Goal: Information Seeking & Learning: Learn about a topic

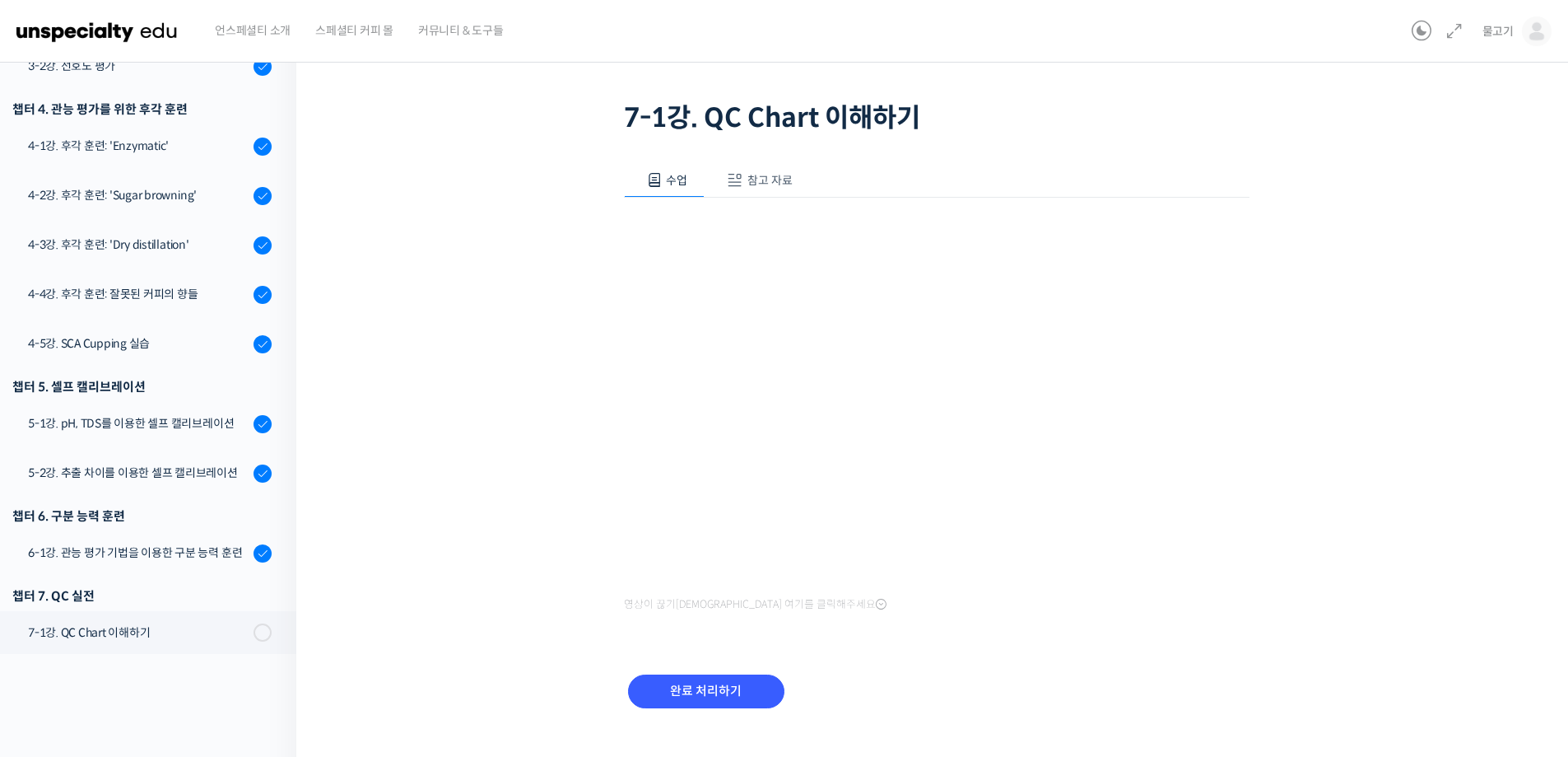
scroll to position [111, 0]
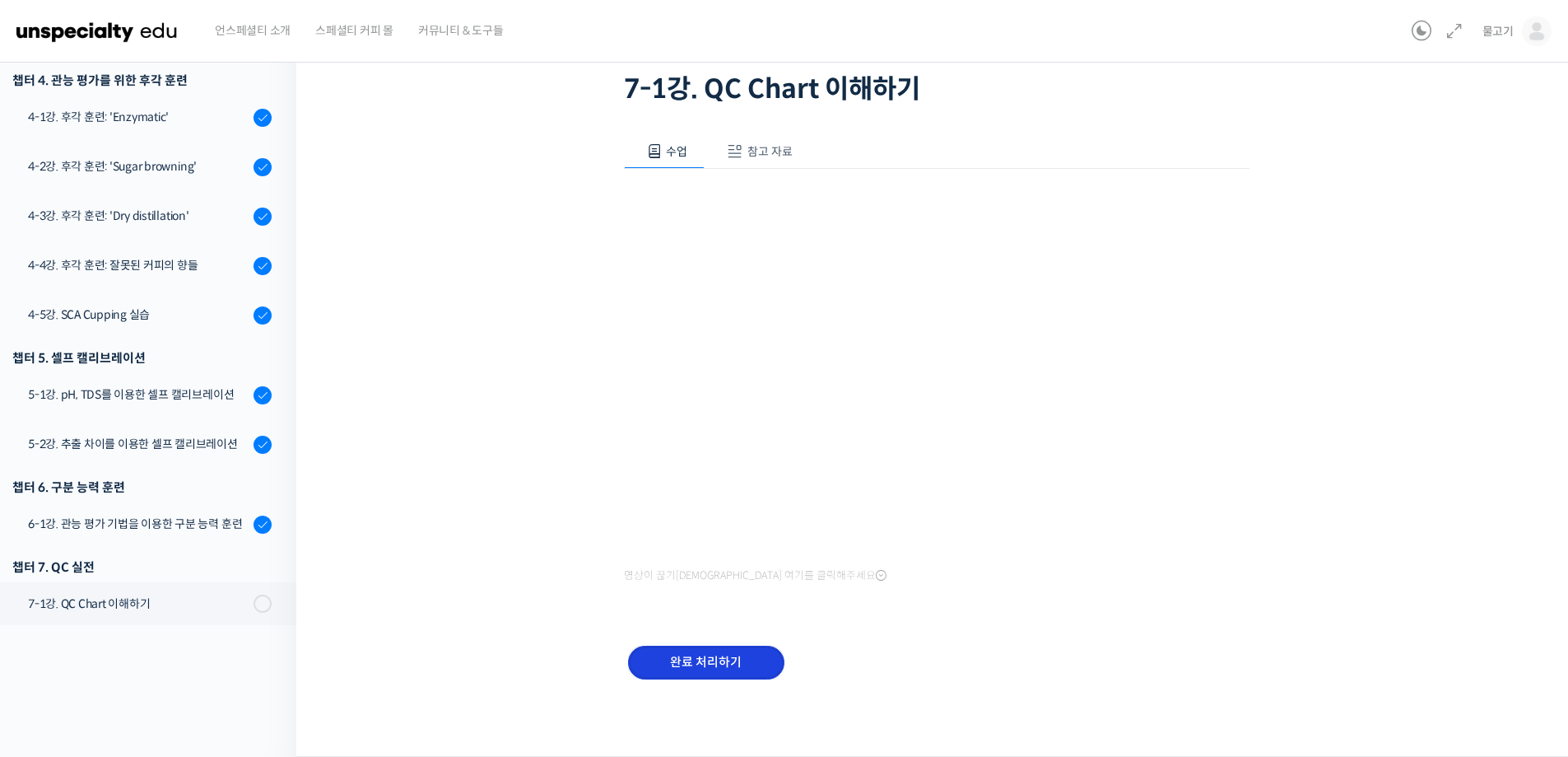
click at [720, 663] on input "완료 처리하기" at bounding box center [707, 662] width 156 height 34
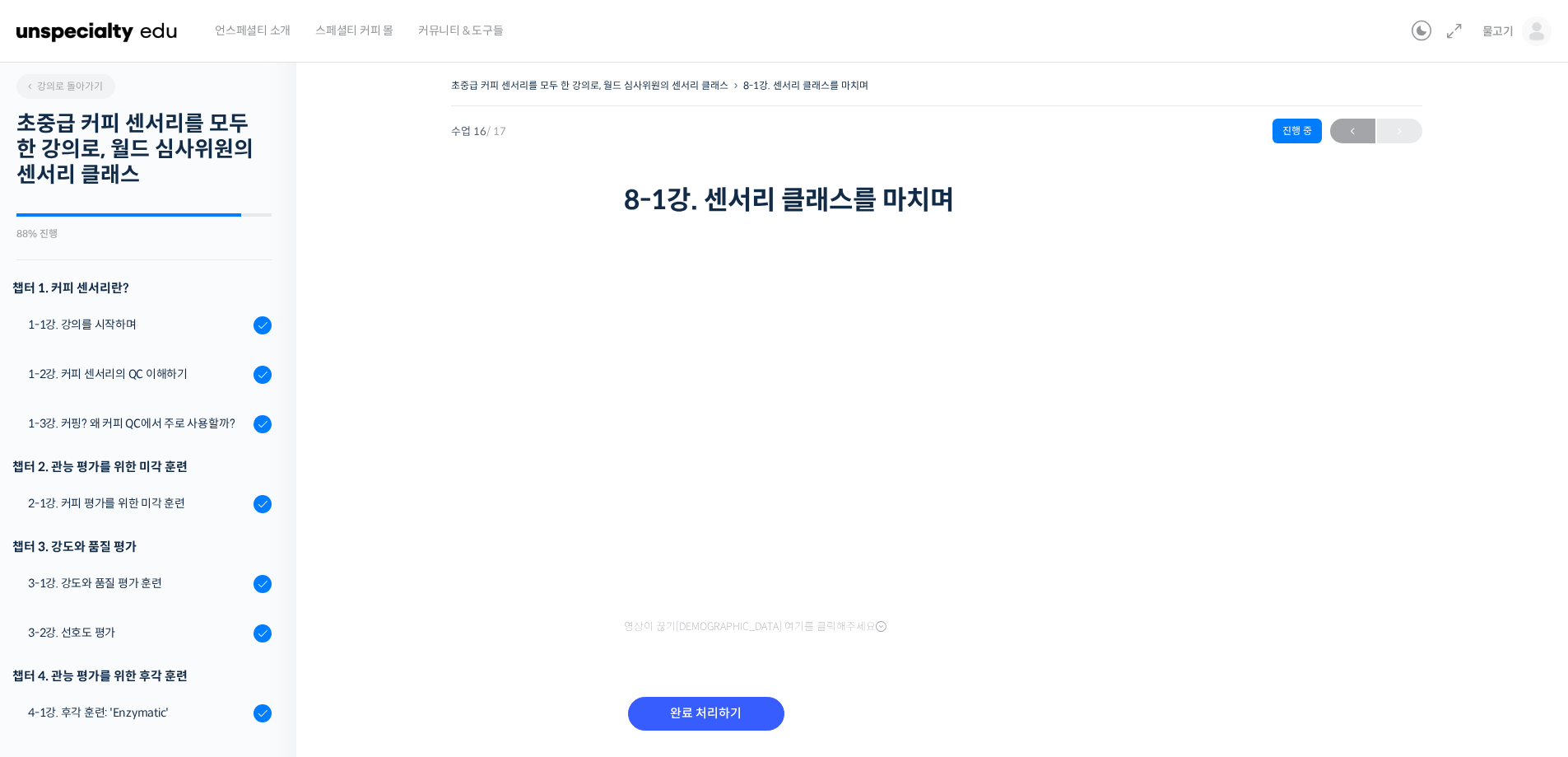
click at [491, 487] on div "초중급 커피 센서리를 모두 한 강의로, 월드 심사위원의 센서리 클래스 8-1강. 센서리 클래스를 마치며 진행 중 수업 16 / 17 진행 중 …" at bounding box center [936, 424] width 1116 height 700
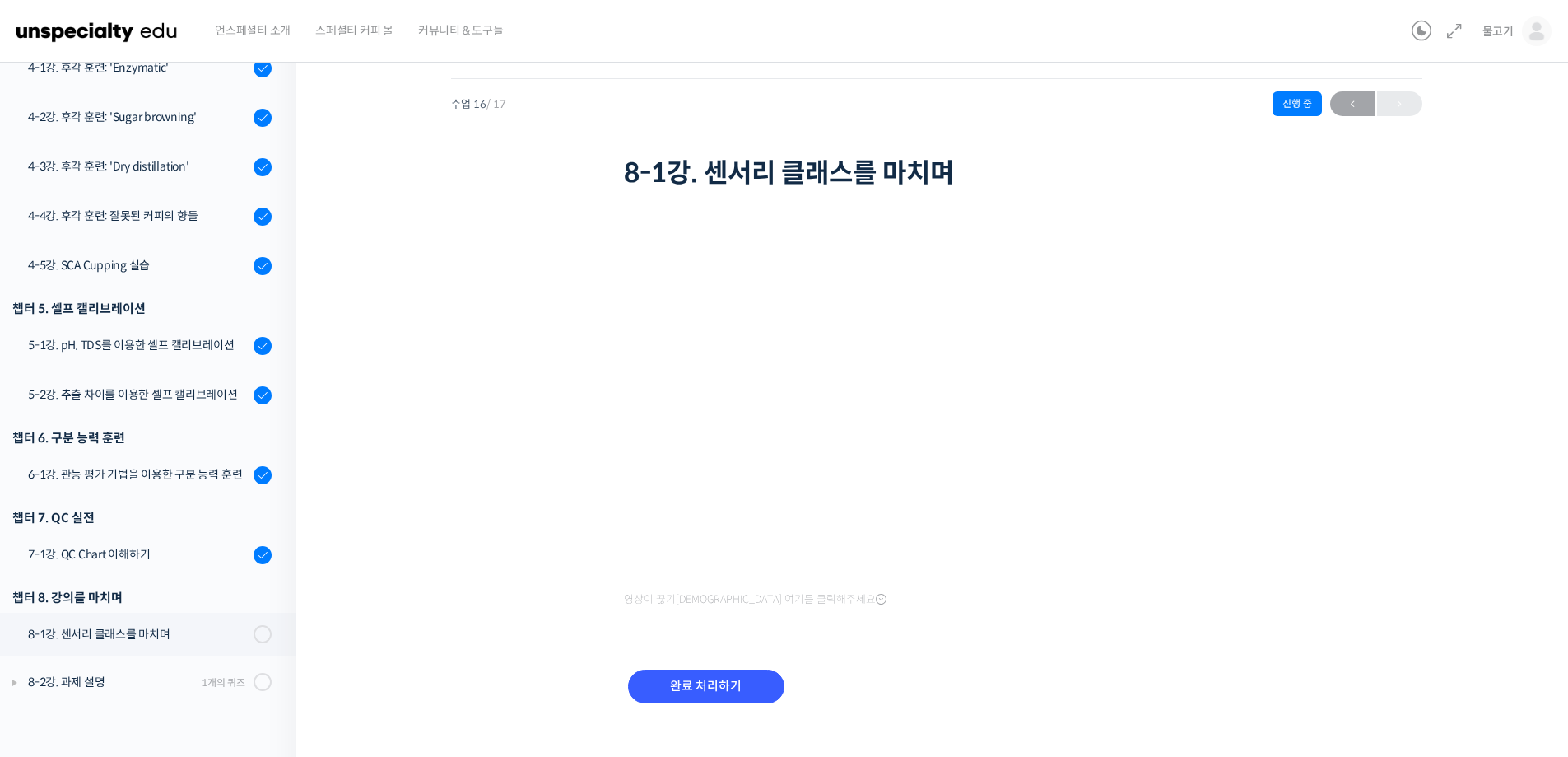
scroll to position [51, 0]
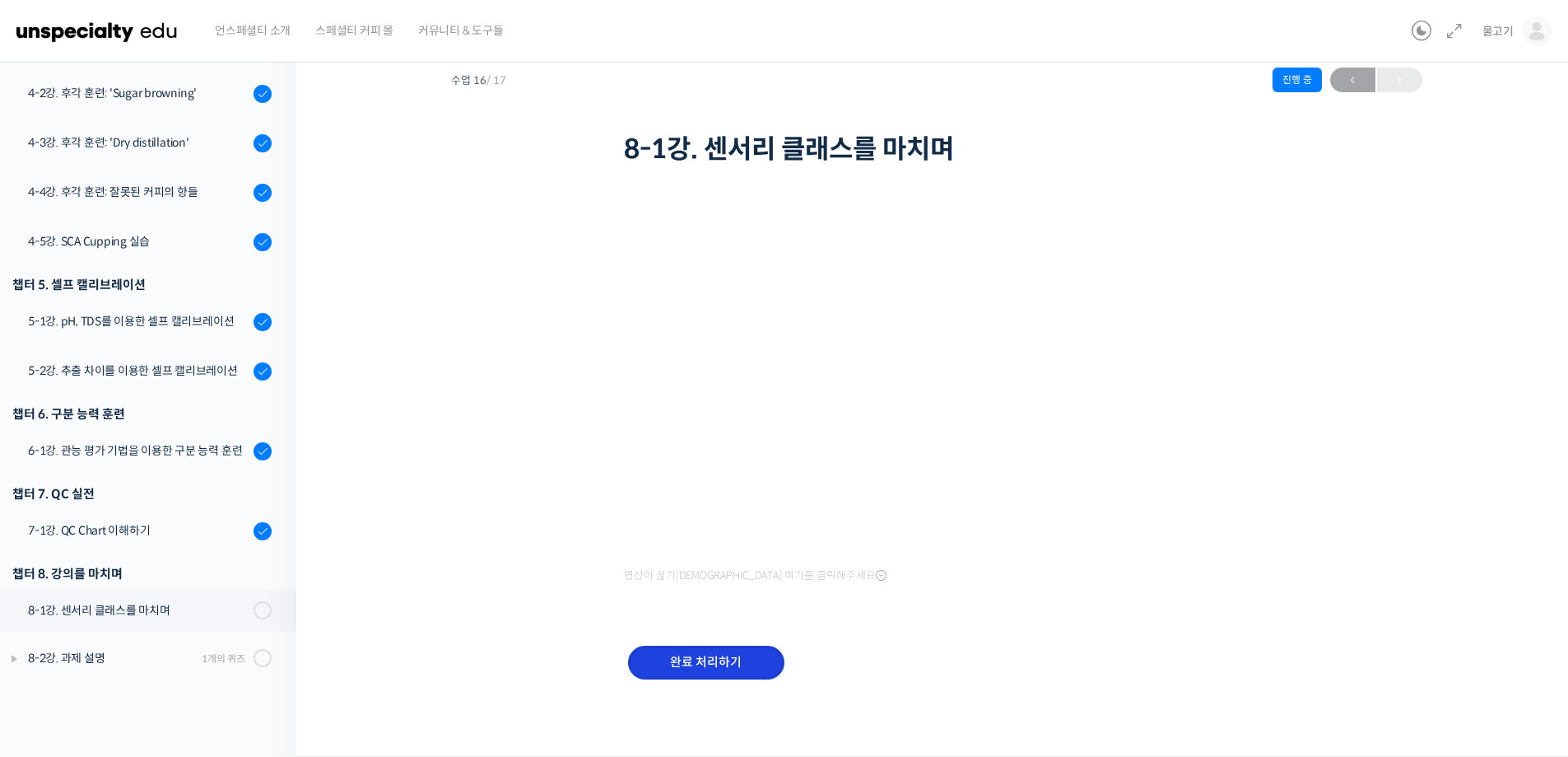
click at [694, 660] on input "완료 처리하기" at bounding box center [707, 662] width 156 height 34
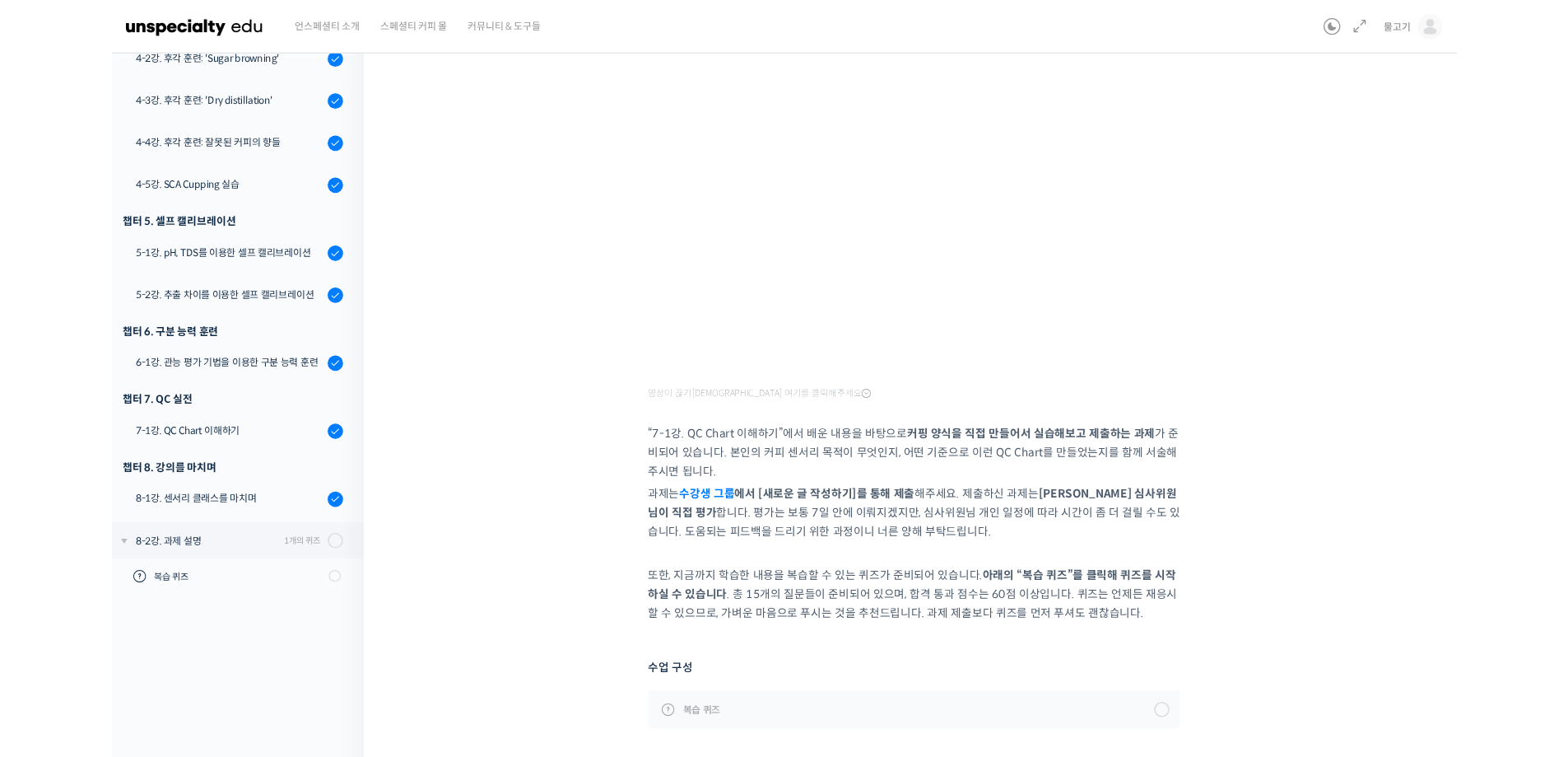
scroll to position [528, 0]
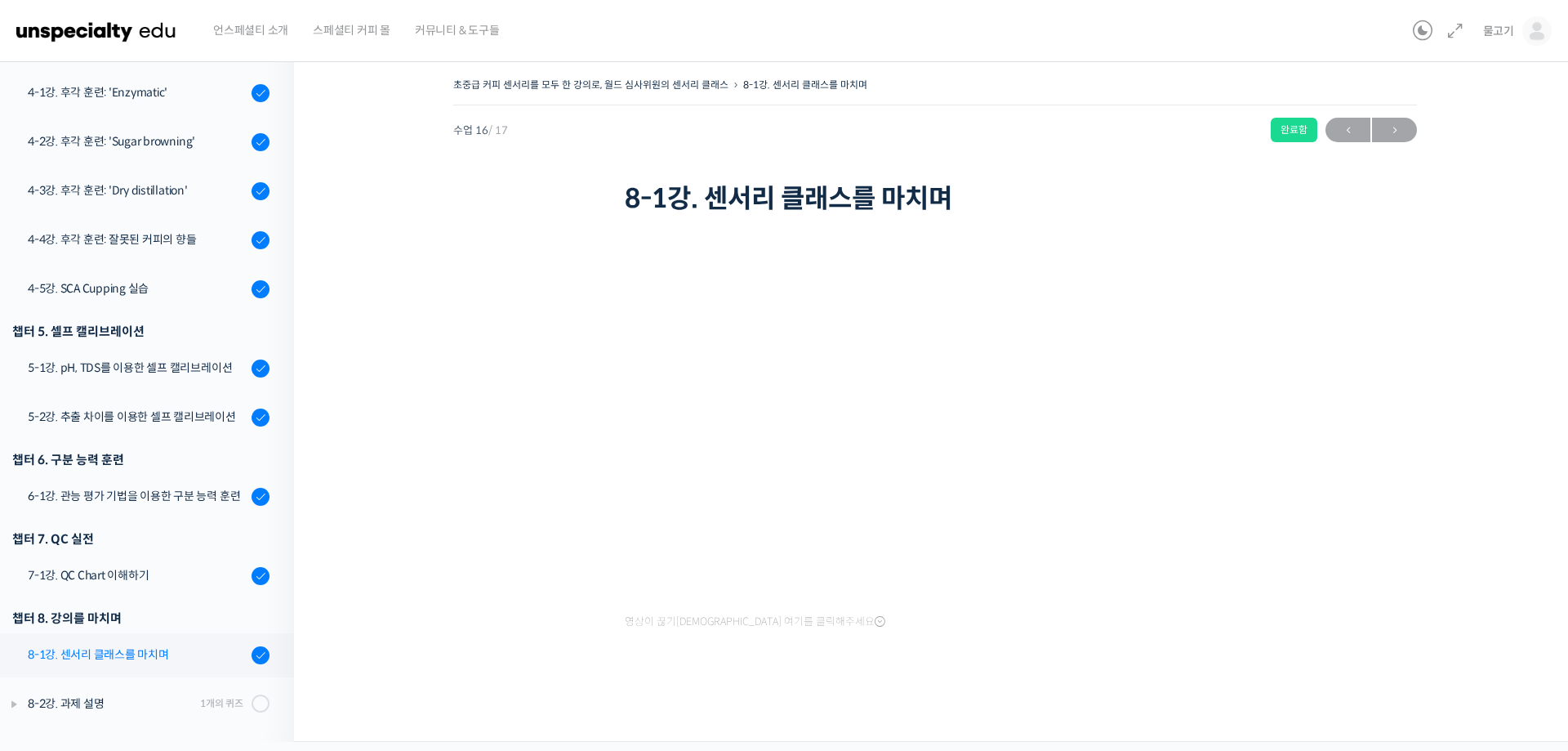
click at [144, 649] on div "8-1강. 센서리 클래스를 마치며" at bounding box center [137, 654] width 219 height 18
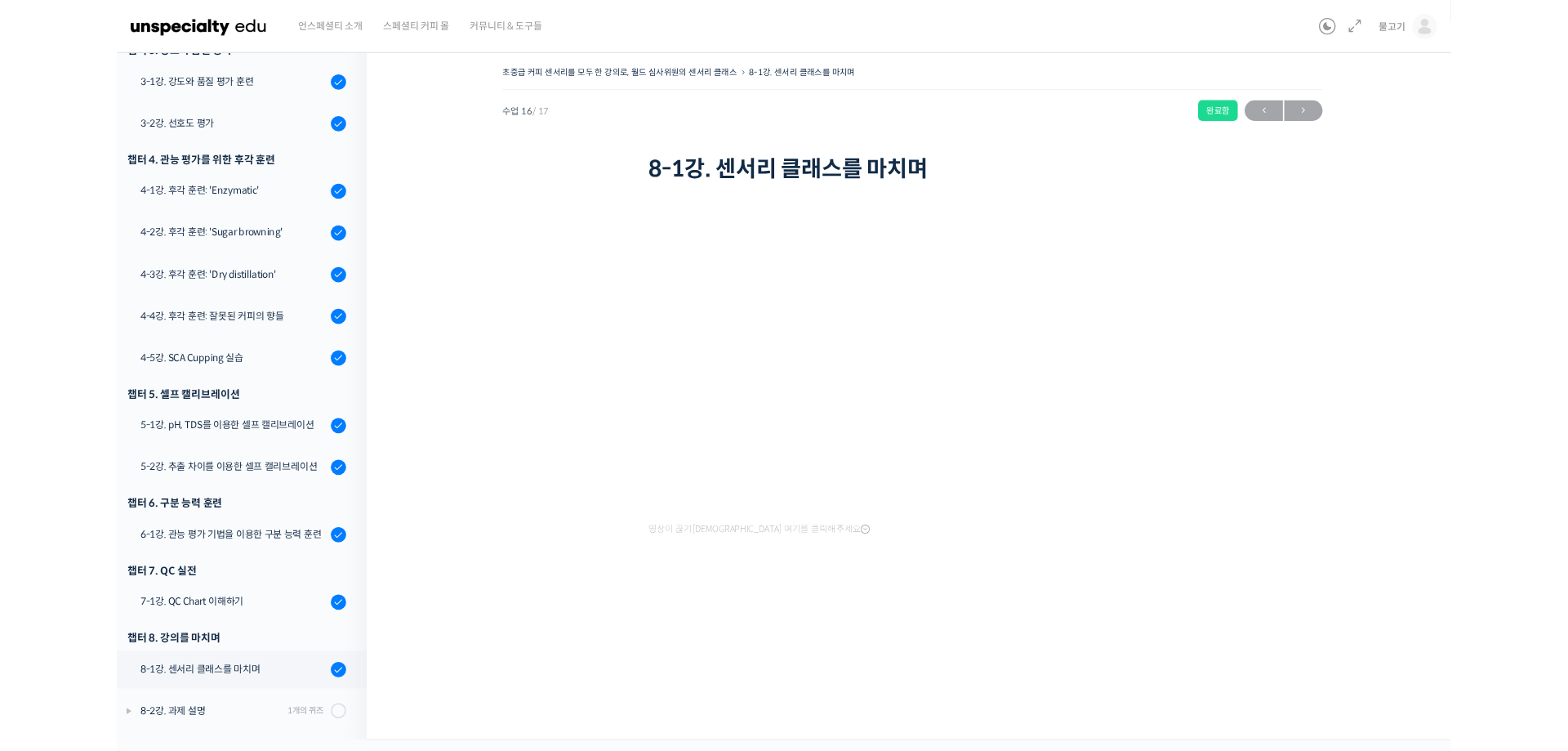
scroll to position [483, 0]
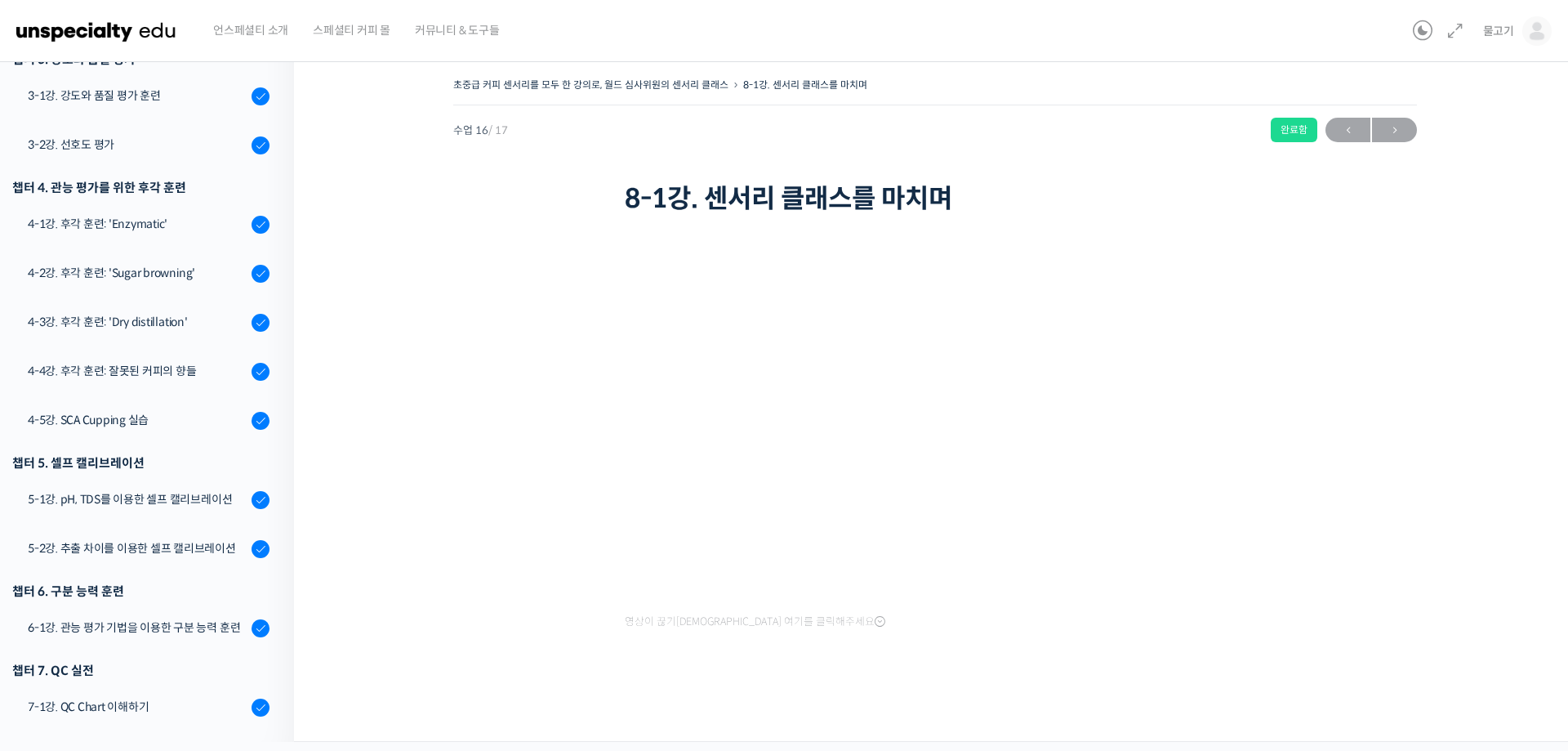
click at [517, 527] on div "초중급 커피 센서리를 모두 한 강의로, 월드 심사위원의 센서리 클래스 8-1강. 센서리 클래스를 마치며 완료함 수업 16 / 17 완료함 ← …" at bounding box center [935, 390] width 1119 height 635
click at [198, 442] on link "4-5강. SCA Cupping 실습" at bounding box center [143, 420] width 302 height 44
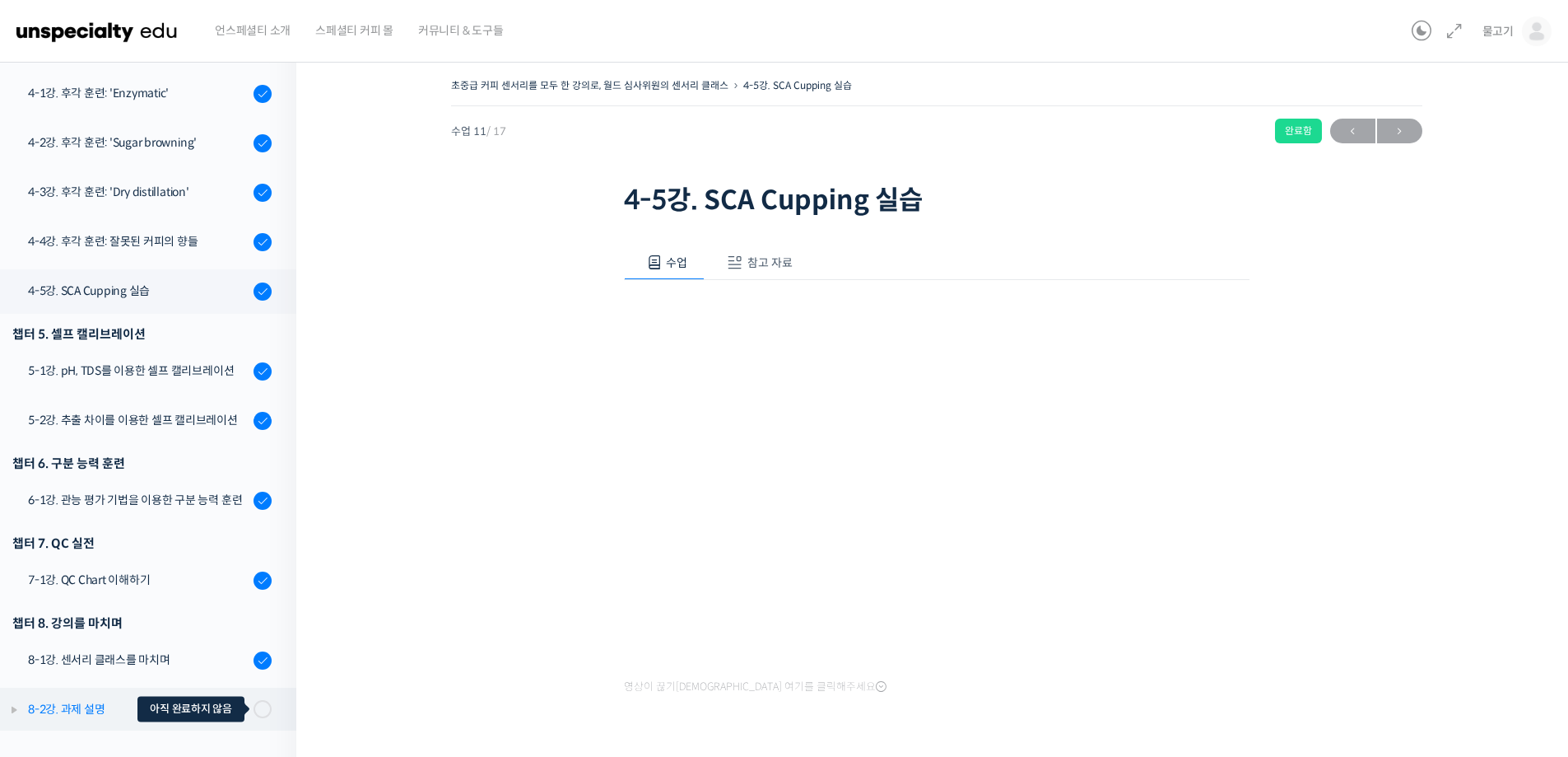
click at [254, 710] on span at bounding box center [258, 710] width 9 height 18
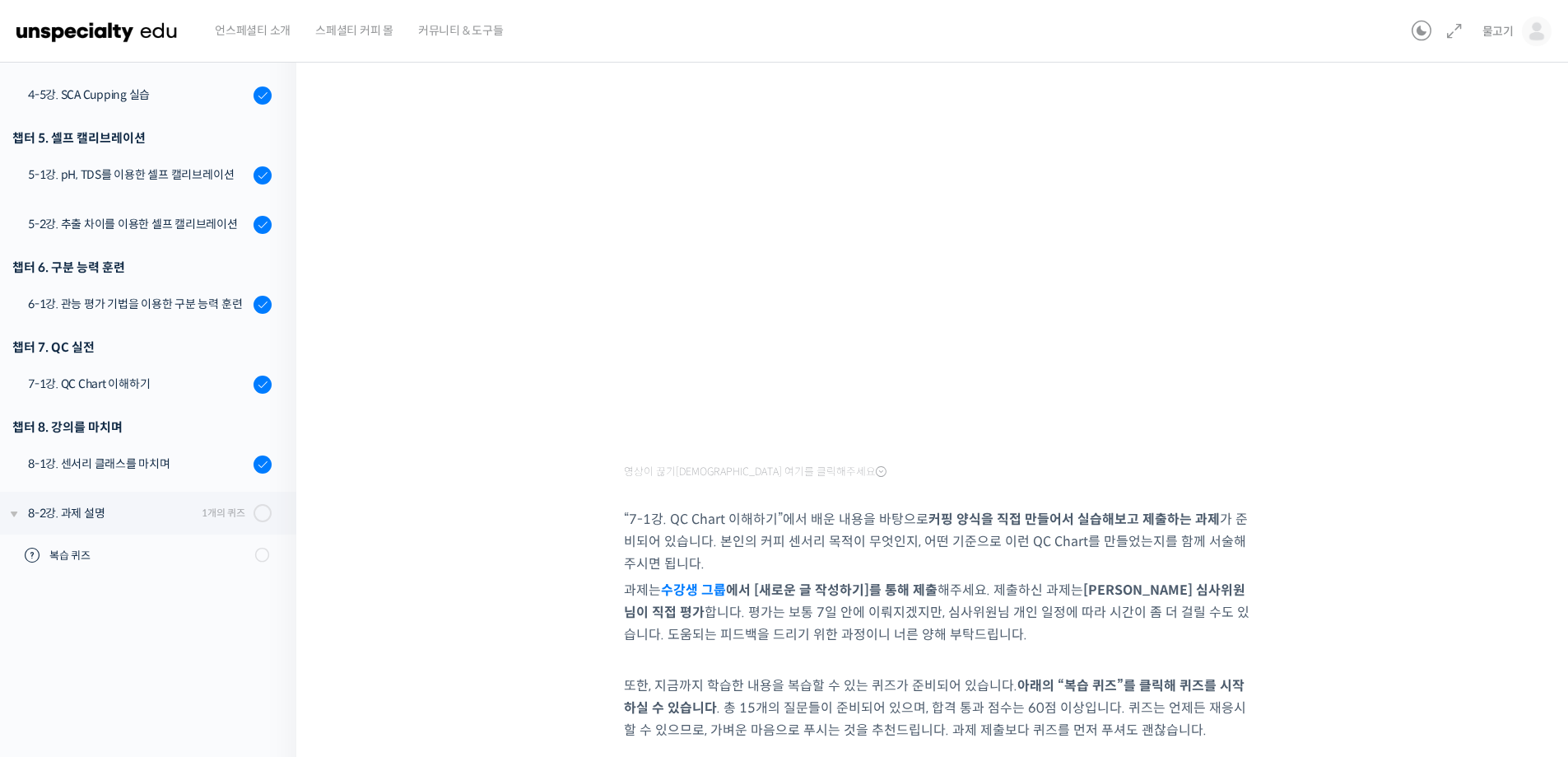
scroll to position [165, 0]
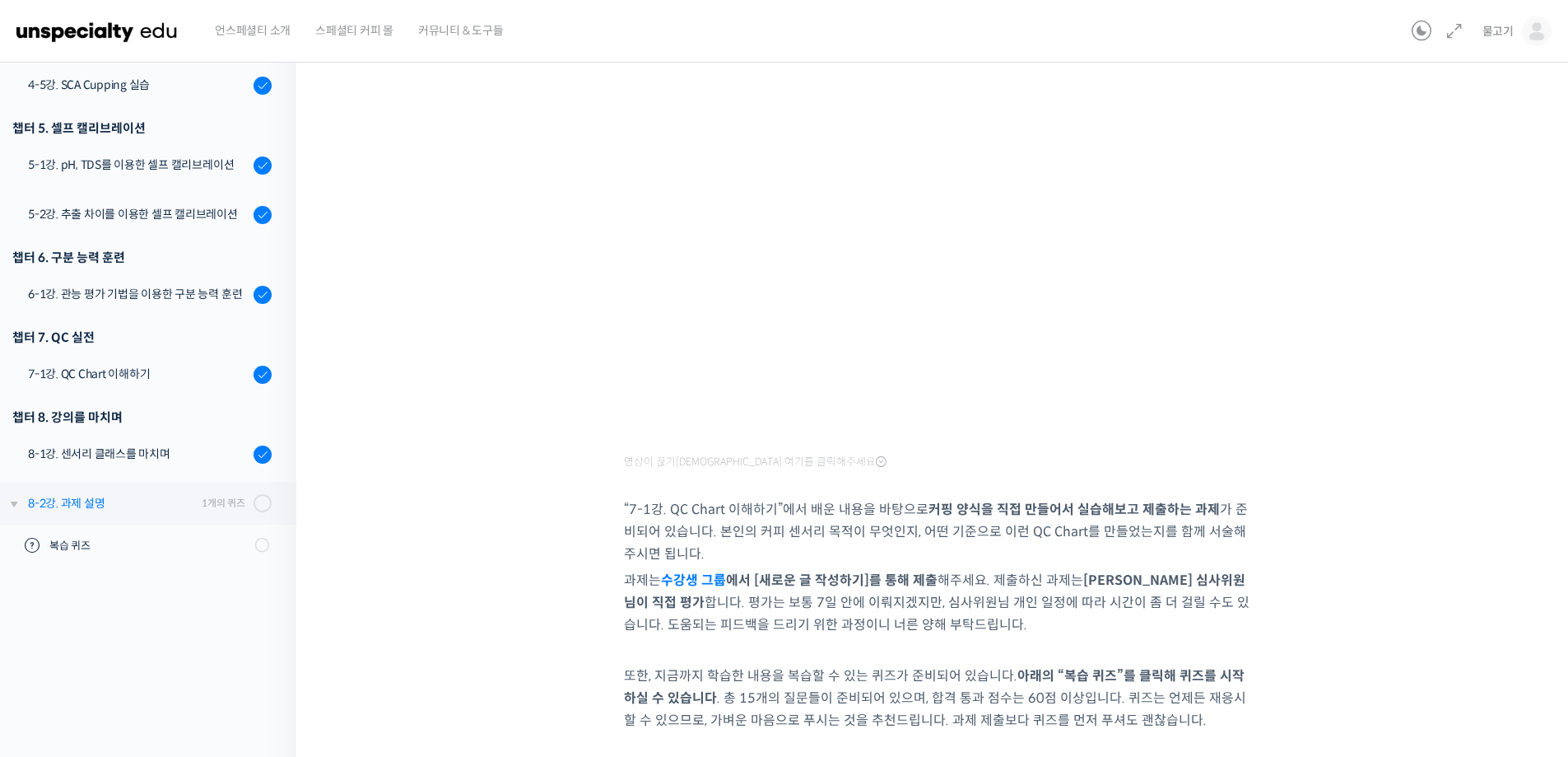
click at [92, 505] on div "8-2강. 과제 설명" at bounding box center [112, 503] width 169 height 18
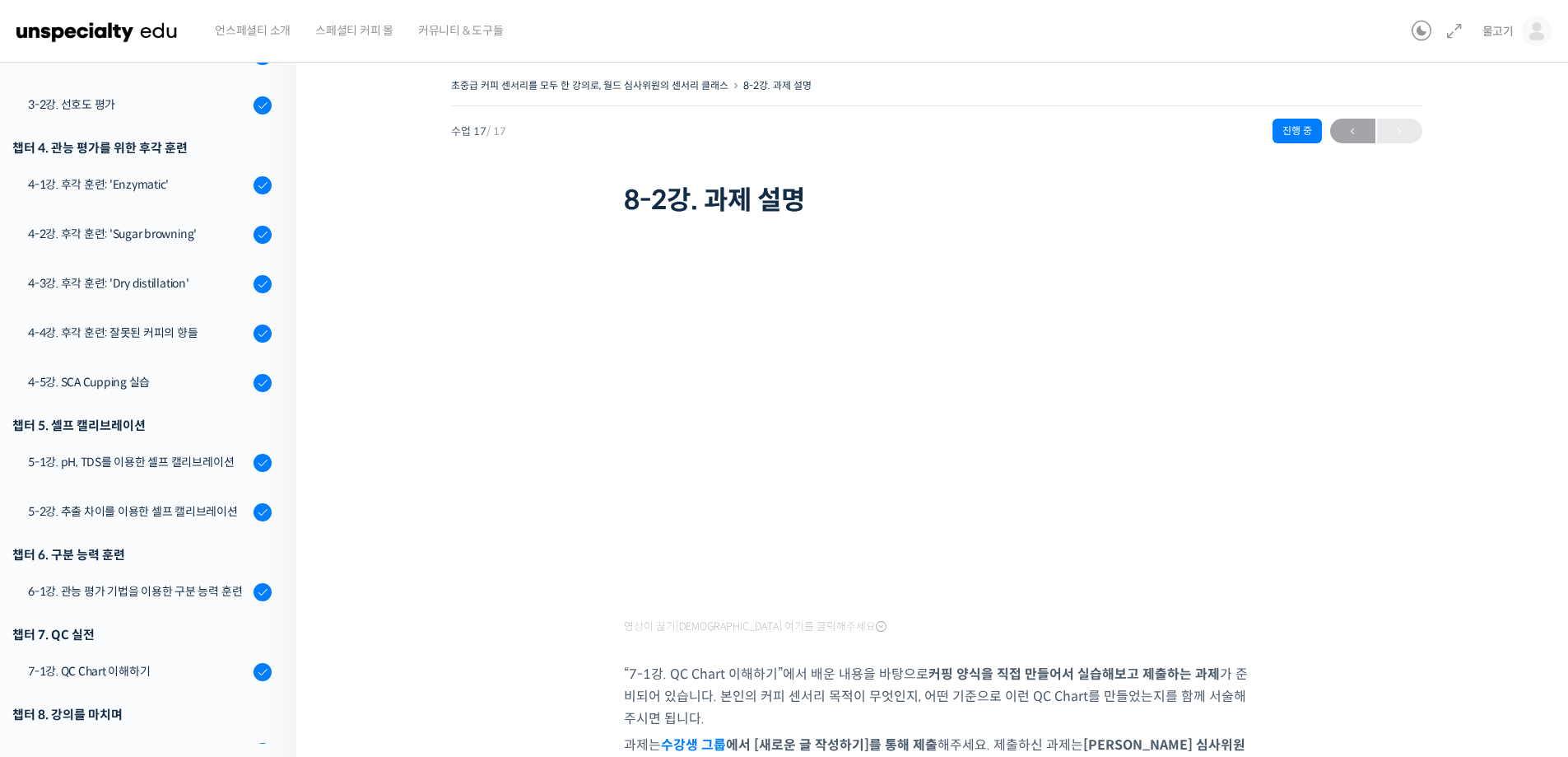
click at [217, 546] on div "챕터 6. 구분 능력 훈련" at bounding box center [142, 555] width 259 height 22
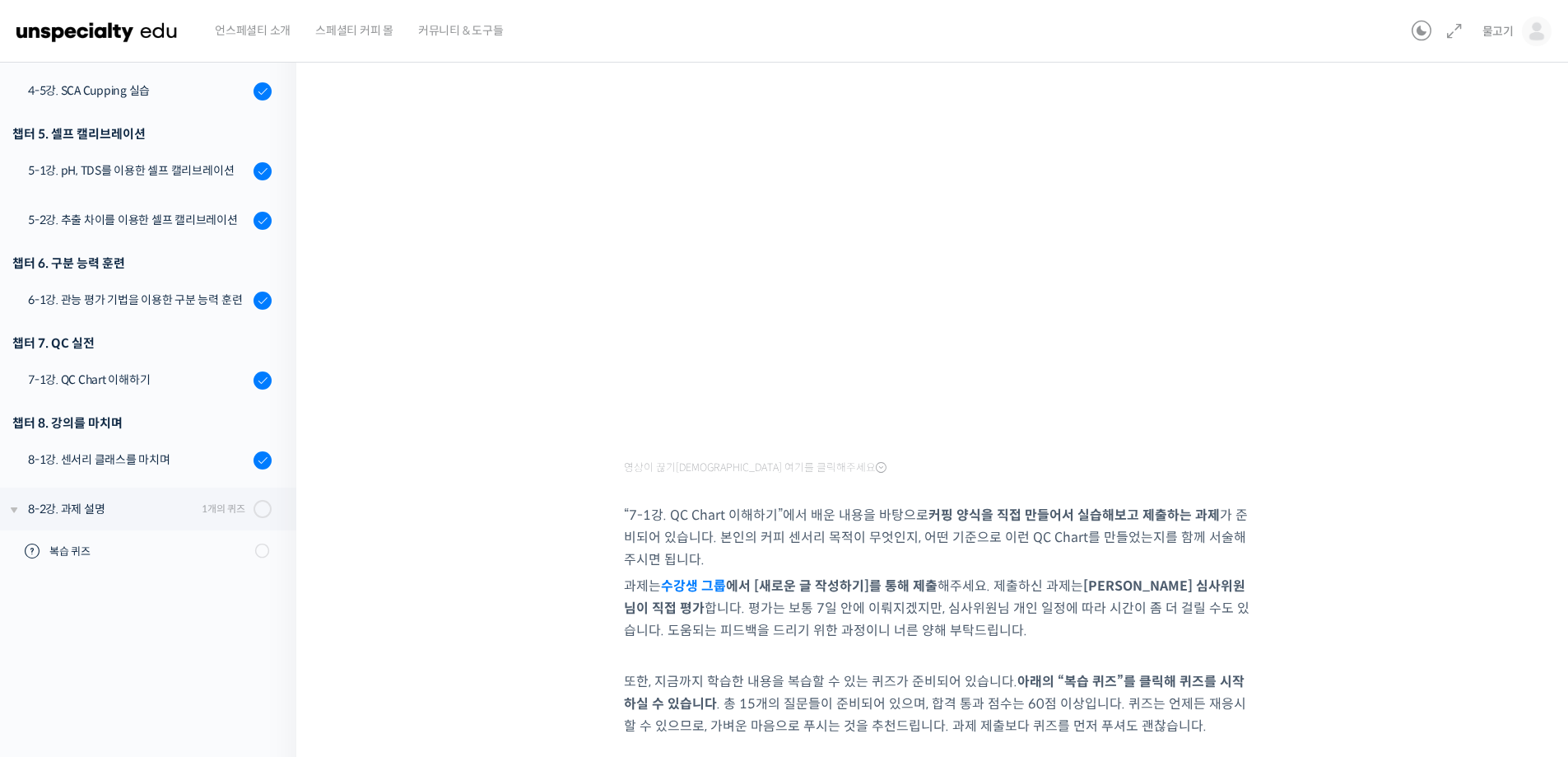
scroll to position [366, 0]
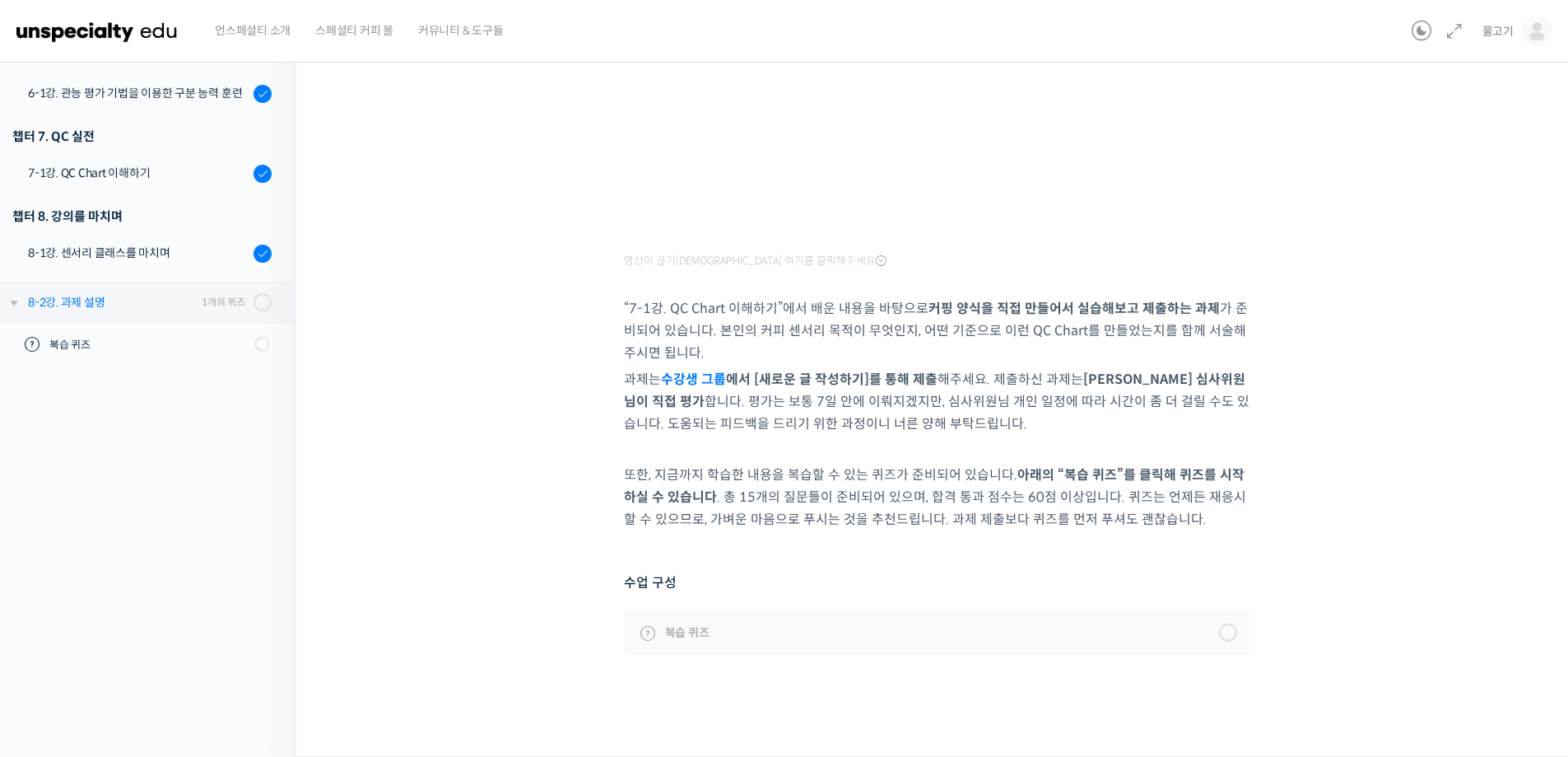
click at [205, 302] on div "1개의 퀴즈" at bounding box center [224, 301] width 43 height 16
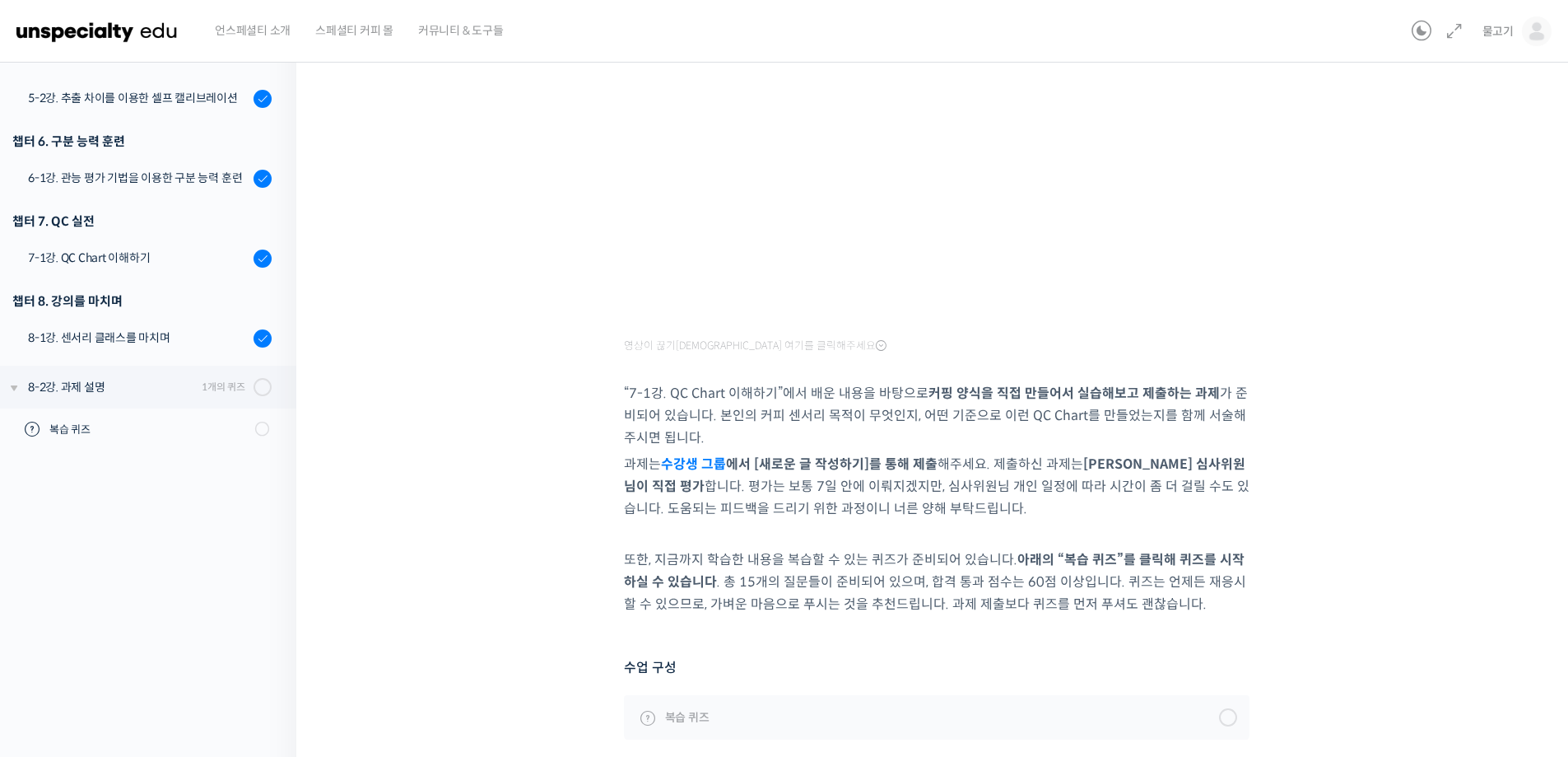
scroll to position [366, 0]
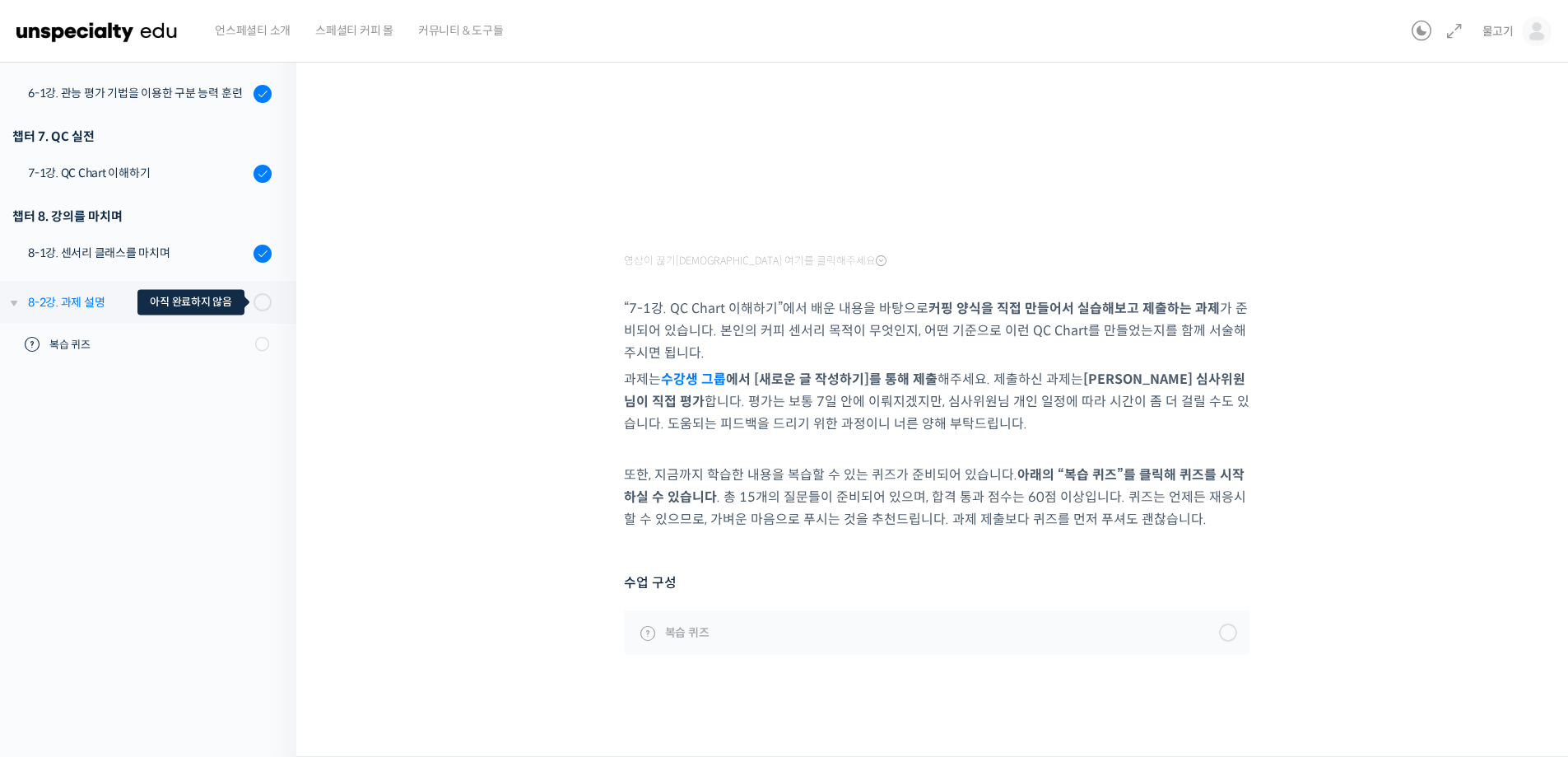
click at [254, 302] on span at bounding box center [258, 303] width 9 height 18
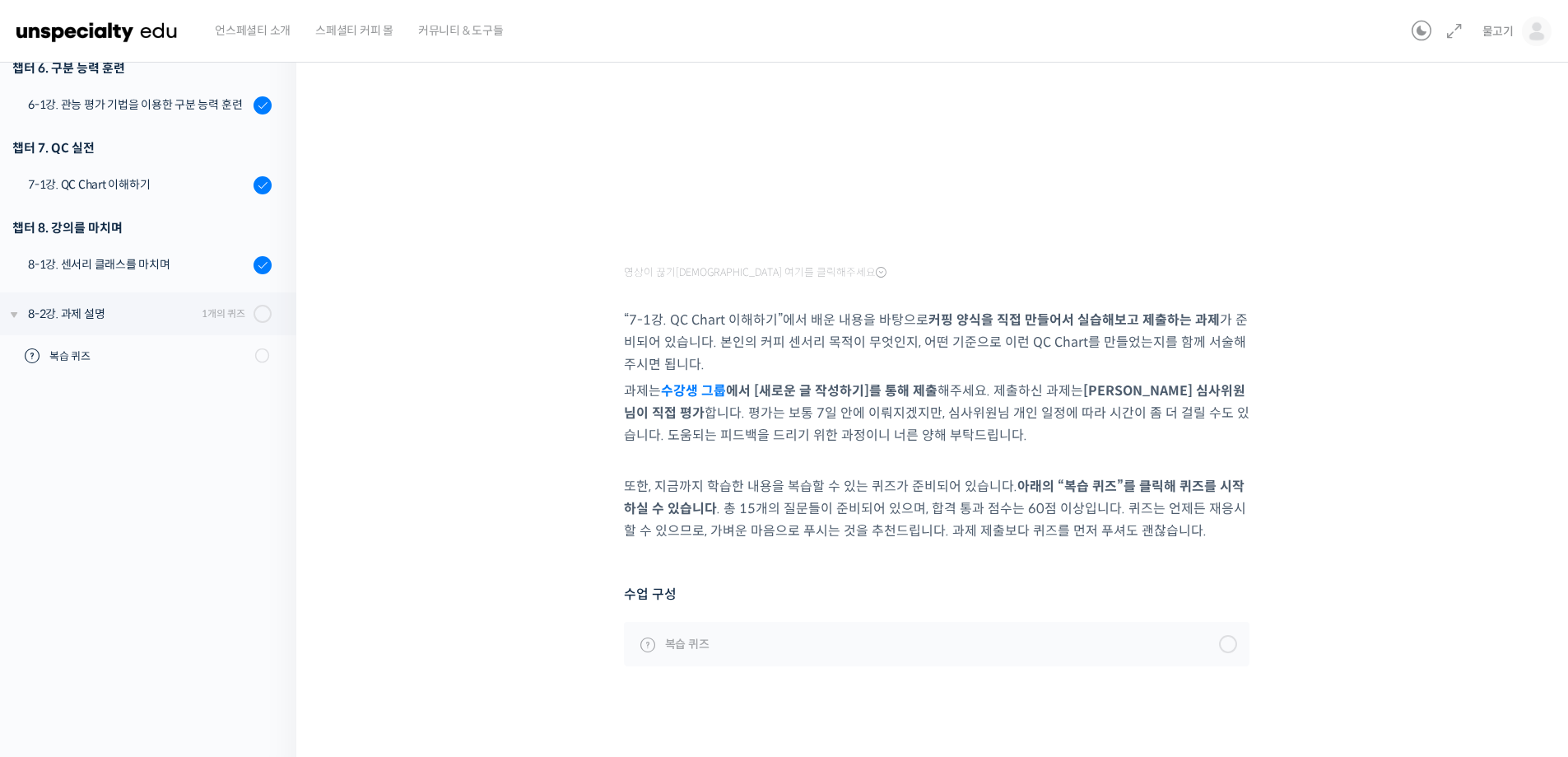
scroll to position [366, 0]
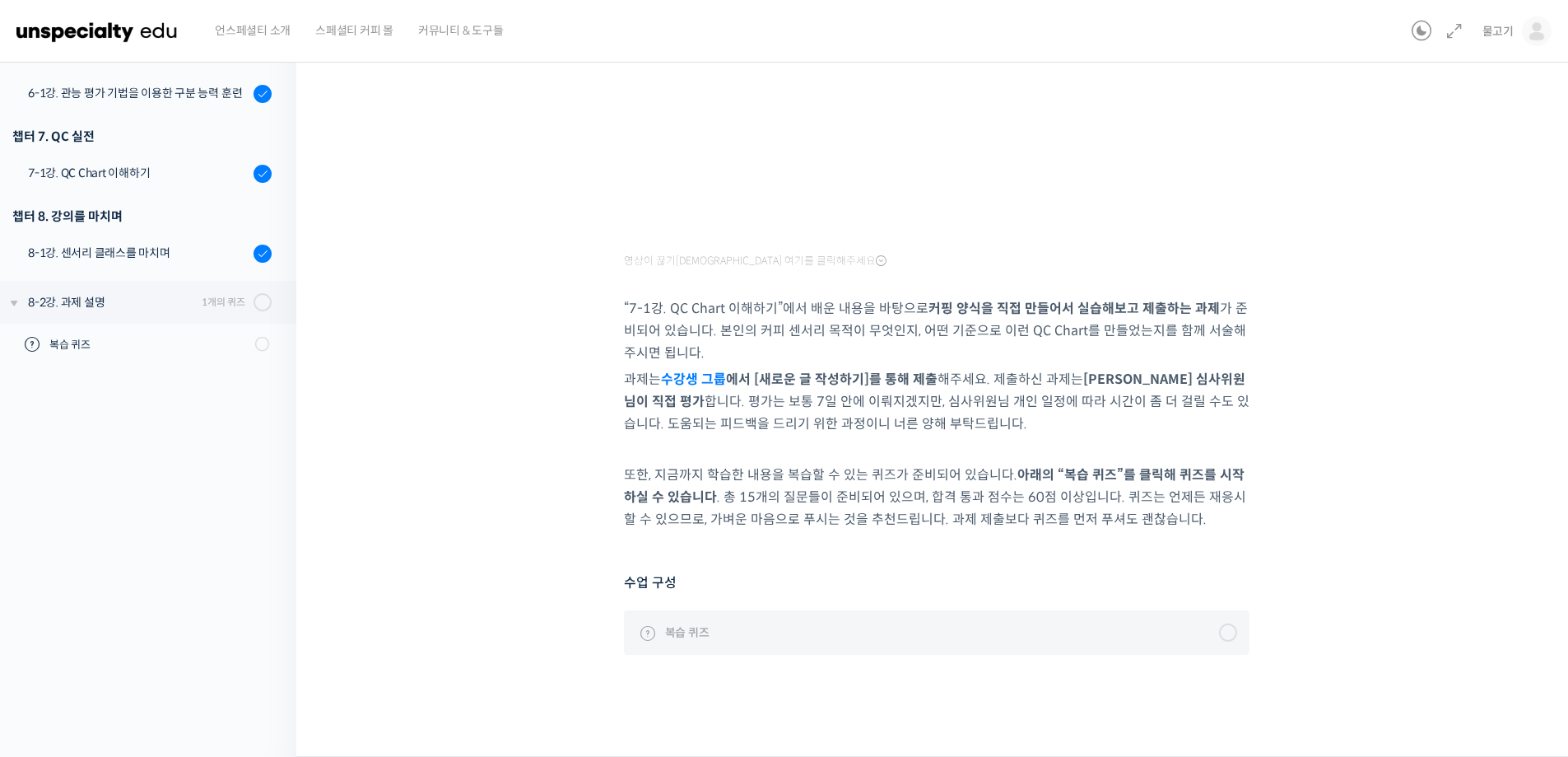
click at [1231, 633] on div at bounding box center [1228, 633] width 18 height 18
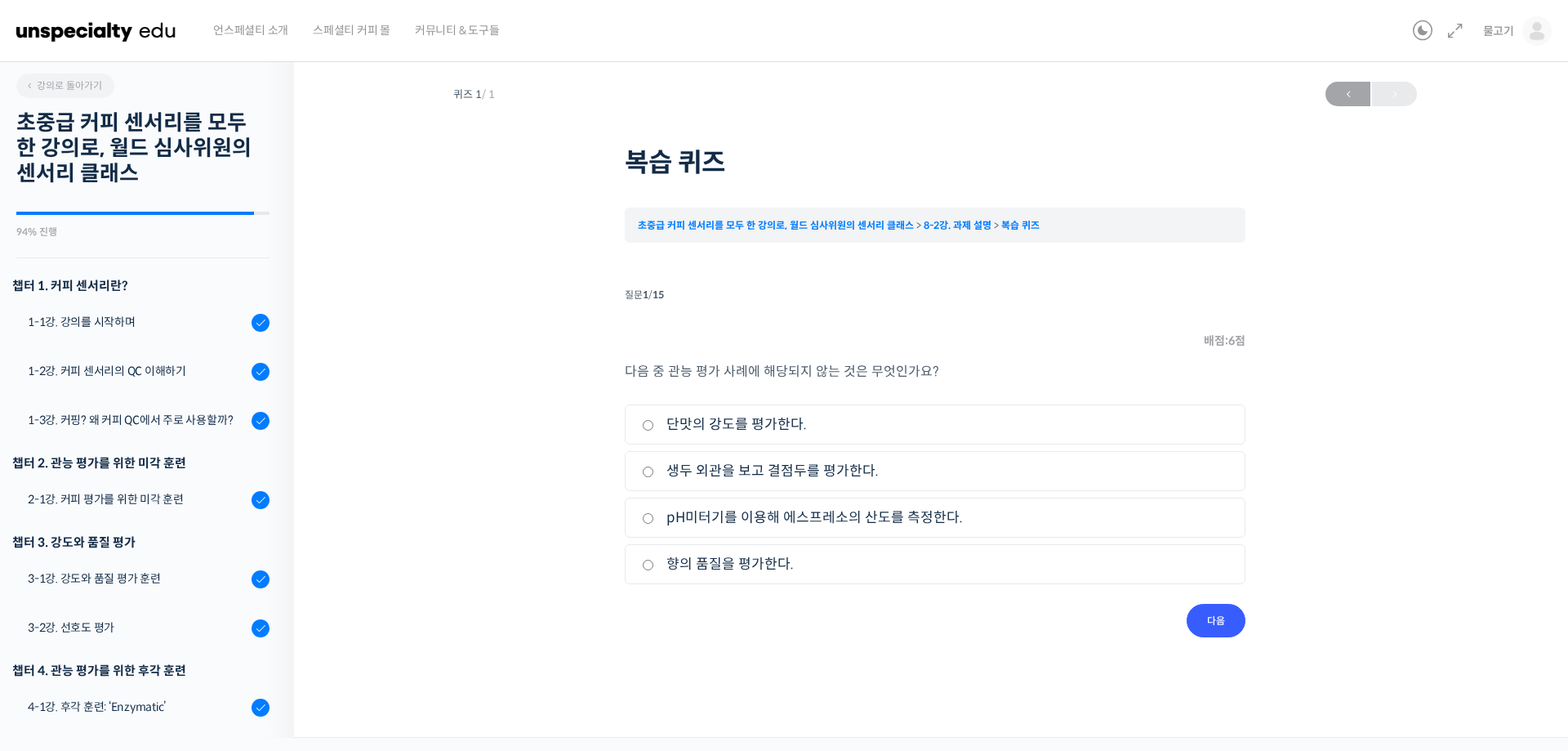
scroll to position [655, 0]
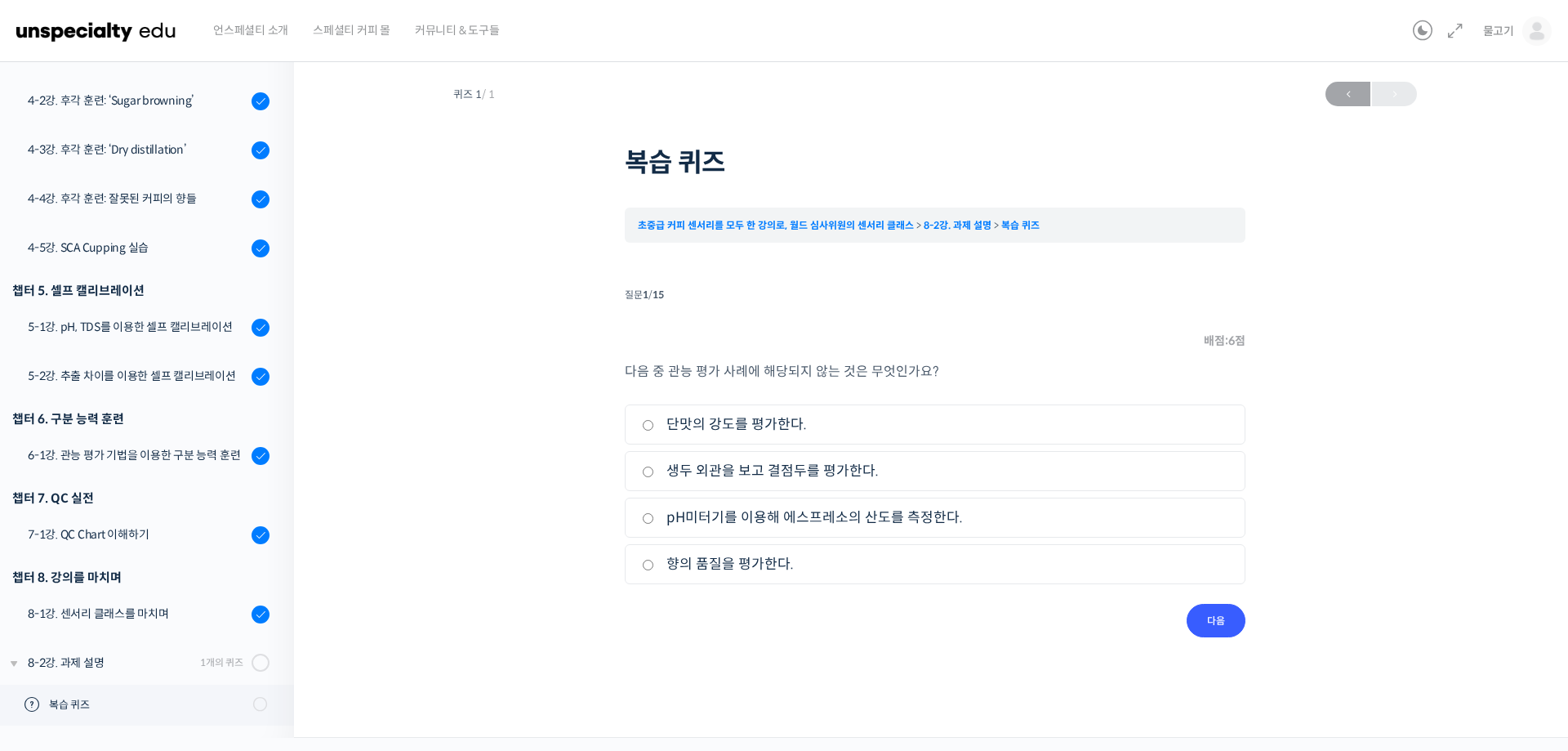
click at [451, 498] on div "퀴즈 1 / 1 ← 이전 복습 퀴즈 초중급 커피 센서리를 모두 한 강의로, 월드 심사위원의 센서리 클래스 8-2강. 과제 설명 복습 퀴즈 Ti…" at bounding box center [935, 355] width 1119 height 564
click at [651, 520] on input "pH미터기를 이용해 에스프레소의 산도를 측정한다." at bounding box center [647, 518] width 12 height 11
radio input "true"
click at [1208, 616] on input "다음" at bounding box center [1216, 621] width 59 height 34
click at [650, 472] on input "액시디티(Acidity)" at bounding box center [647, 471] width 12 height 11
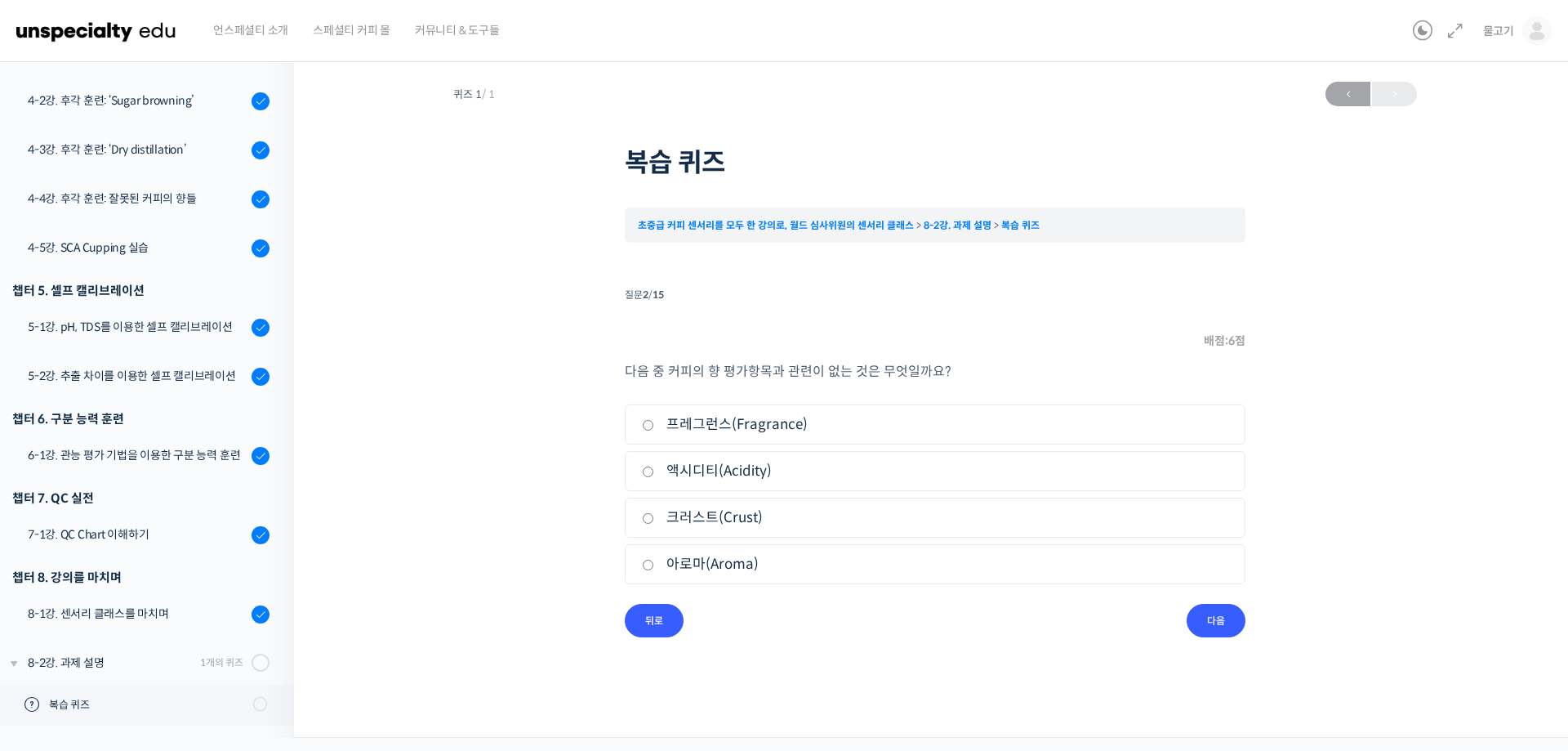
radio input "true"
click at [1208, 626] on input "다음" at bounding box center [1216, 621] width 59 height 34
click at [648, 424] on input "후미(Aftertaste)" at bounding box center [647, 425] width 12 height 11
radio input "true"
click at [1218, 622] on input "다음" at bounding box center [1216, 621] width 59 height 34
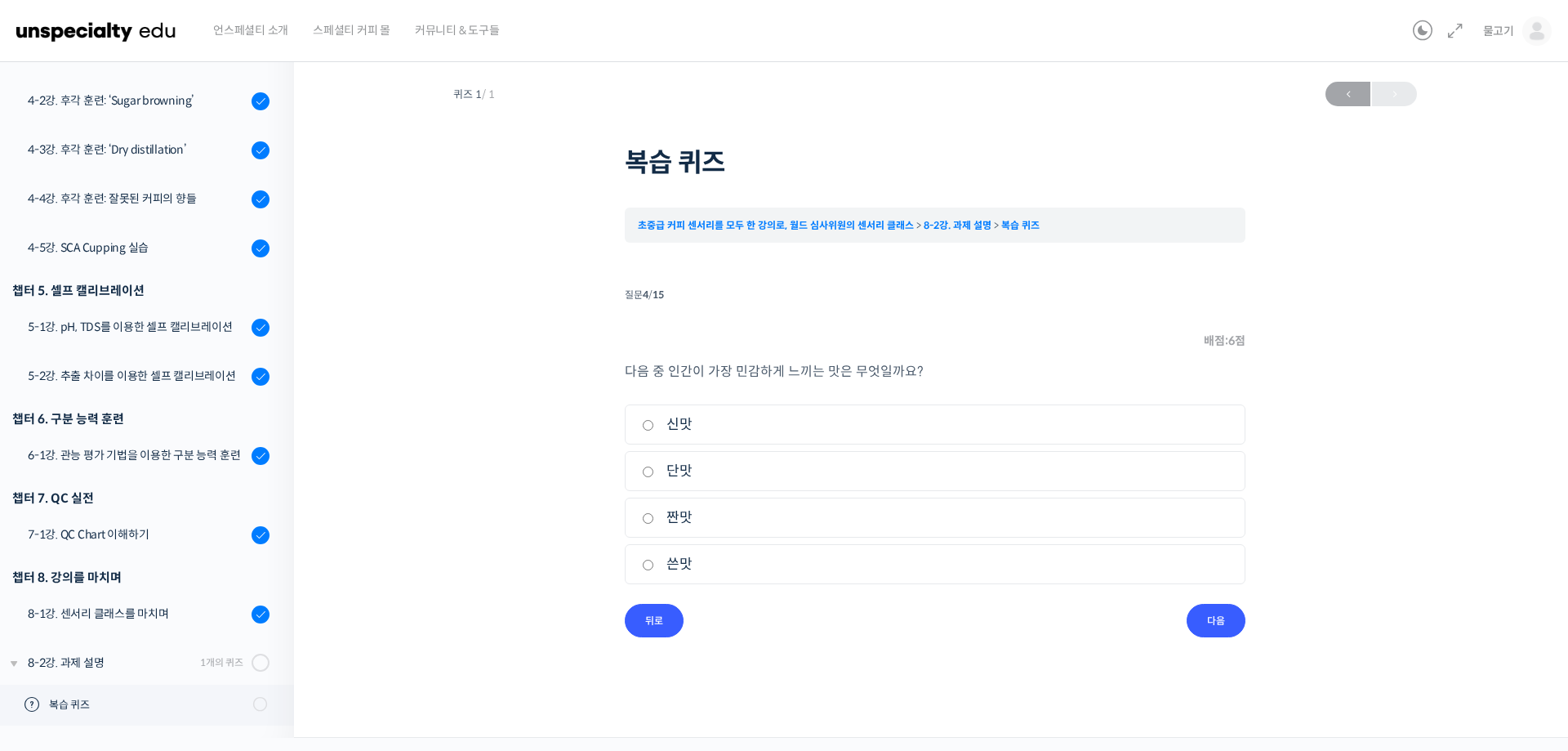
click at [647, 569] on input "쓴맛" at bounding box center [647, 564] width 12 height 11
radio input "true"
click at [1230, 623] on input "다음" at bounding box center [1216, 621] width 59 height 34
click at [649, 474] on input "Uniformity" at bounding box center [647, 471] width 12 height 11
radio input "true"
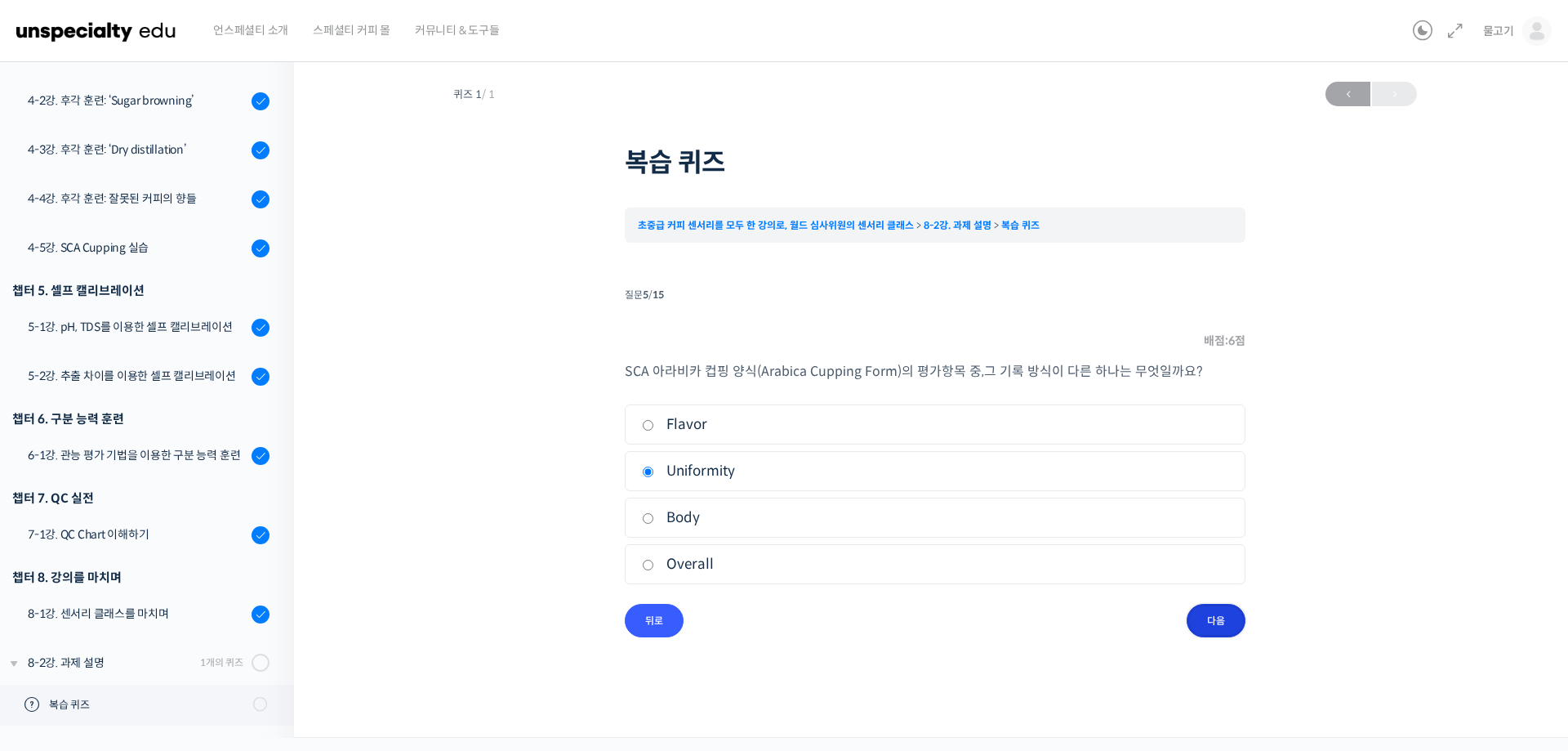
click at [1214, 620] on input "다음" at bounding box center [1216, 621] width 59 height 34
click at [649, 471] on input "Delicate" at bounding box center [647, 471] width 12 height 11
checkbox input "true"
drag, startPoint x: 652, startPoint y: 519, endPoint x: 643, endPoint y: 528, distance: 12.7
click at [650, 520] on input "Bright" at bounding box center [647, 518] width 12 height 11
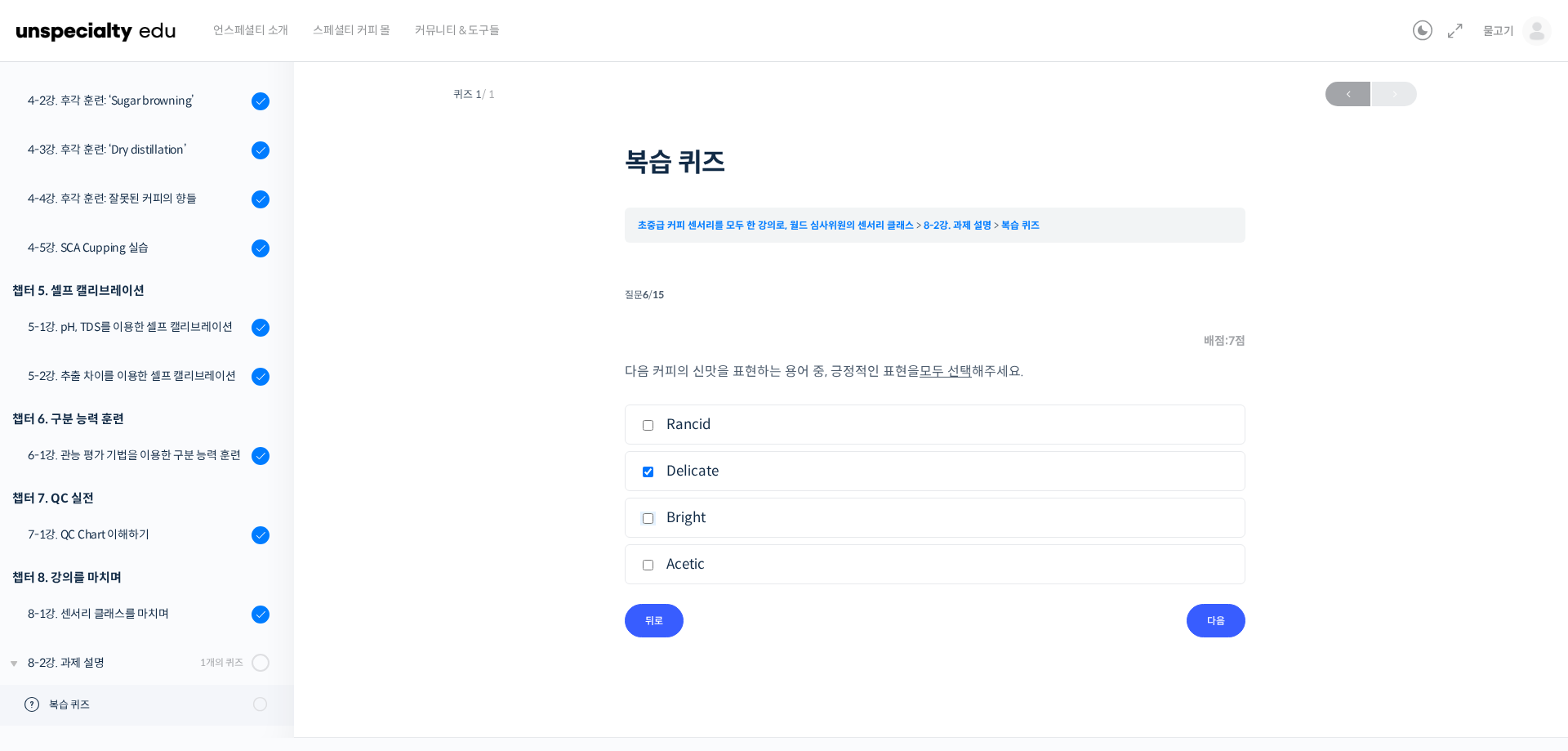
checkbox input "true"
click at [1226, 624] on input "다음" at bounding box center [1216, 621] width 59 height 34
click at [647, 427] on input "커피꽃(Coffee Blossom)" at bounding box center [647, 425] width 12 height 11
radio input "true"
click at [647, 426] on input "커피꽃(Coffee Blossom)" at bounding box center [647, 425] width 12 height 11
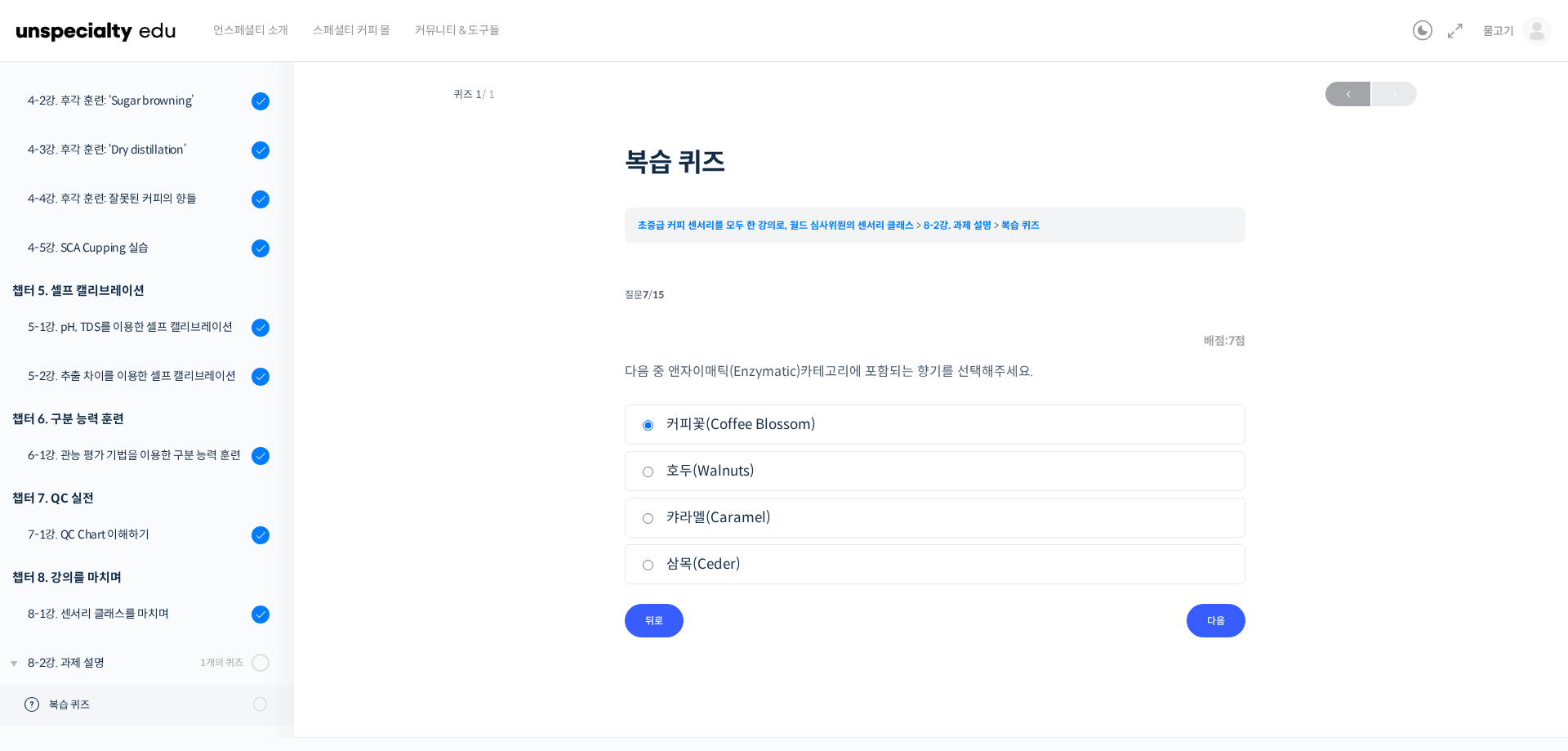
click at [643, 424] on input "커피꽃(Coffee Blossom)" at bounding box center [647, 425] width 12 height 11
click at [651, 425] on input "커피꽃(Coffee Blossom)" at bounding box center [647, 425] width 12 height 11
click at [647, 424] on input "커피꽃(Coffee Blossom)" at bounding box center [647, 425] width 12 height 11
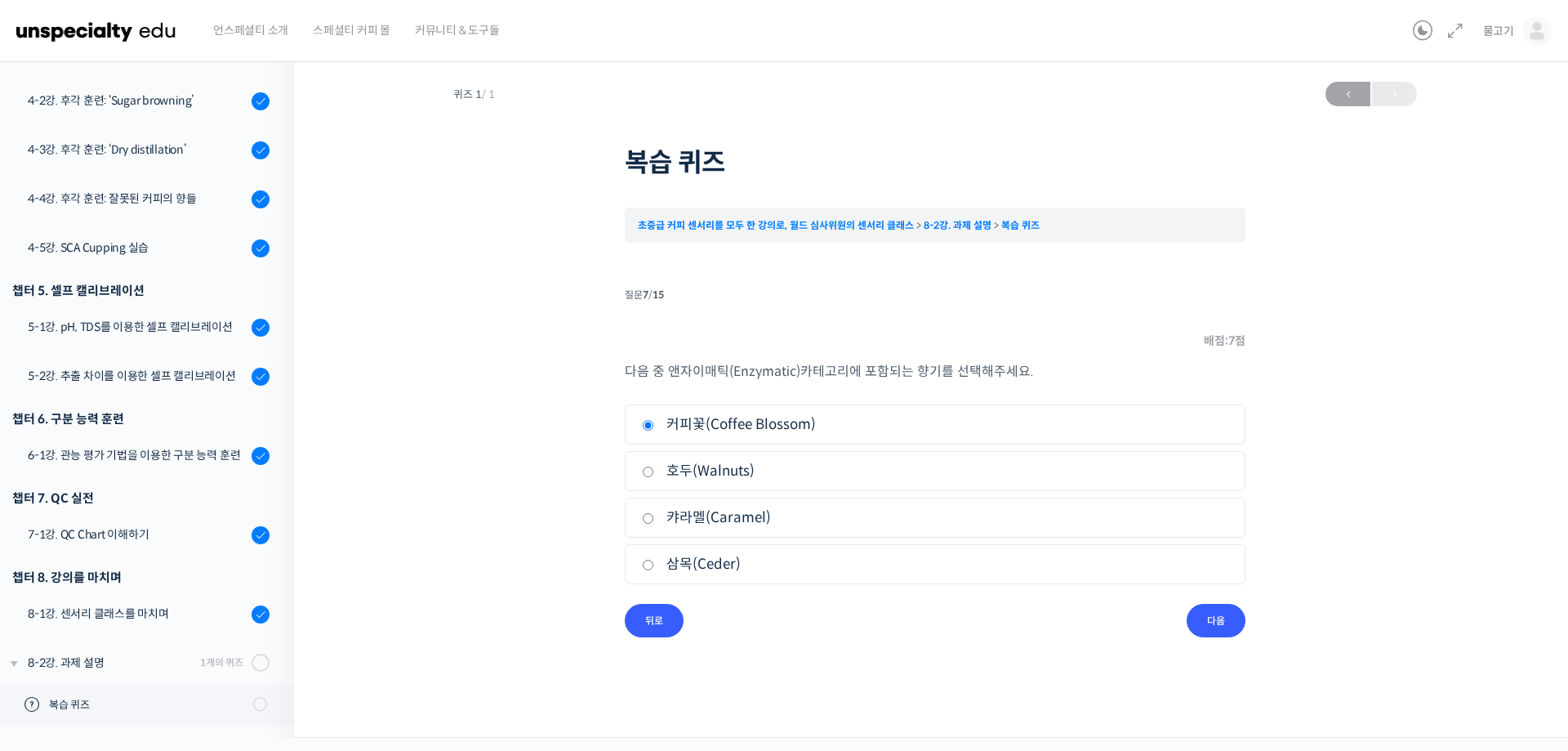
click at [647, 424] on input "커피꽃(Coffee Blossom)" at bounding box center [647, 425] width 12 height 11
click at [647, 519] on input "캬라멜(Caramel)" at bounding box center [647, 518] width 12 height 11
radio input "true"
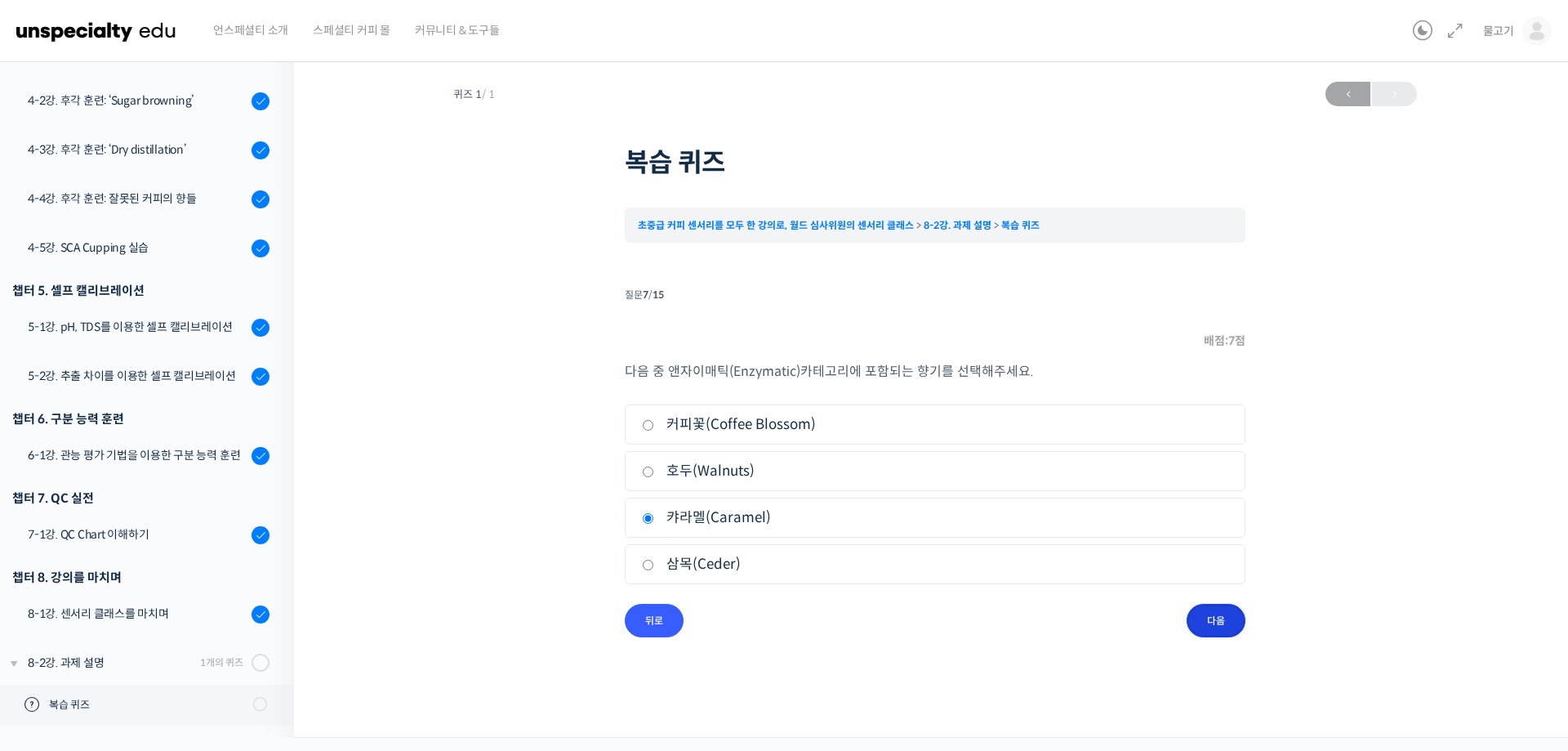
click at [1207, 618] on input "다음" at bounding box center [1216, 621] width 59 height 34
click at [649, 566] on input "가죽(Leather)" at bounding box center [647, 564] width 12 height 11
radio input "true"
click at [658, 615] on input "뒤로" at bounding box center [653, 621] width 59 height 34
click at [1229, 615] on input "다음" at bounding box center [1216, 621] width 59 height 34
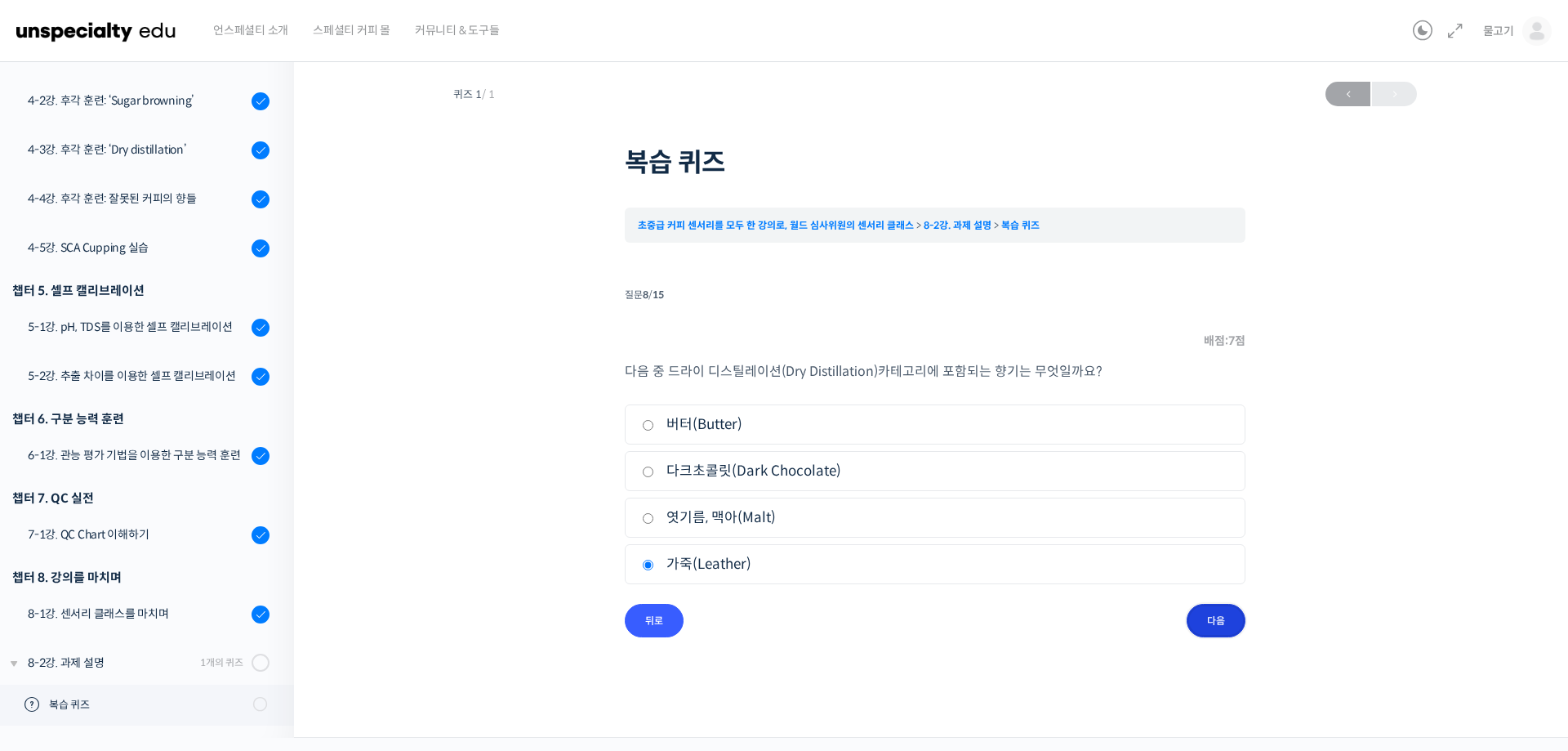
click at [1228, 622] on input "다음" at bounding box center [1216, 621] width 59 height 34
click at [650, 565] on input "페놀릭(Phenolic)" at bounding box center [647, 564] width 12 height 11
radio input "true"
click at [672, 623] on input "뒤로" at bounding box center [653, 621] width 59 height 34
click at [1202, 620] on input "다음" at bounding box center [1216, 621] width 59 height 34
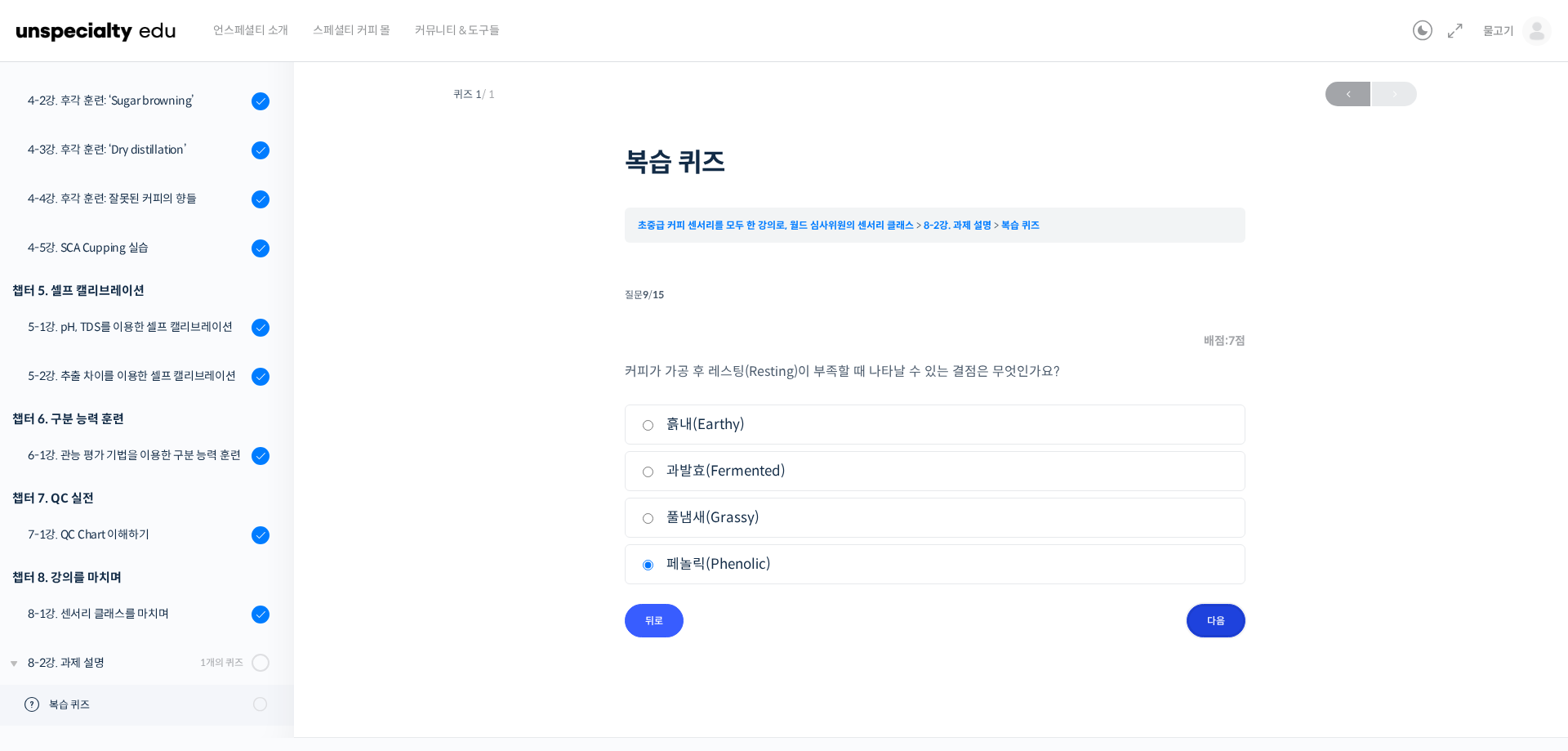
click at [1211, 616] on input "다음" at bounding box center [1216, 621] width 59 height 34
click at [654, 429] on label "컵핑" at bounding box center [935, 424] width 586 height 22
click at [654, 429] on input "컵핑" at bounding box center [647, 425] width 12 height 11
radio input "true"
click at [1238, 625] on input "다음" at bounding box center [1216, 621] width 59 height 34
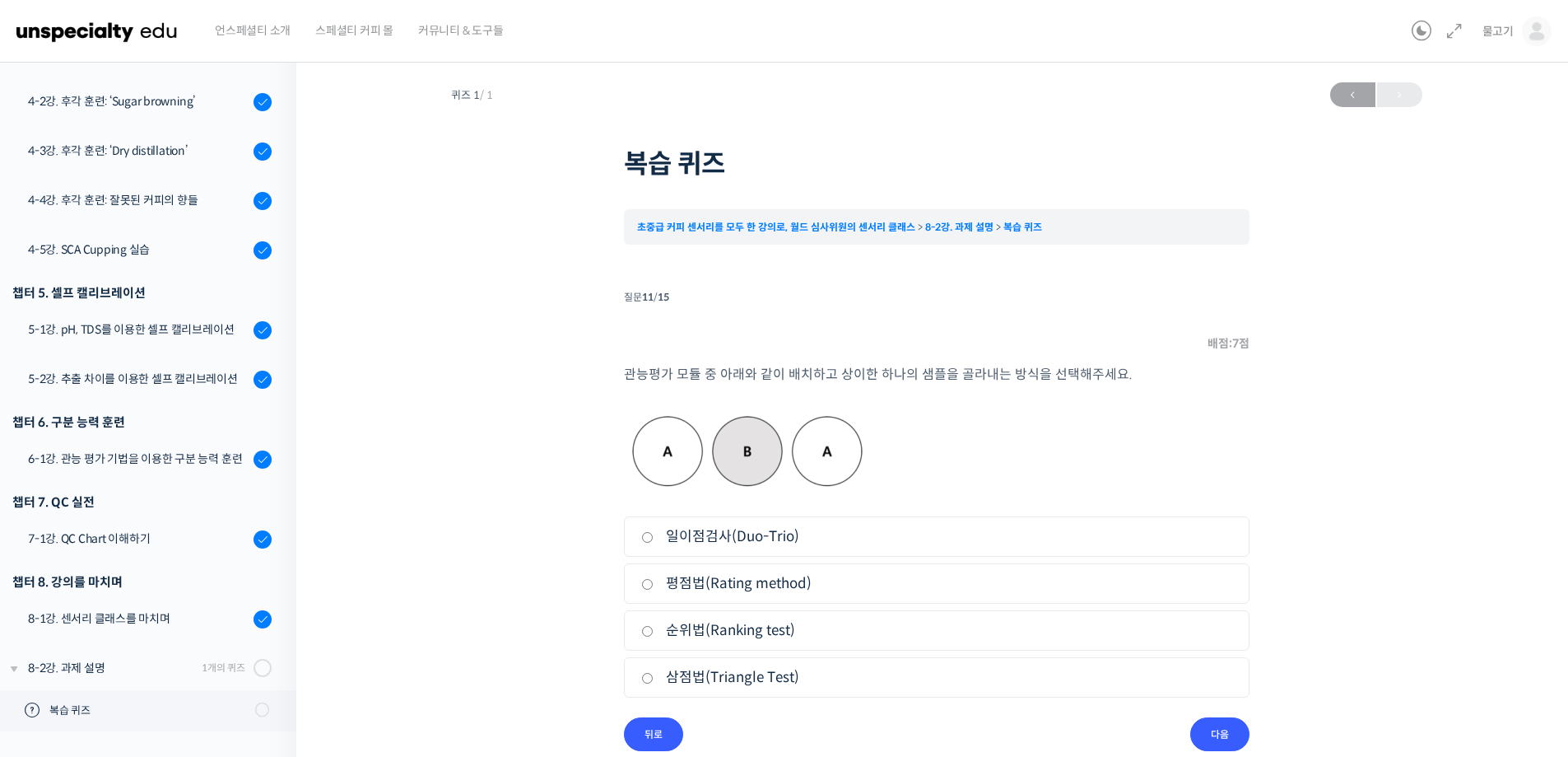
click at [646, 540] on input "일이점검사(Duo-Trio)" at bounding box center [647, 537] width 12 height 11
radio input "true"
click at [1228, 733] on input "다음" at bounding box center [1220, 734] width 59 height 34
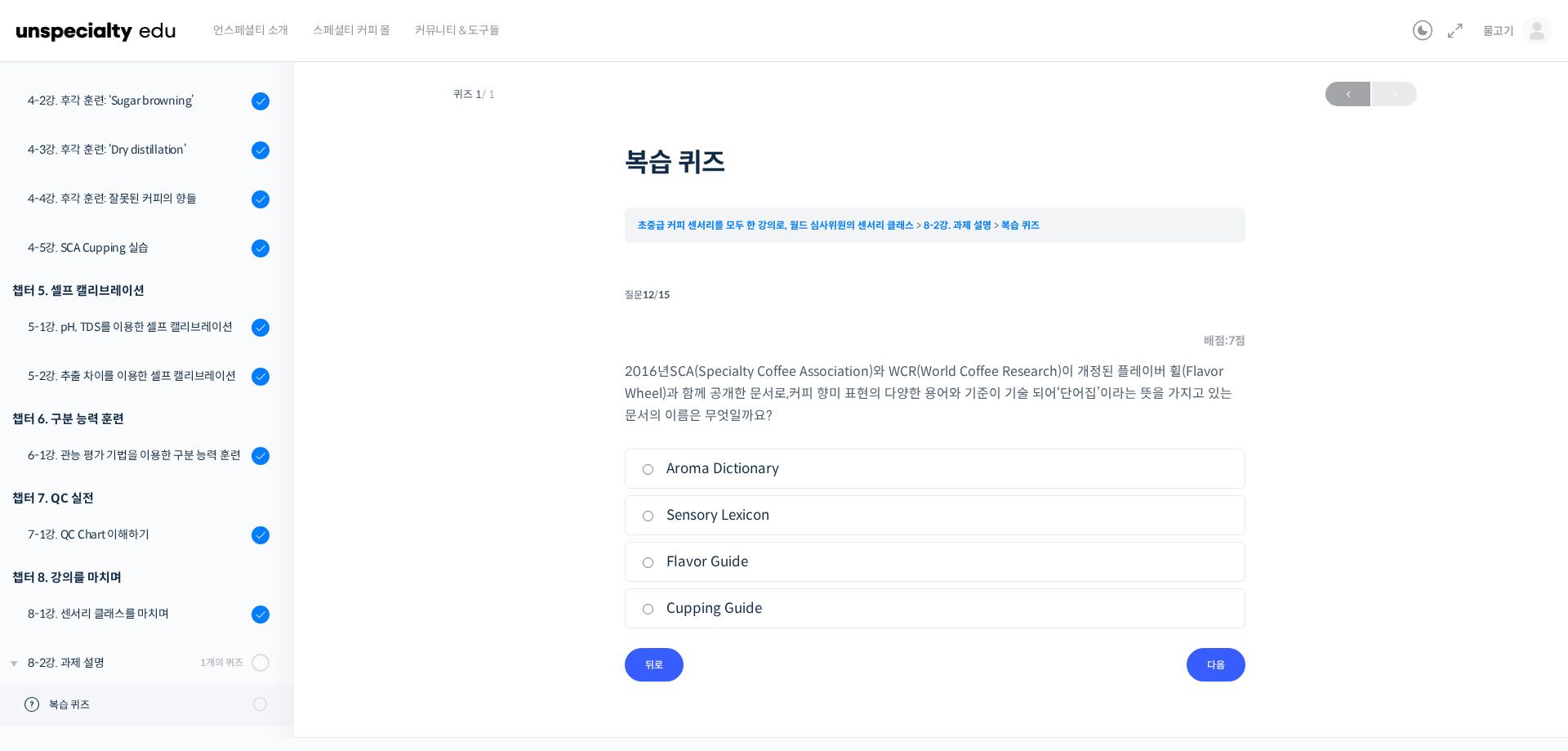
click at [647, 515] on input "Sensory Lexicon" at bounding box center [647, 516] width 12 height 11
radio input "true"
click at [1216, 667] on input "다음" at bounding box center [1216, 664] width 59 height 34
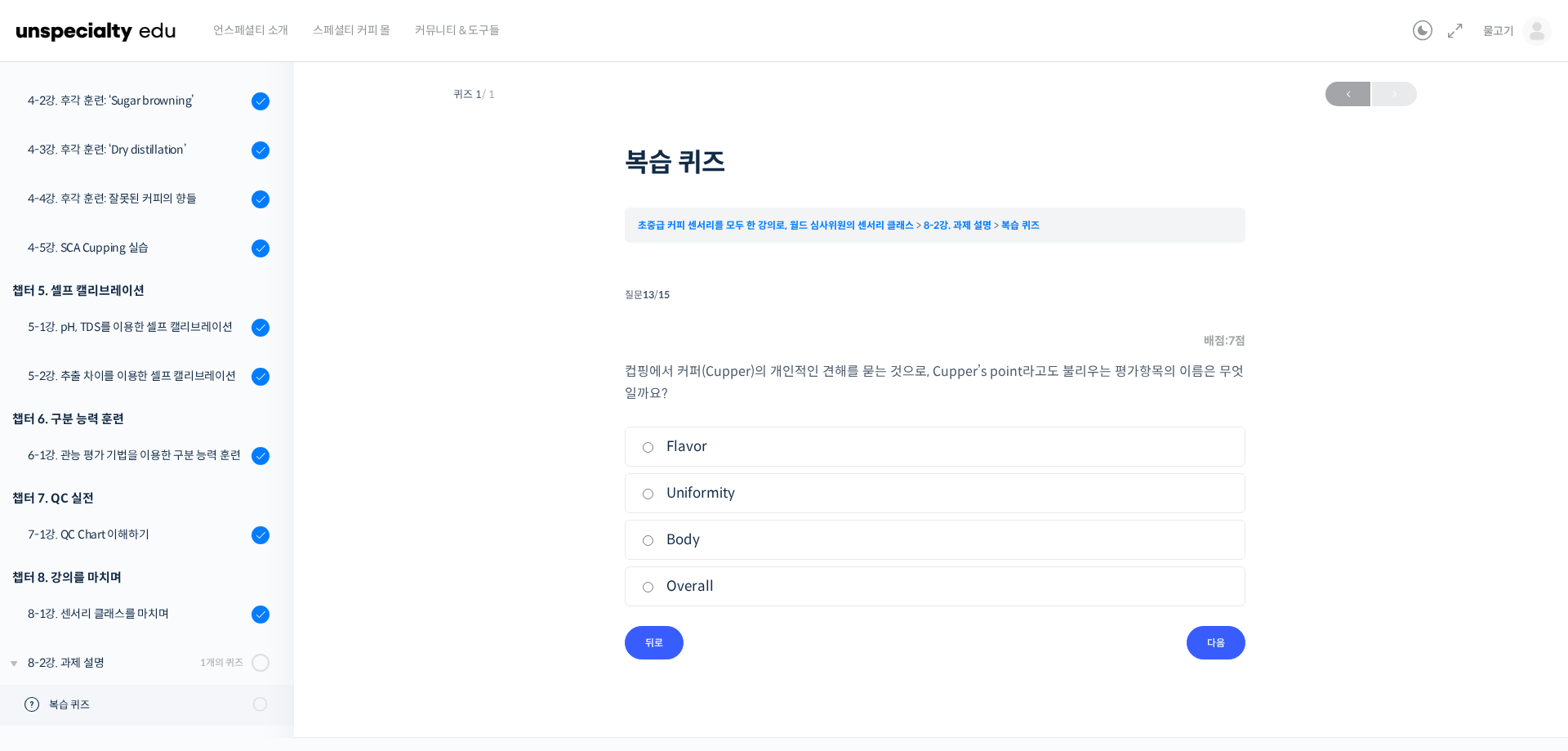
click at [652, 586] on input "Overall" at bounding box center [647, 587] width 12 height 11
radio input "true"
click at [1224, 637] on input "다음" at bounding box center [1216, 642] width 59 height 34
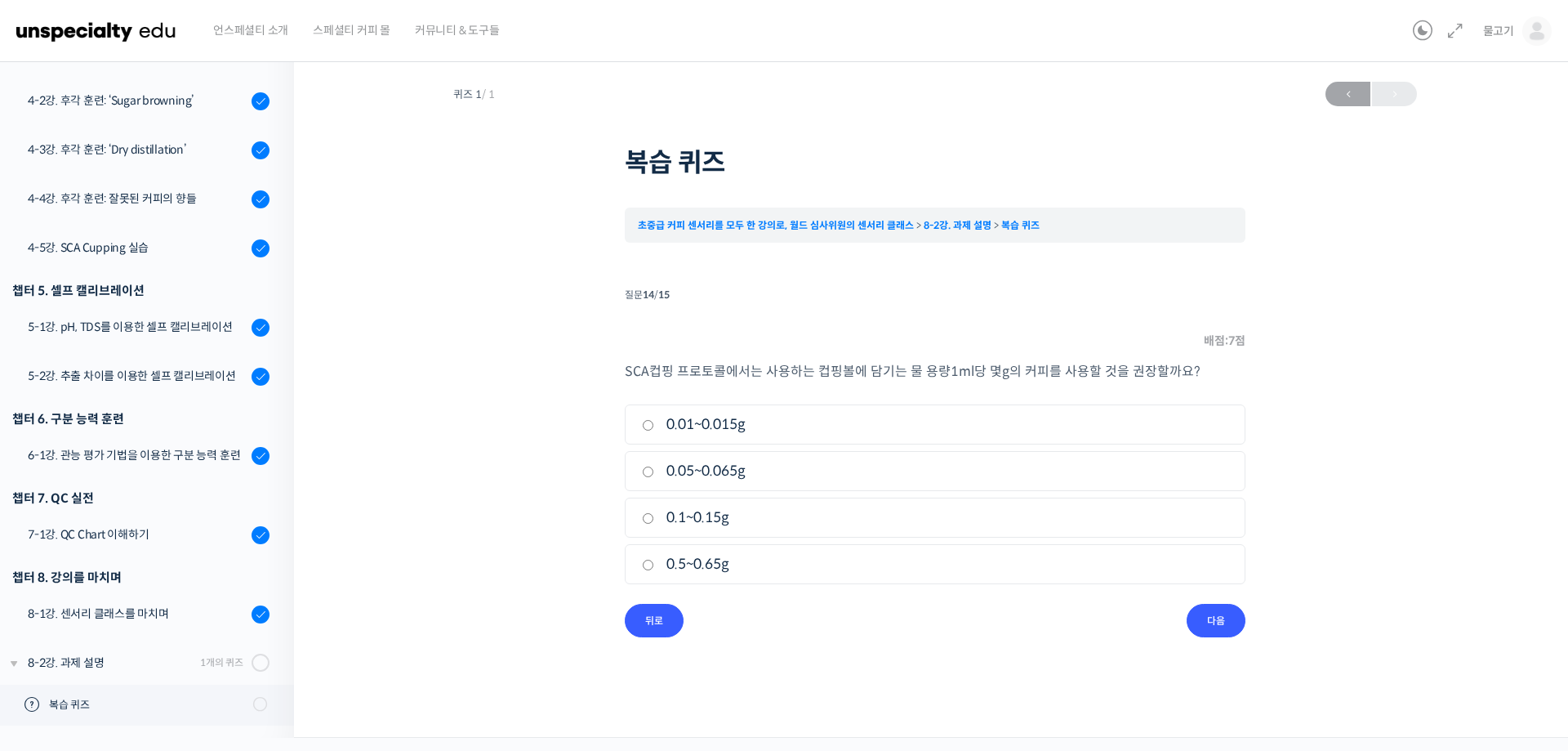
click at [649, 423] on input "0.01~0.015g" at bounding box center [647, 425] width 12 height 11
radio input "true"
click at [1228, 627] on input "다음" at bounding box center [1216, 621] width 59 height 34
drag, startPoint x: 645, startPoint y: 423, endPoint x: 433, endPoint y: 402, distance: 213.0
click at [433, 402] on div "퀴즈 1 / 1 ← 이전 복습 퀴즈 초중급 커피 센서리를 모두 한 강의로, 월드 심사위원의 센서리 클래스 8-2강. 과제 설명 복습 퀴즈 Ti…" at bounding box center [935, 355] width 1119 height 564
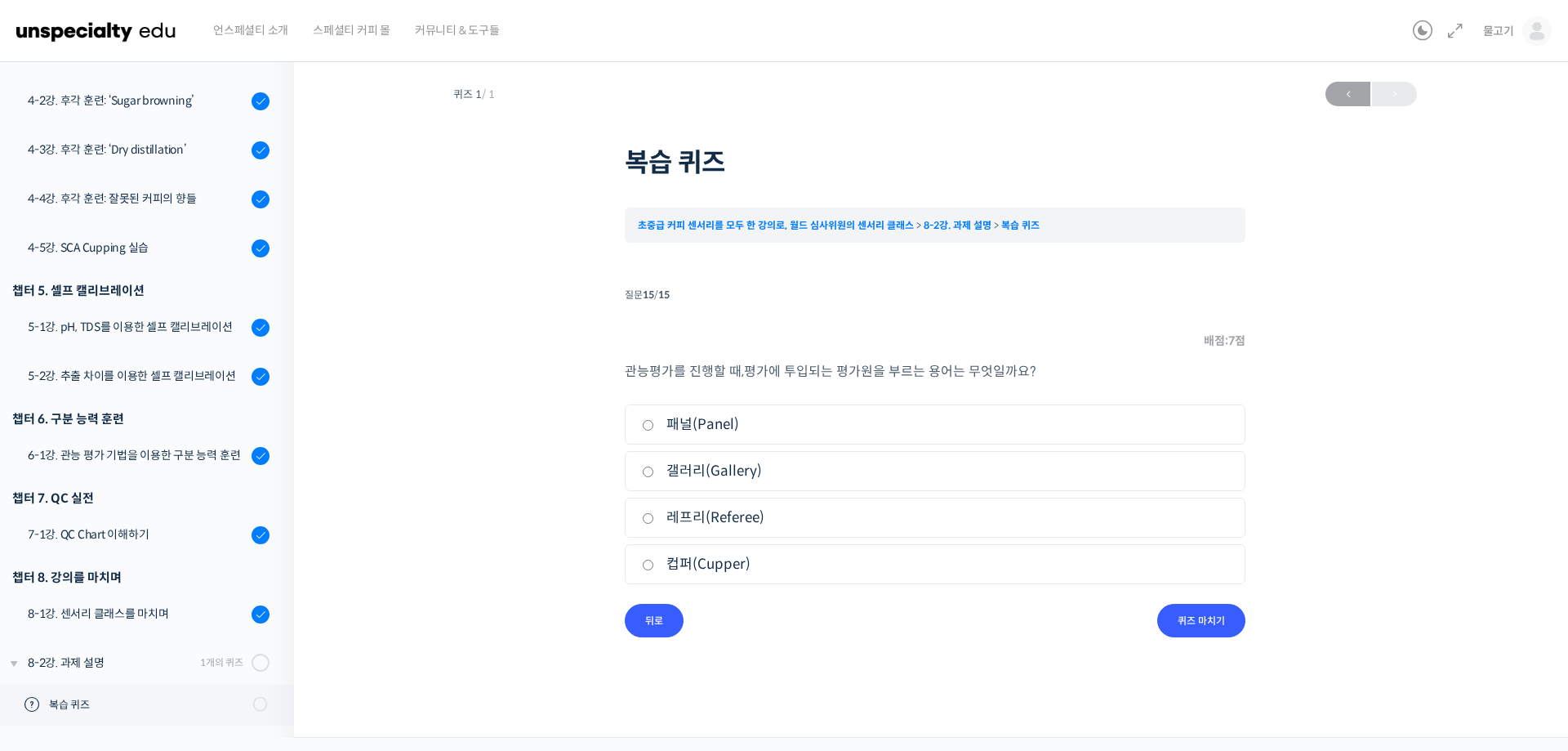
click at [650, 423] on input "패널(Panel)" at bounding box center [647, 425] width 12 height 11
radio input "true"
click at [1215, 623] on input "퀴즈 마치기" at bounding box center [1201, 621] width 88 height 34
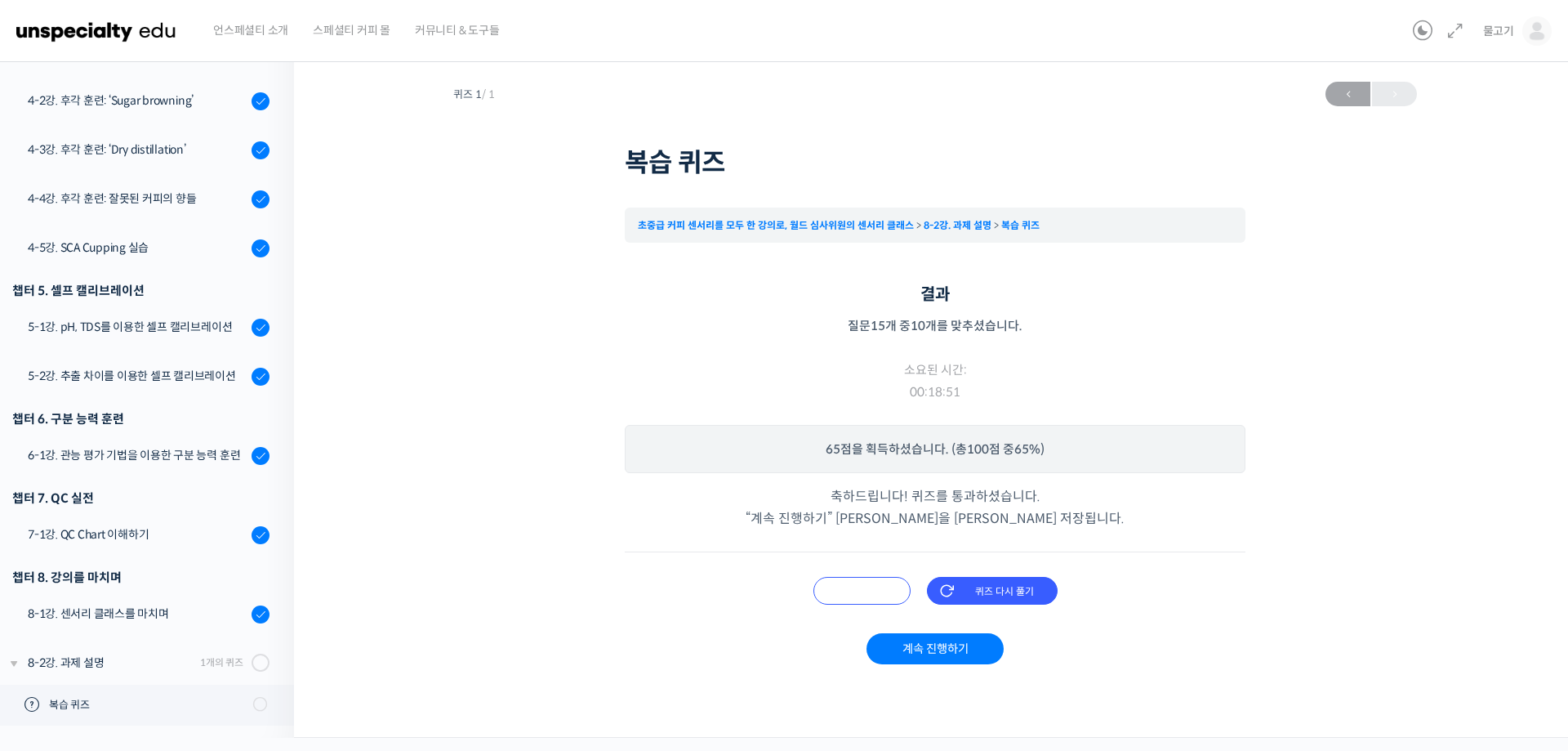
click at [850, 593] on input "오답 확인하기" at bounding box center [862, 591] width 97 height 28
click at [862, 596] on input "오답 확인하기" at bounding box center [855, 591] width 97 height 28
click at [952, 651] on link "계속 진행하기" at bounding box center [935, 649] width 136 height 31
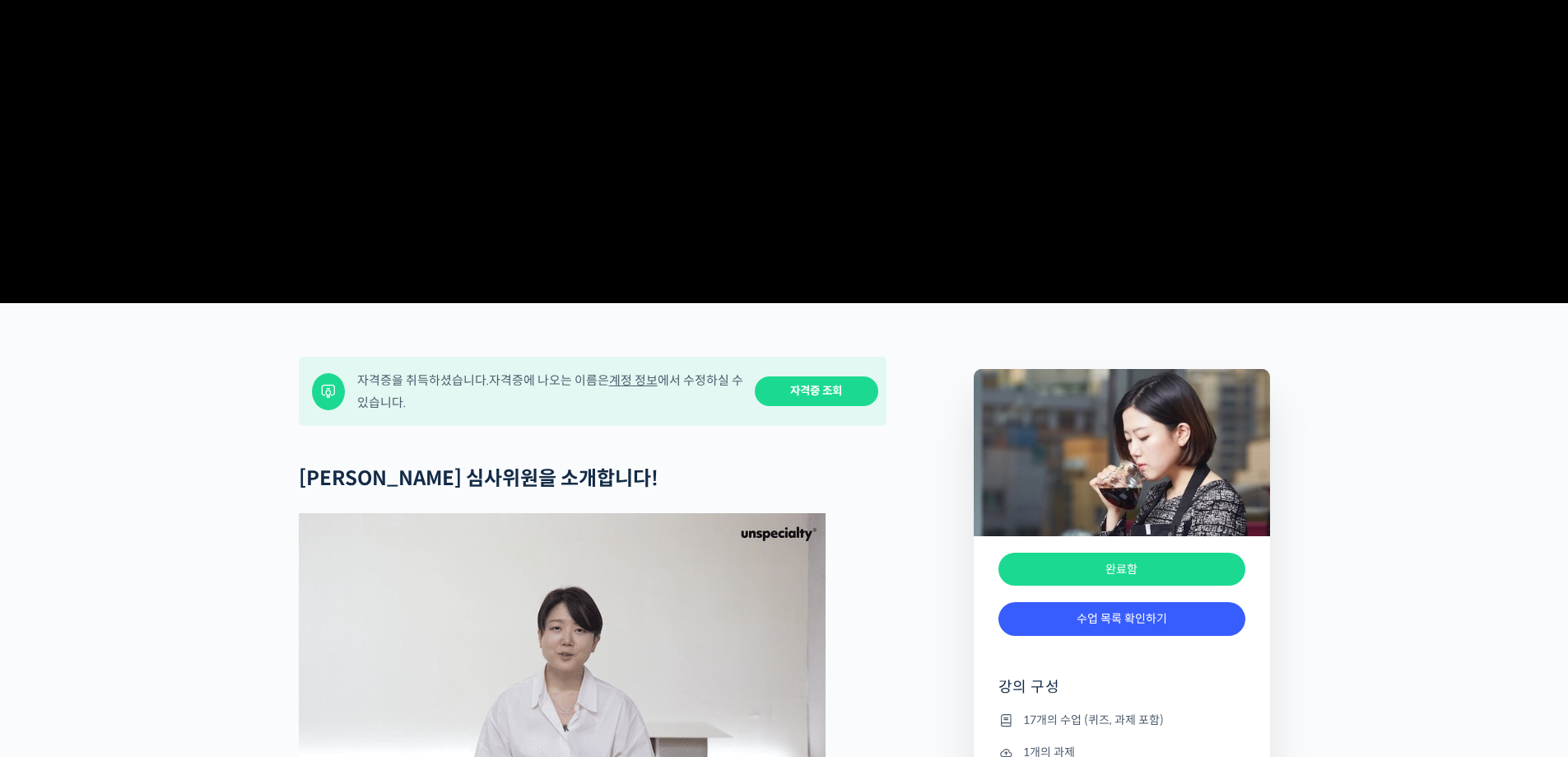
scroll to position [329, 0]
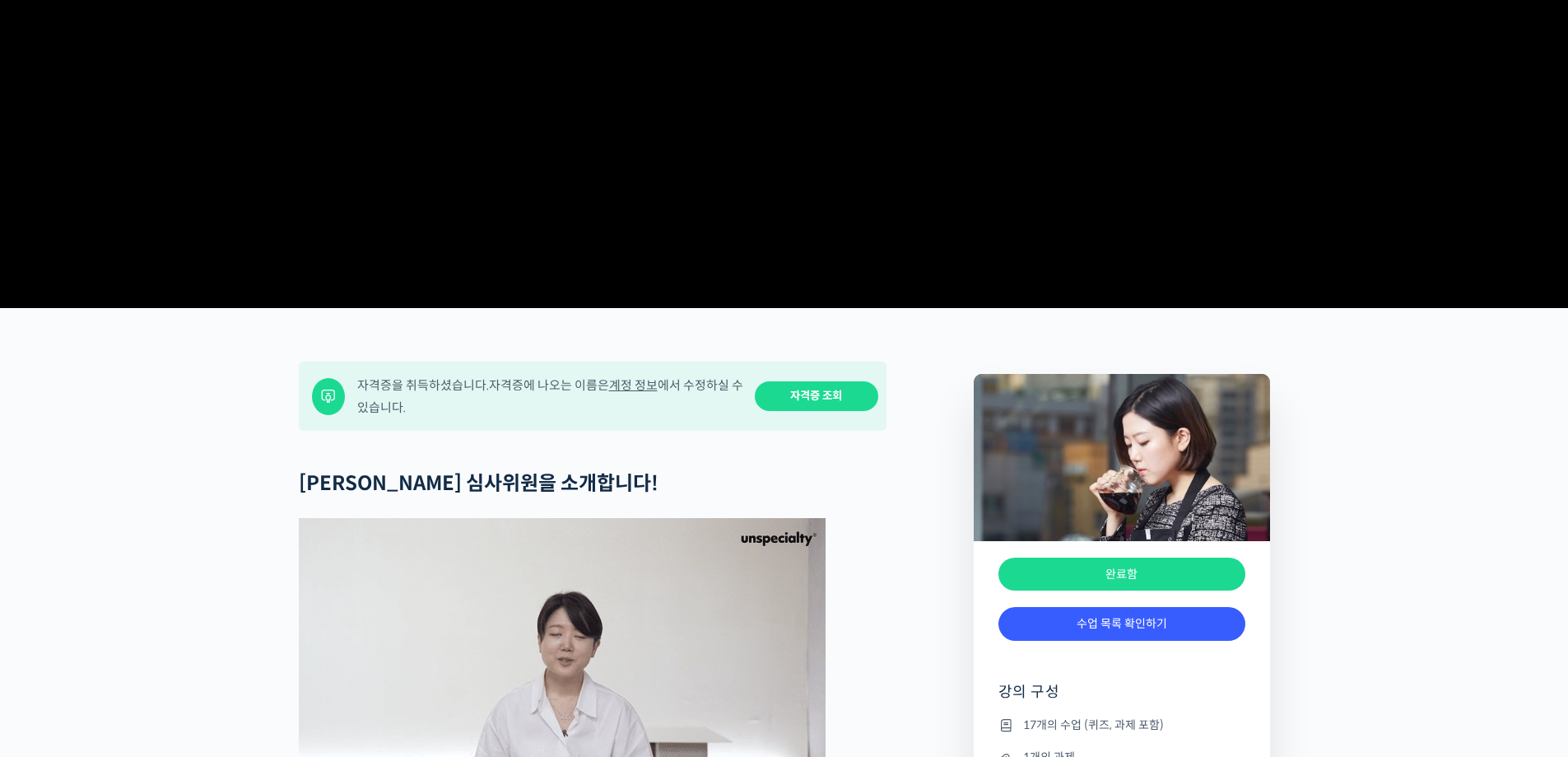
click at [832, 412] on link "자격증 조회" at bounding box center [816, 396] width 124 height 31
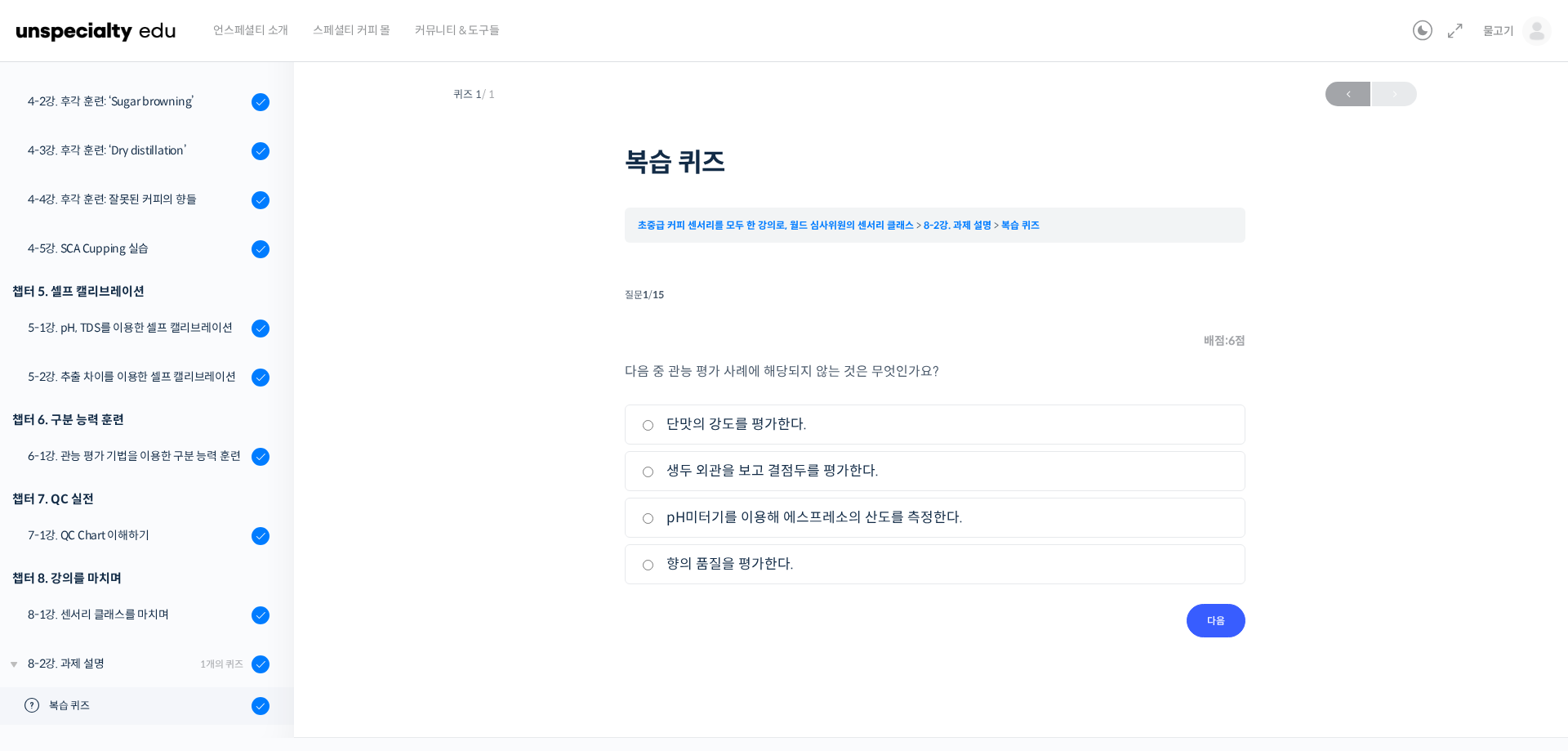
click at [398, 337] on div "퀴즈 1 / 1 ← 이전 복습 퀴즈 초중급 커피 센서리를 모두 한 강의로, 월드 심사위원의 센서리 클래스 8-2강. 과제 설명 복습 퀴즈 Ti…" at bounding box center [935, 355] width 1119 height 564
click at [202, 588] on div "챕터 8. 강의를 마치며" at bounding box center [141, 578] width 257 height 22
click at [158, 669] on div "8-2강. 과제 설명" at bounding box center [111, 664] width 167 height 18
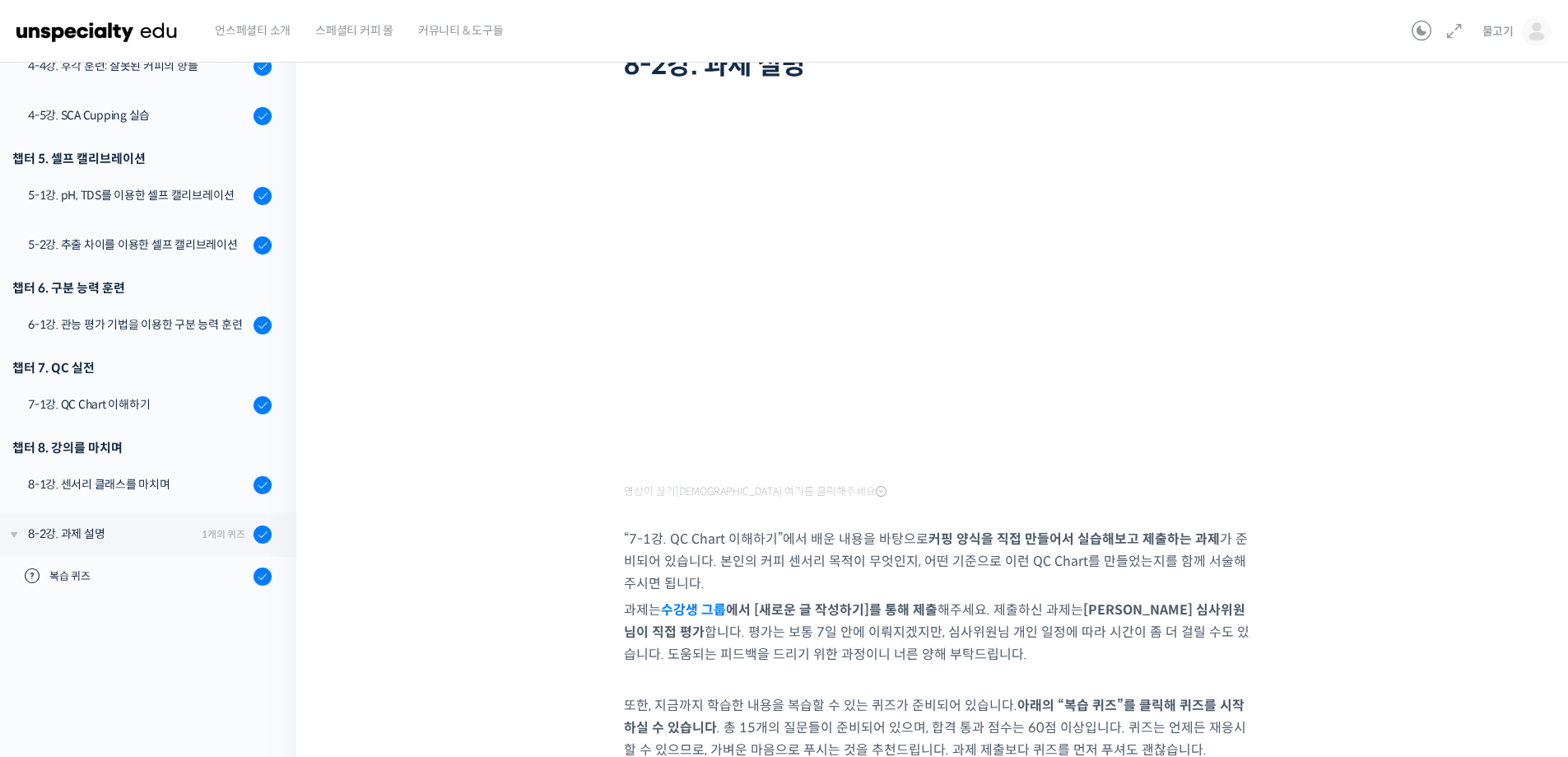
scroll to position [366, 0]
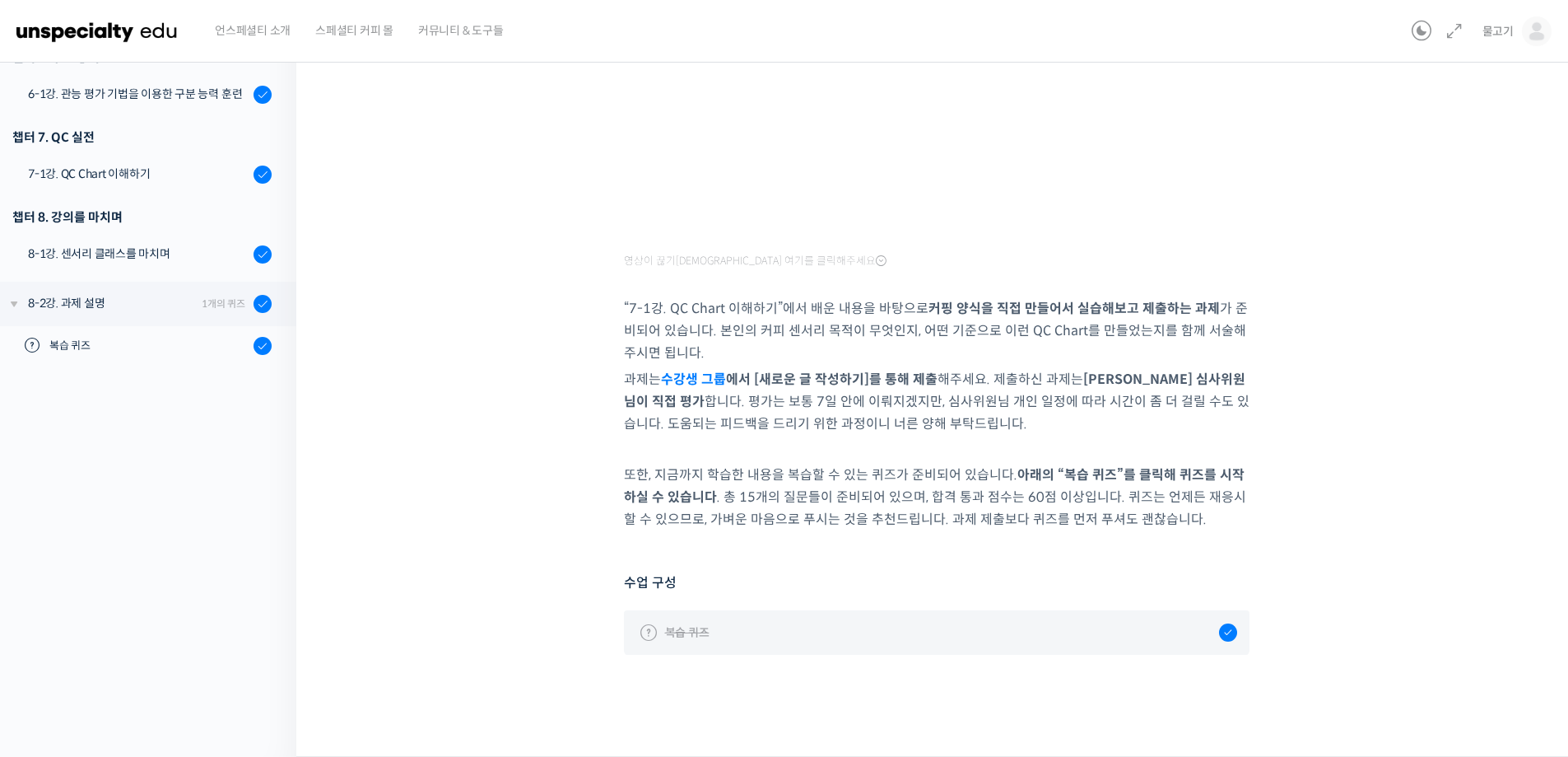
click at [688, 634] on span "복습 퀴즈" at bounding box center [687, 633] width 44 height 18
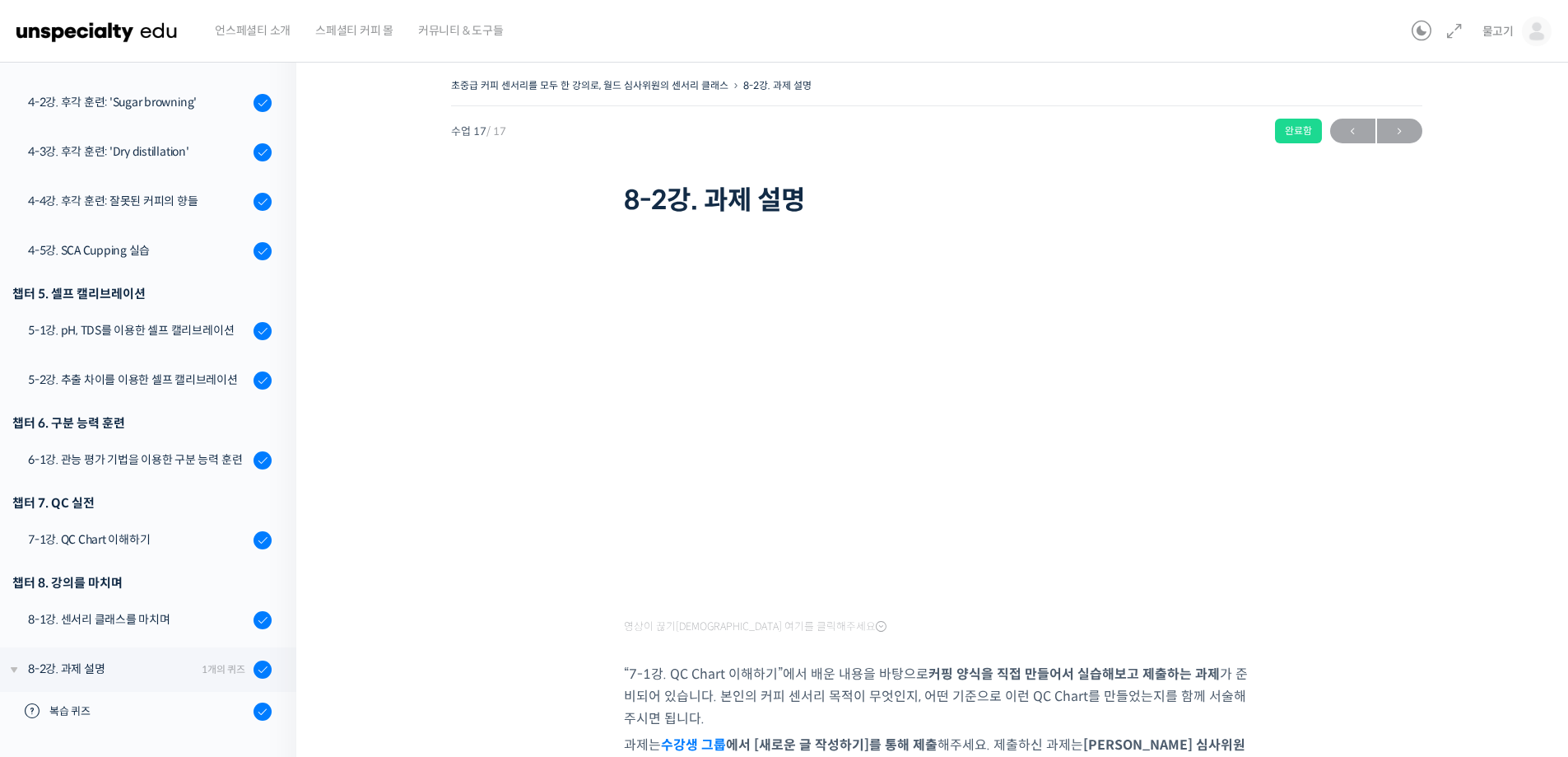
scroll to position [366, 0]
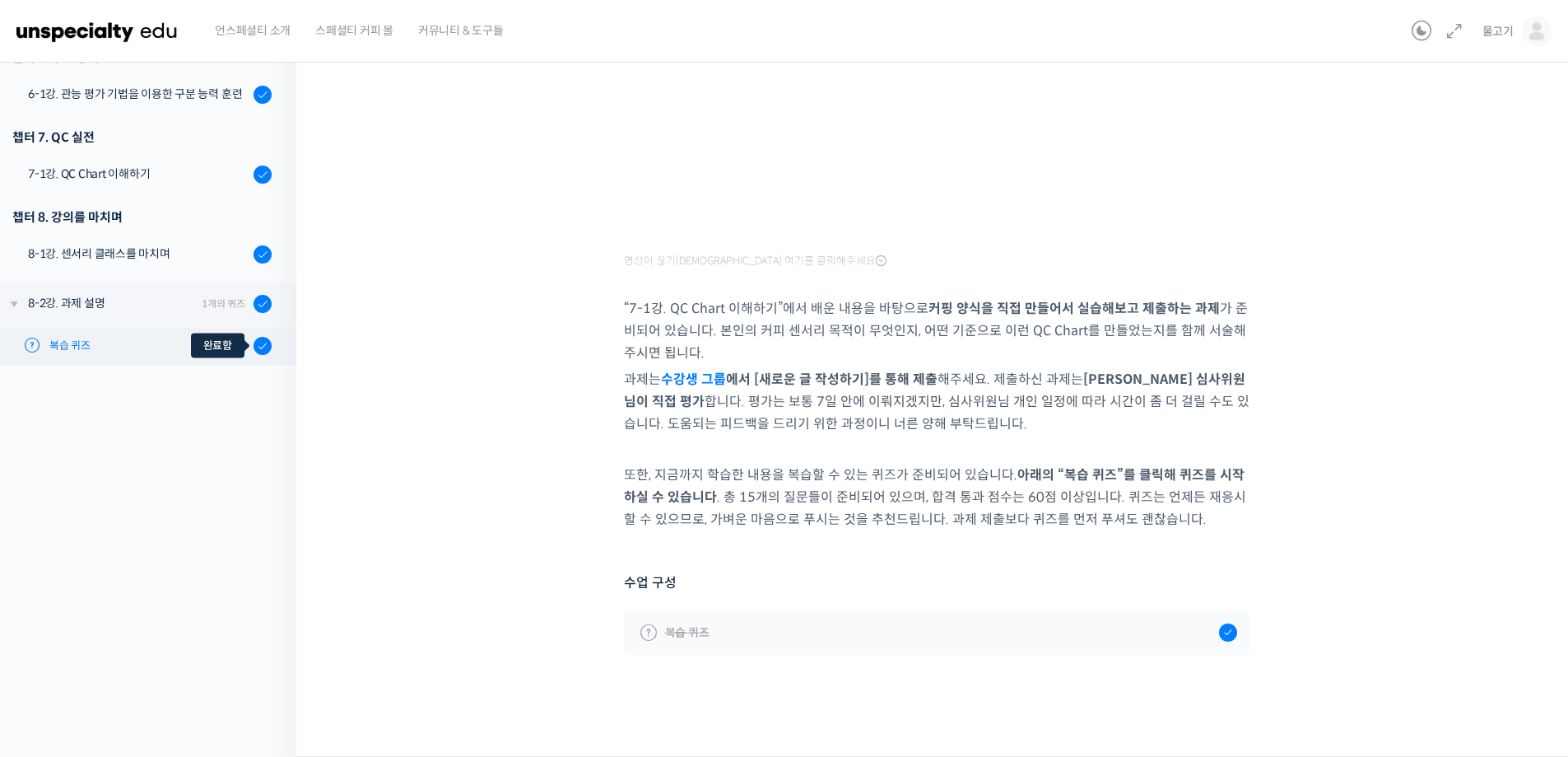
click at [257, 344] on icon at bounding box center [263, 346] width 12 height 12
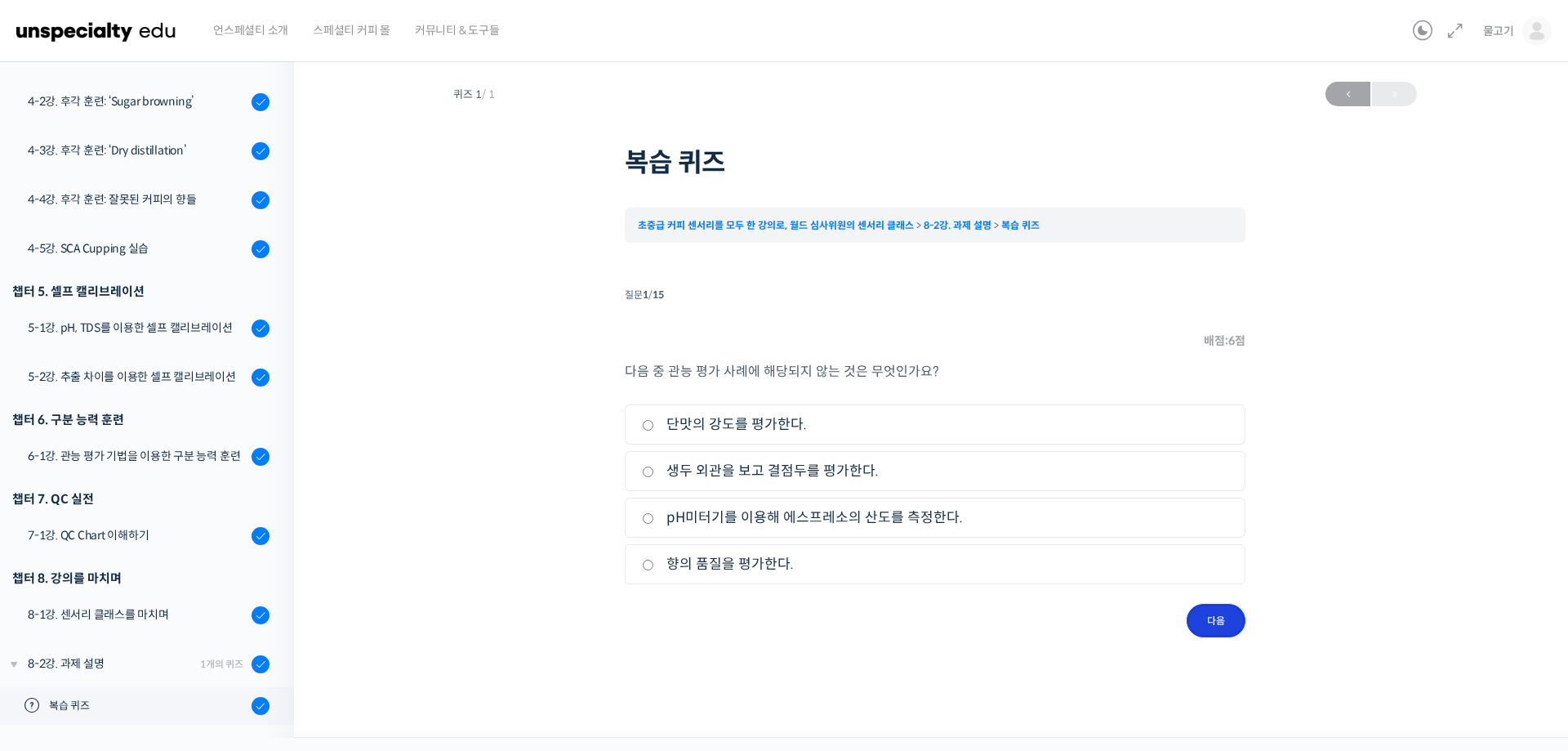
click at [1216, 630] on input "다음" at bounding box center [1216, 621] width 59 height 34
click at [1217, 623] on input "다음" at bounding box center [1216, 621] width 59 height 34
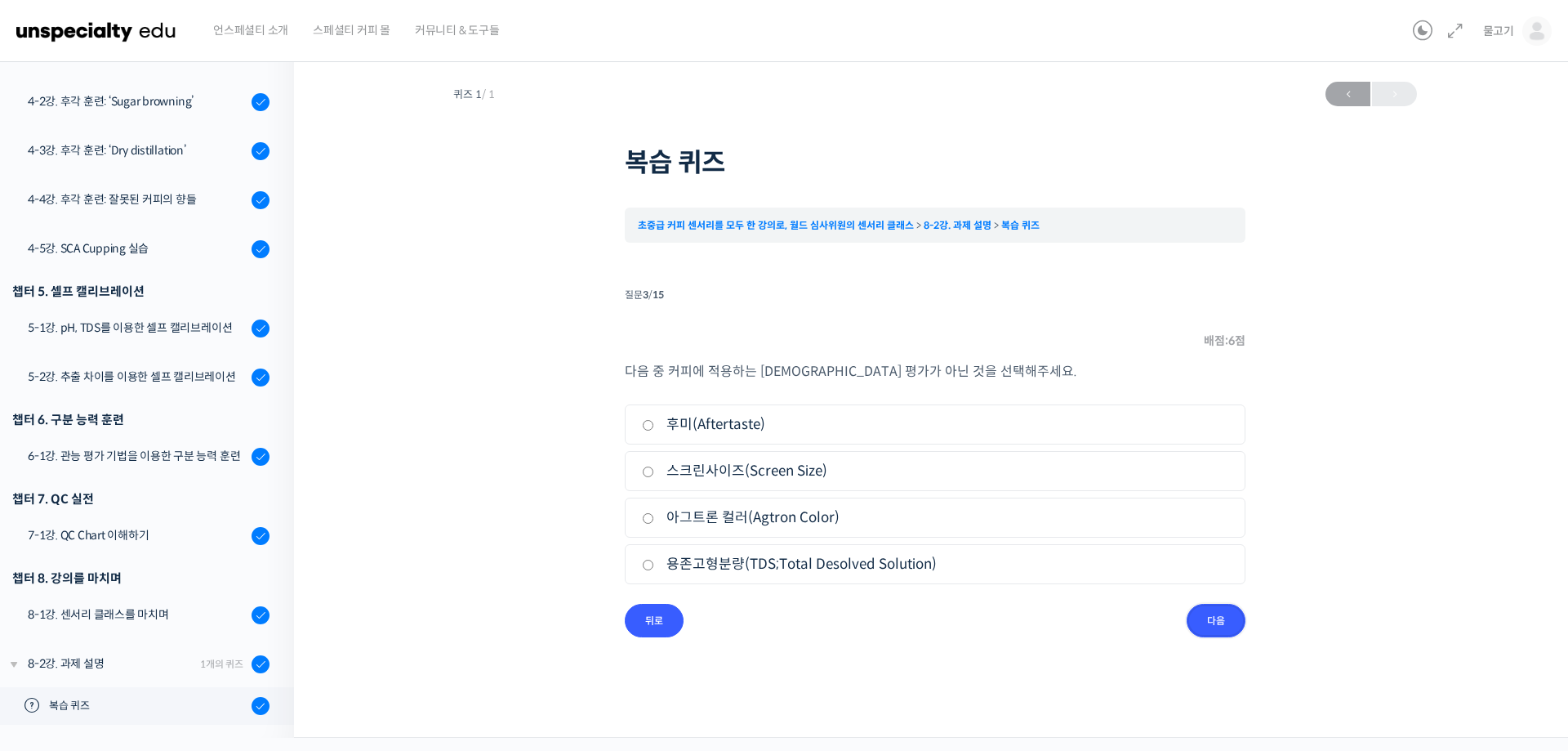
click at [1217, 623] on input "다음" at bounding box center [1216, 621] width 59 height 34
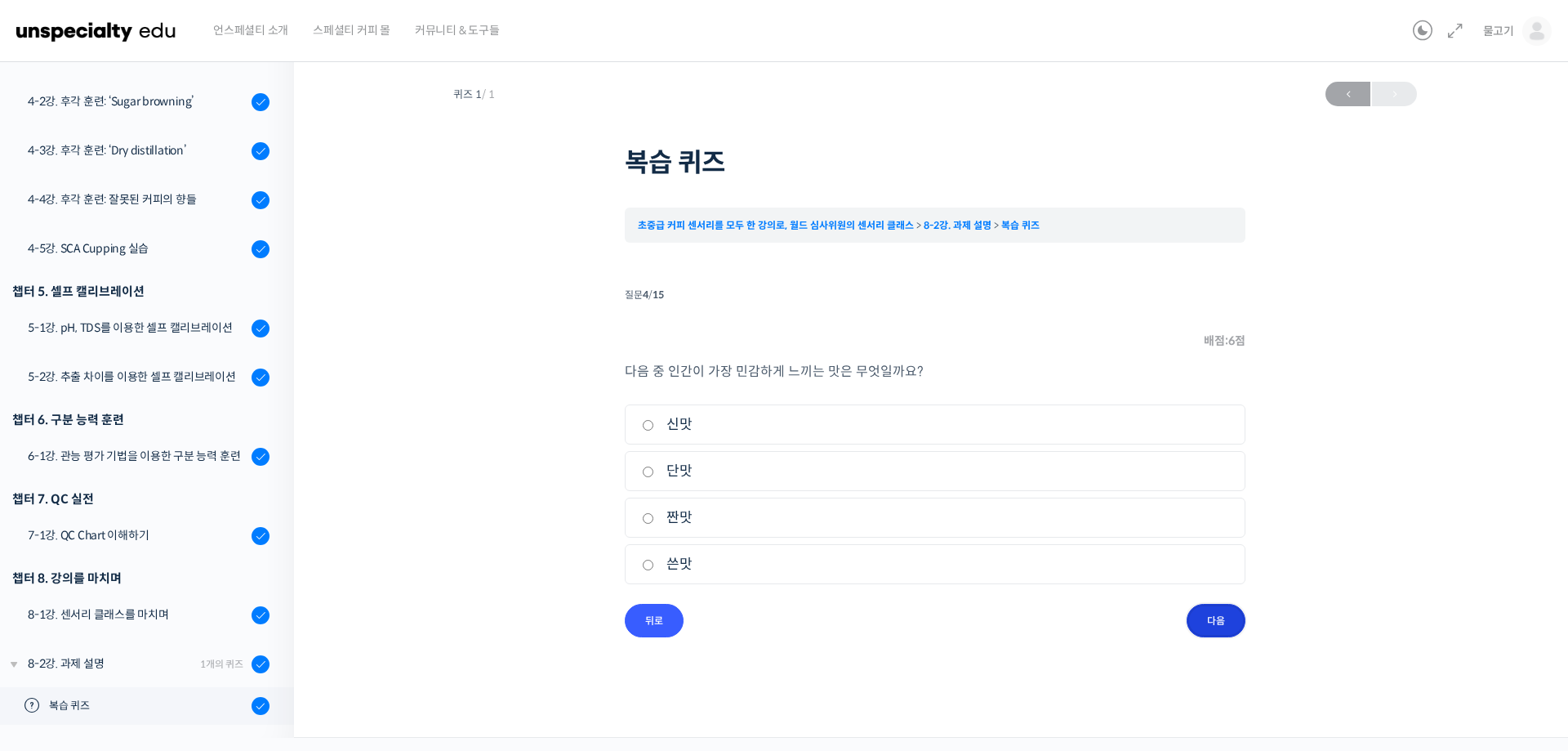
click at [1217, 622] on input "다음" at bounding box center [1216, 621] width 59 height 34
click at [1215, 622] on input "다음" at bounding box center [1216, 621] width 59 height 34
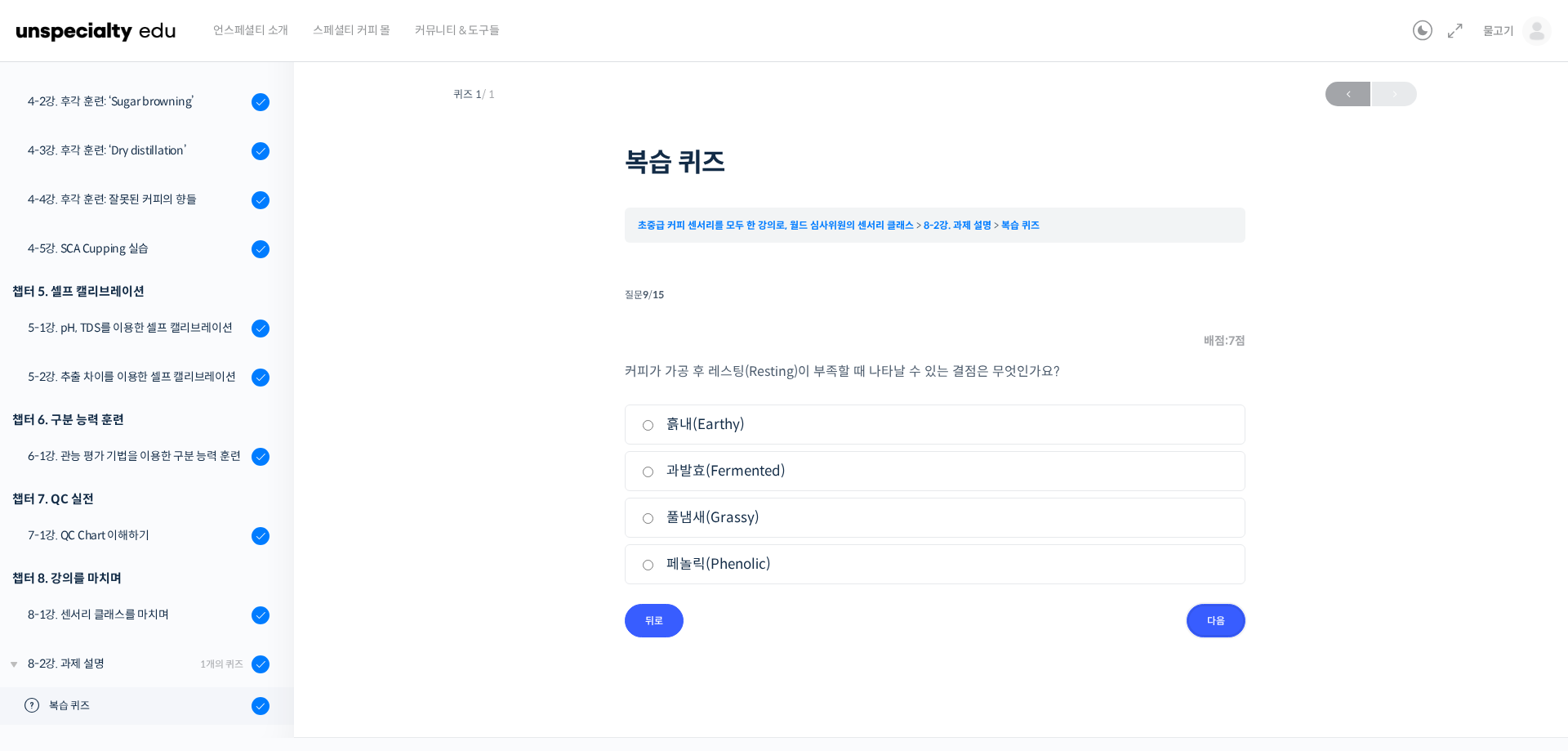
click at [1215, 622] on input "다음" at bounding box center [1216, 621] width 59 height 34
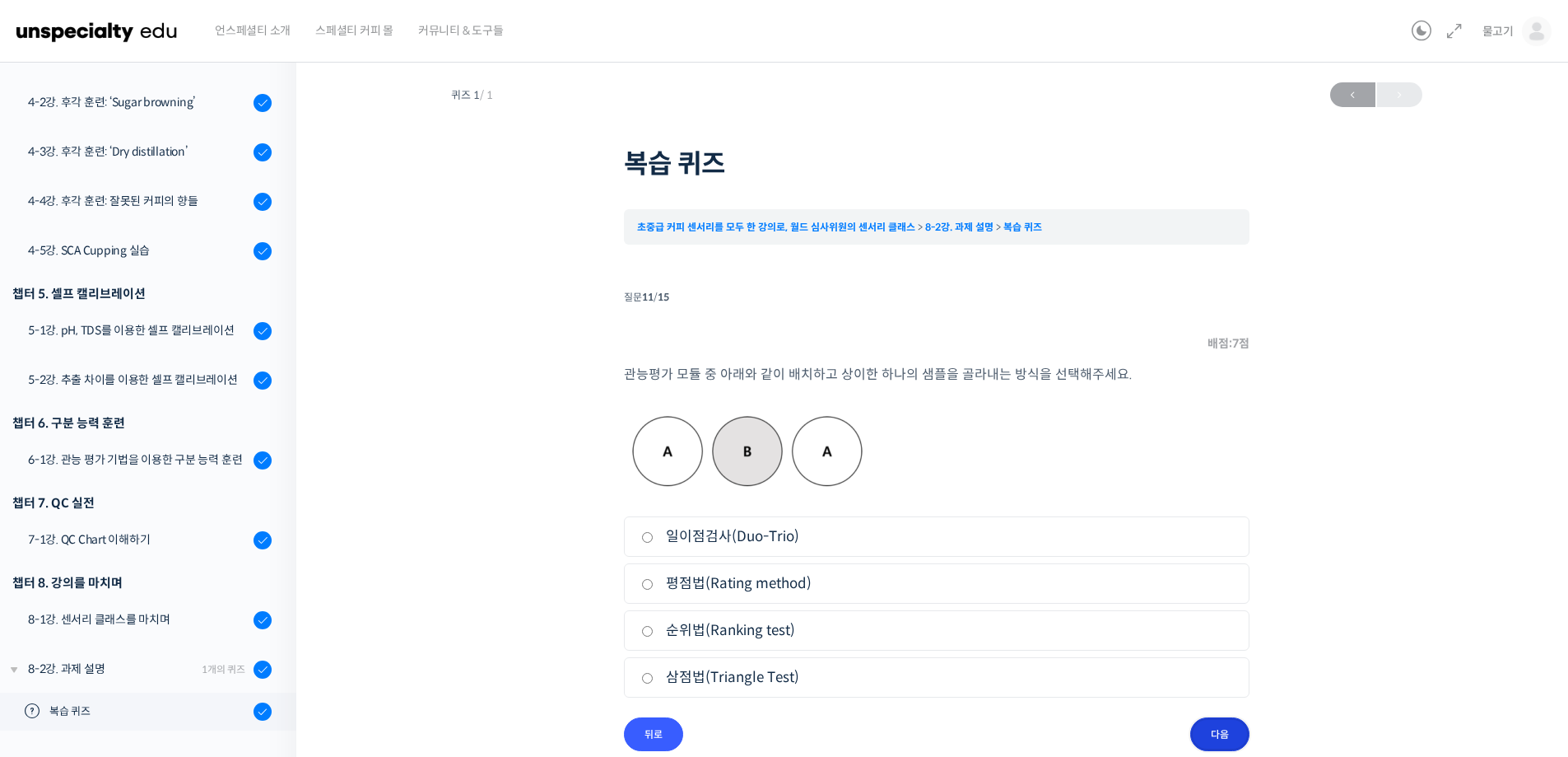
click at [1221, 734] on input "다음" at bounding box center [1220, 734] width 59 height 34
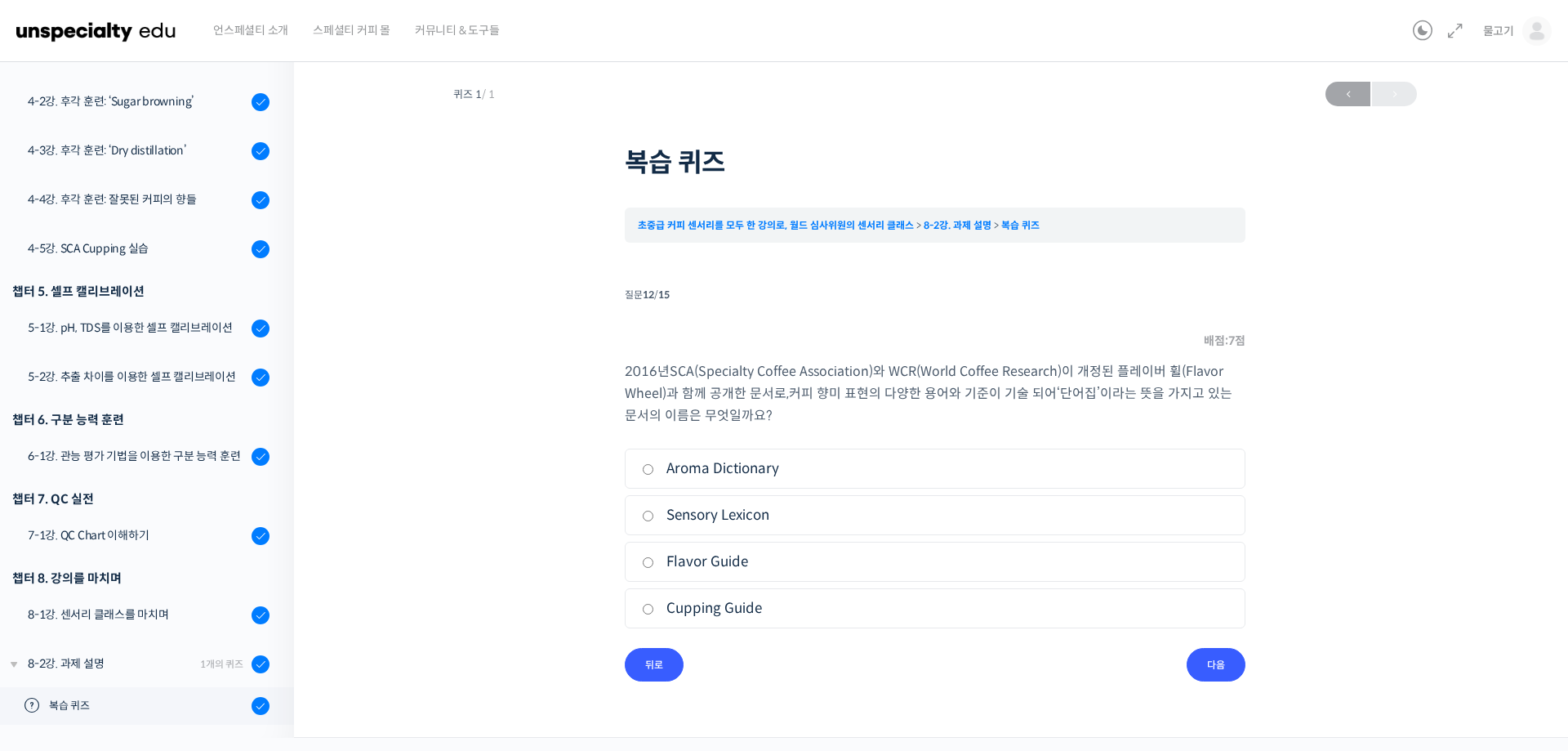
click at [1212, 728] on div "퀴즈 1 / 1 ← 이전 복습 퀴즈 초중급 커피 센서리를 모두 한 강의로, 월드 심사위원의 센서리 클래스 8-2강. 과제 설명 복습 퀴즈 Ti…" at bounding box center [935, 393] width 1283 height 689
click at [1212, 662] on input "다음" at bounding box center [1216, 664] width 59 height 34
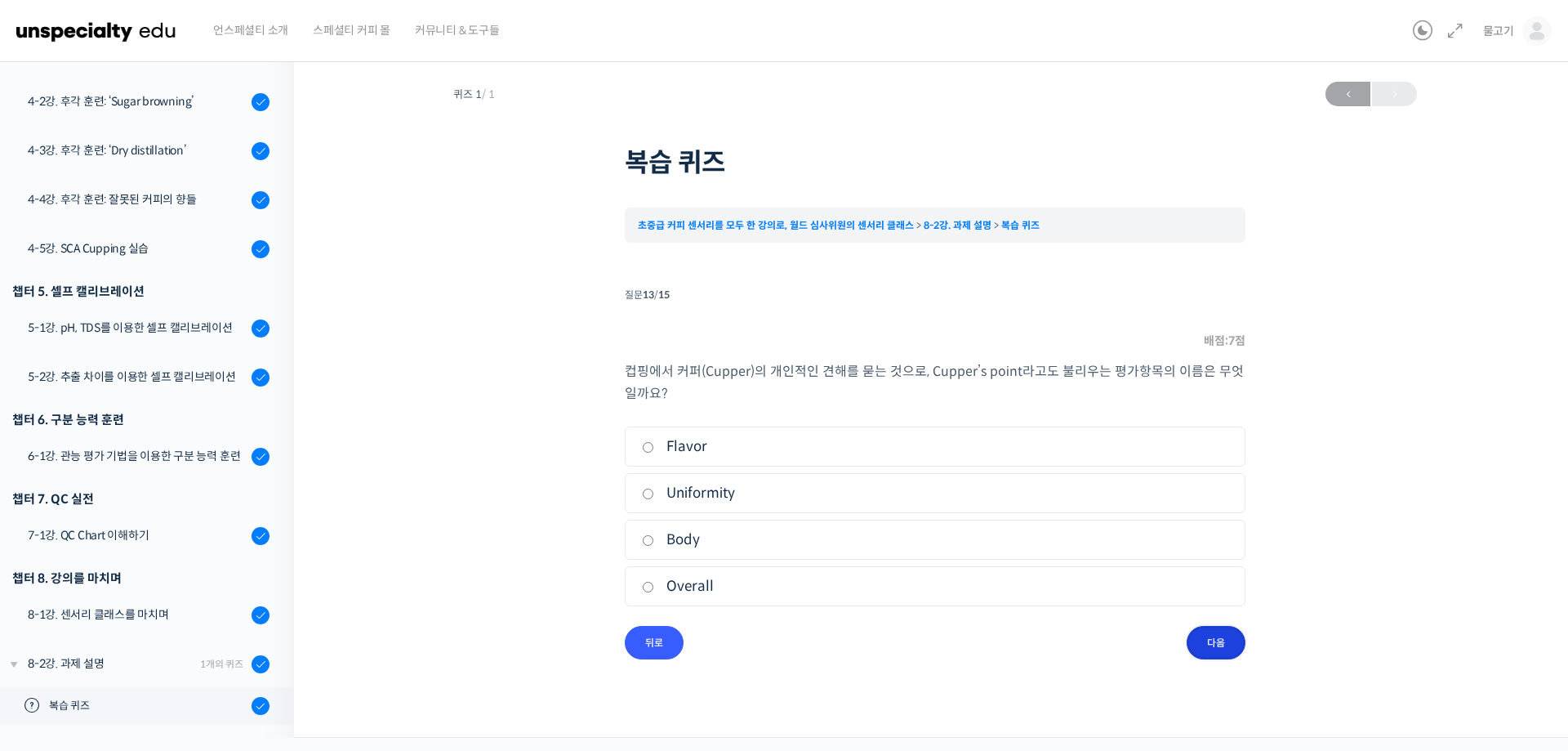
click at [1217, 640] on input "다음" at bounding box center [1216, 642] width 59 height 34
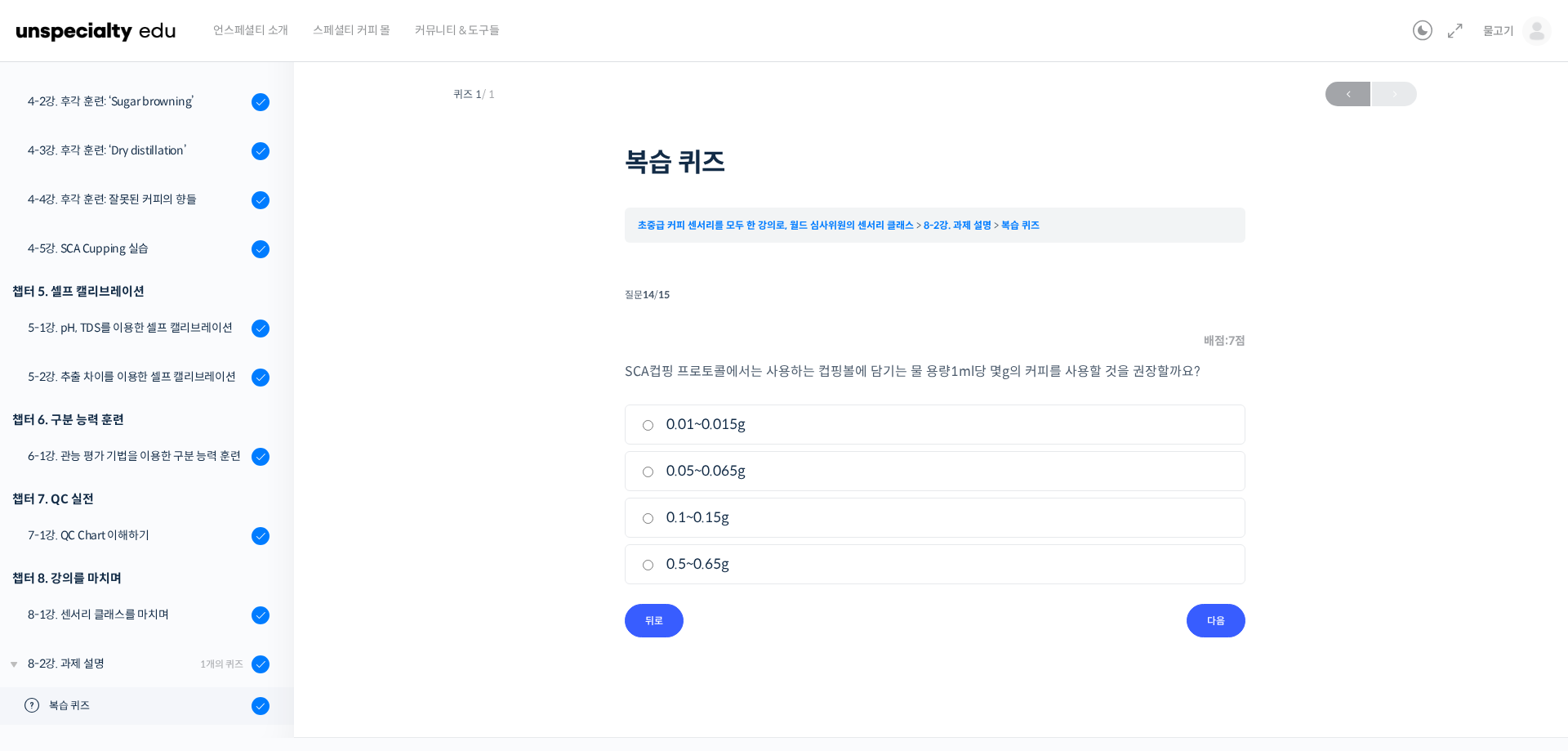
click at [1218, 640] on div "퀴즈 1 / 1 ← 이전 복습 퀴즈 초중급 커피 센서리를 모두 한 강의로, 월드 심사위원의 센서리 클래스 8-2강. 과제 설명 복습 퀴즈 Ti…" at bounding box center [935, 371] width 1119 height 597
click at [1212, 621] on input "다음" at bounding box center [1216, 621] width 59 height 34
click at [1213, 621] on input "퀴즈 마치기" at bounding box center [1201, 621] width 88 height 34
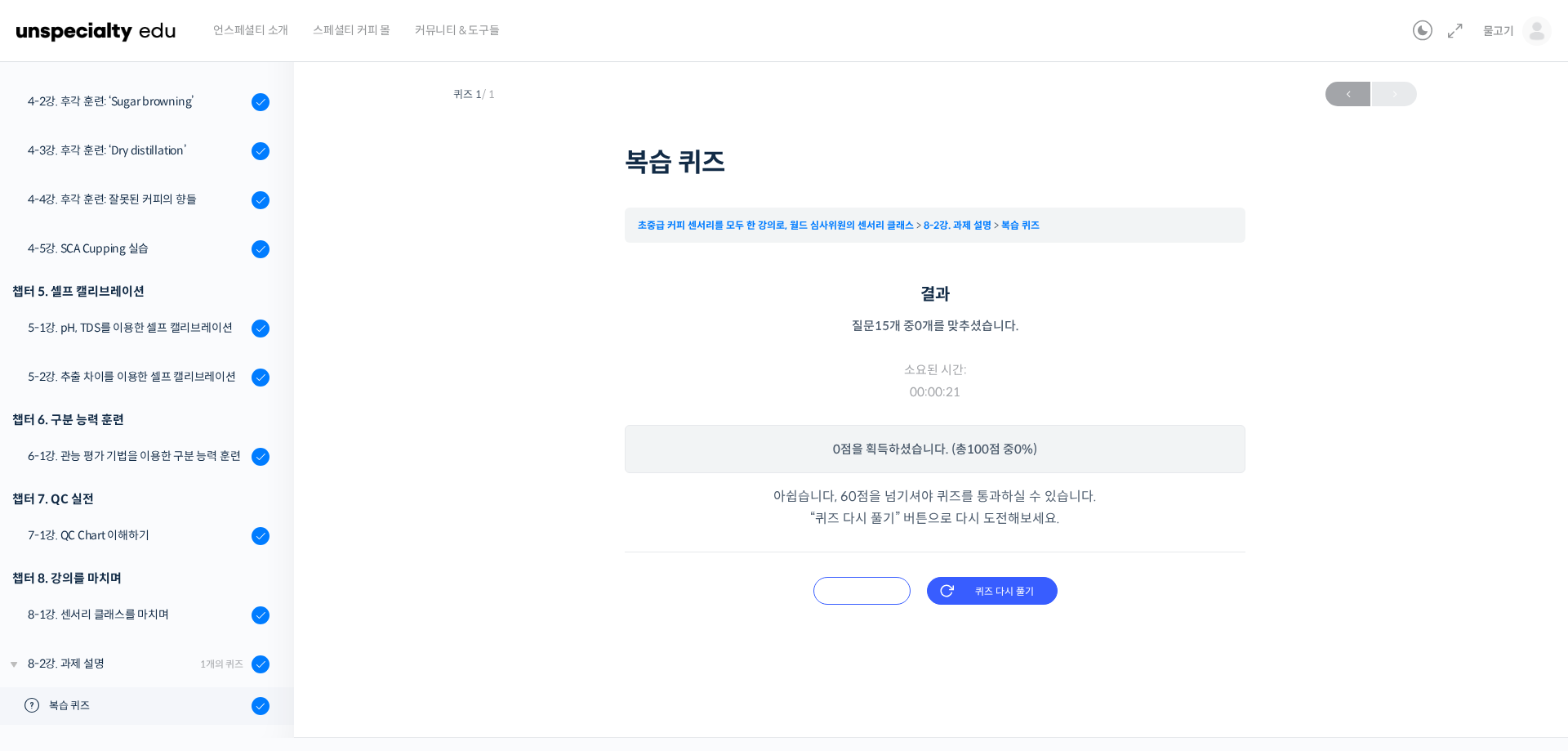
click at [864, 587] on input "오답 확인하기" at bounding box center [862, 591] width 97 height 28
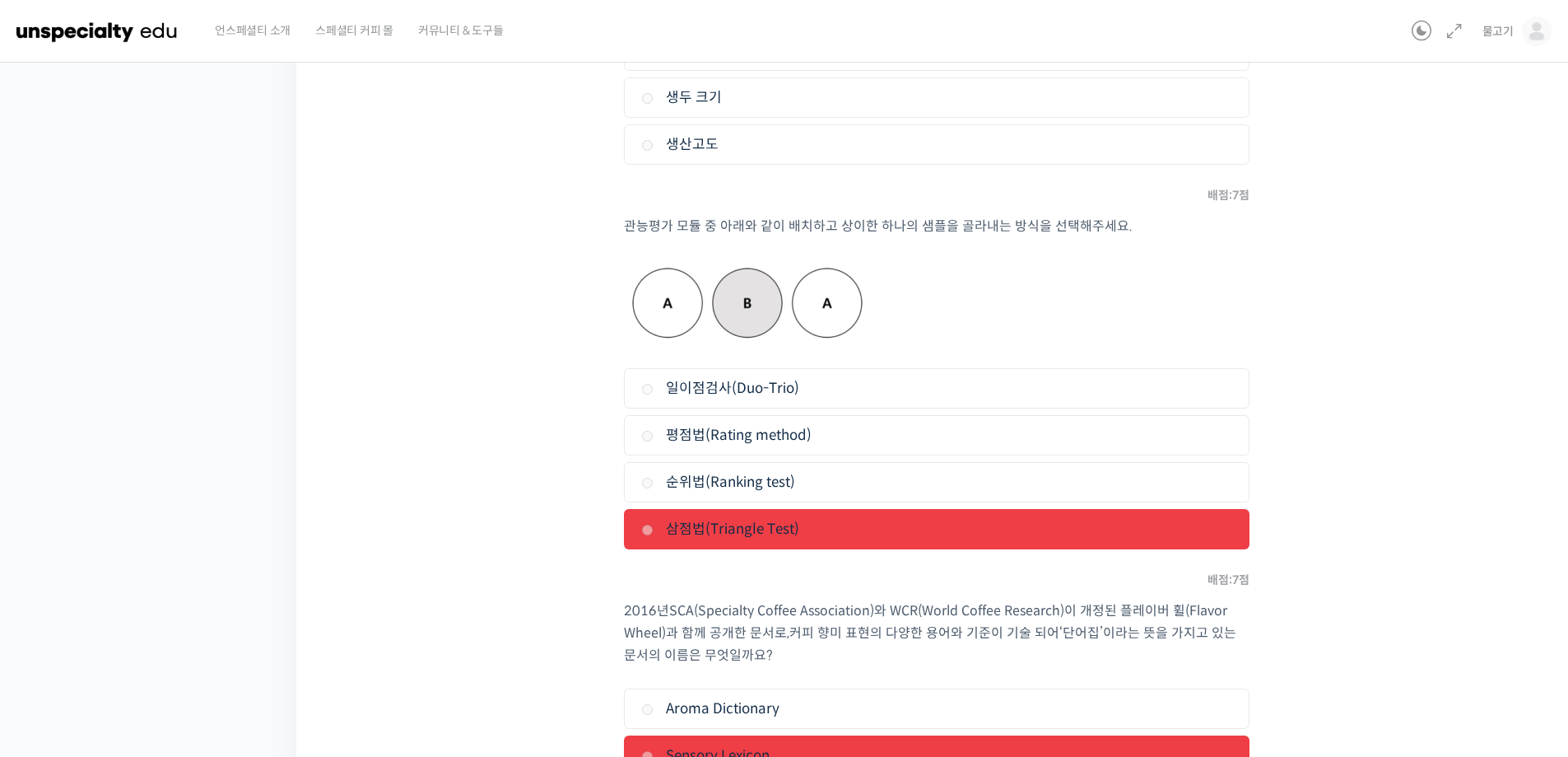
scroll to position [3221, 0]
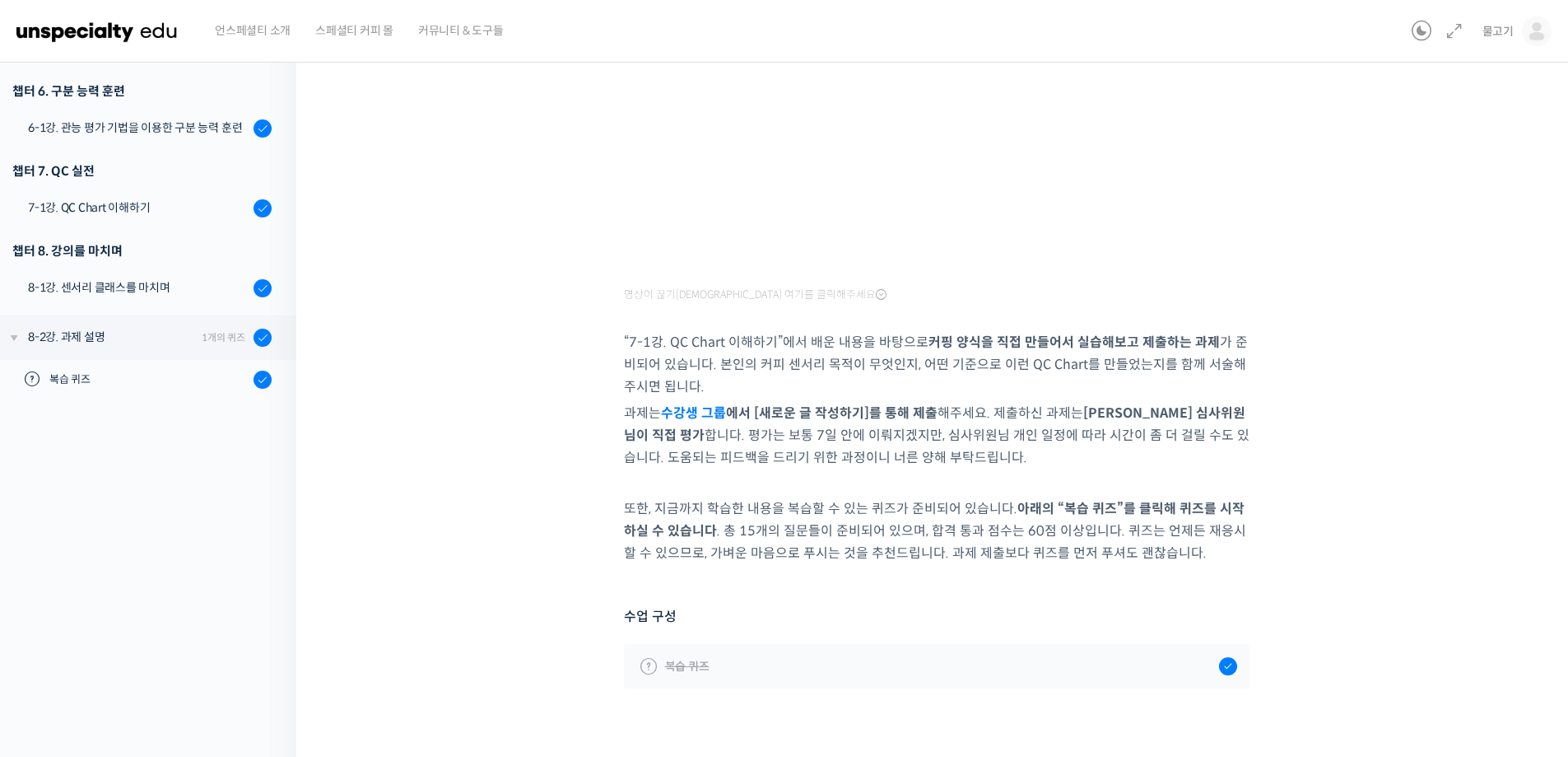
scroll to position [366, 0]
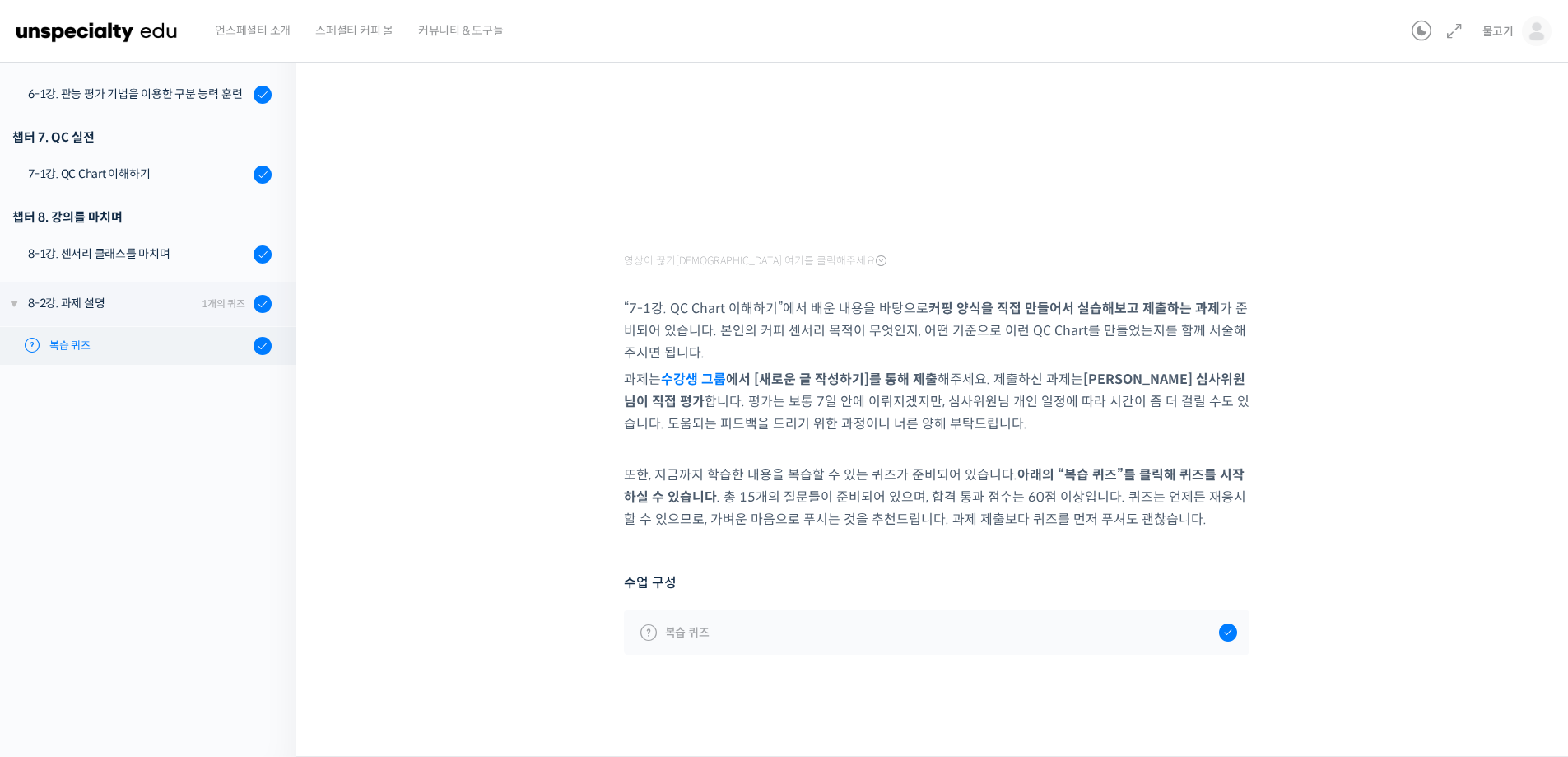
click at [167, 346] on span "복습 퀴즈" at bounding box center [147, 346] width 196 height 17
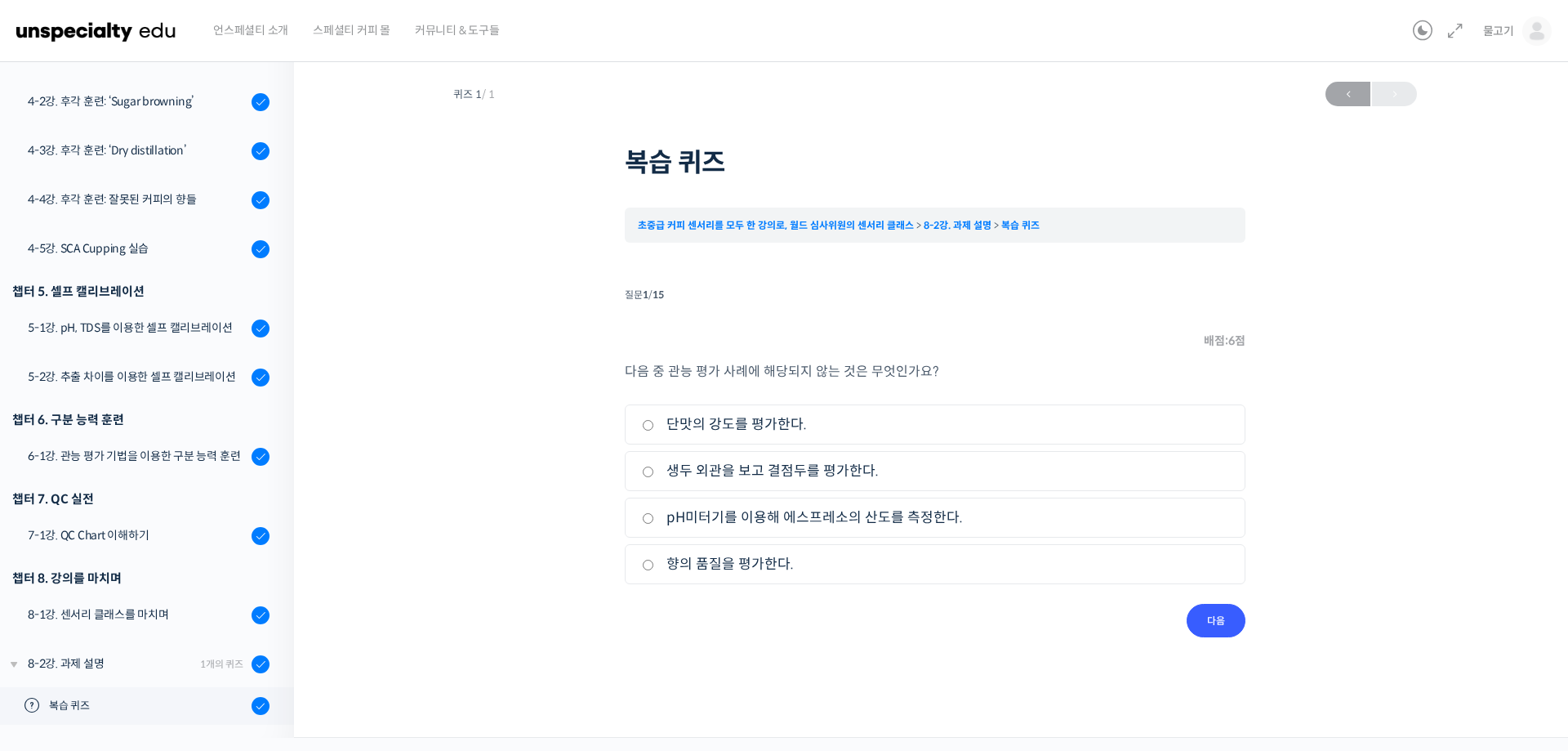
click at [647, 518] on input "pH미터기를 이용해 에스프레소의 산도를 측정한다." at bounding box center [647, 518] width 12 height 11
radio input "true"
click at [1215, 616] on input "다음" at bounding box center [1216, 621] width 59 height 34
click at [647, 470] on input "액시디티(Acidity)" at bounding box center [647, 471] width 12 height 11
radio input "true"
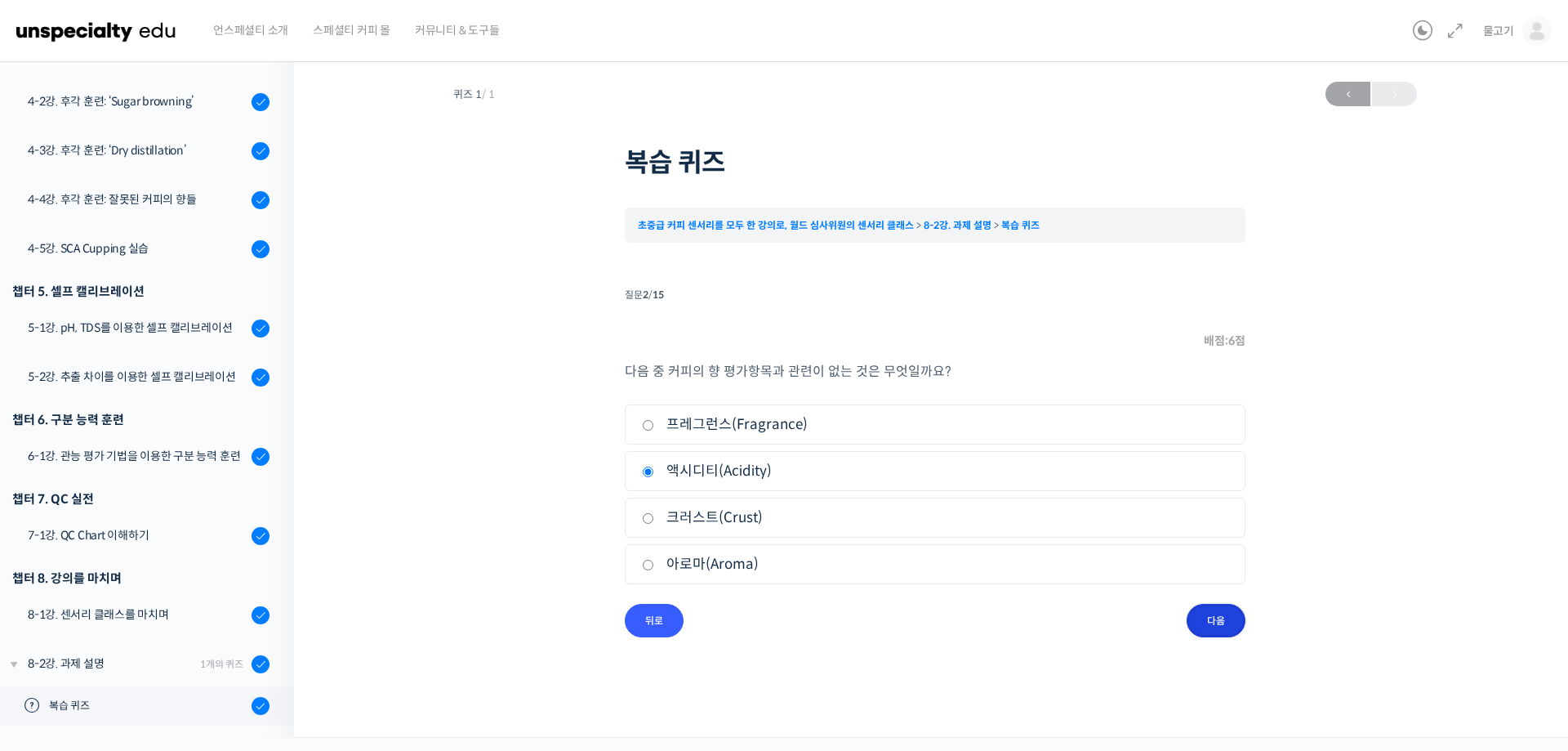
click at [1211, 615] on input "다음" at bounding box center [1216, 621] width 59 height 34
click at [653, 424] on input "후미(Aftertaste)" at bounding box center [647, 425] width 12 height 11
radio input "true"
click at [1229, 624] on input "다음" at bounding box center [1216, 621] width 59 height 34
click at [650, 563] on input "쓴맛" at bounding box center [647, 564] width 12 height 11
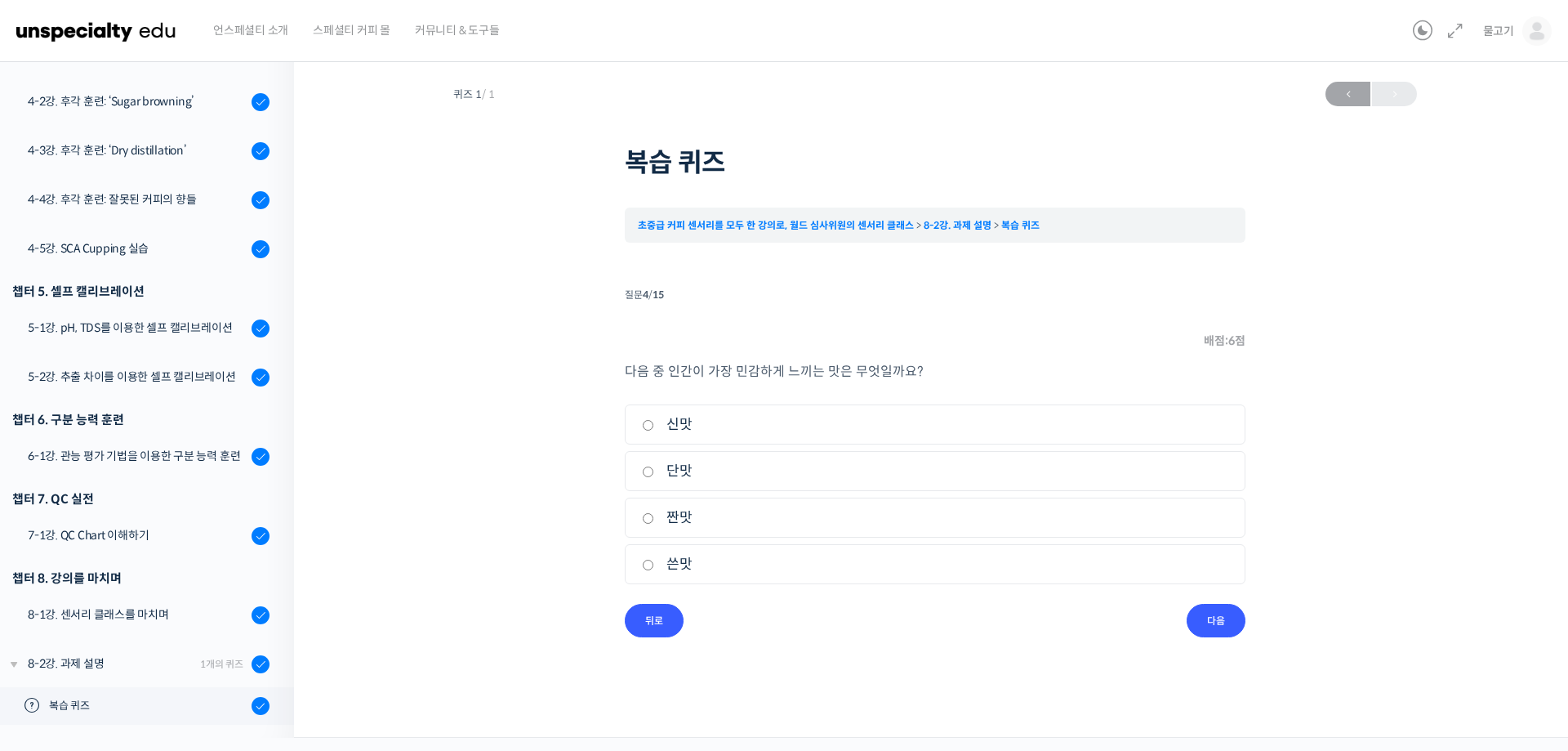
radio input "true"
click at [1216, 614] on input "다음" at bounding box center [1216, 621] width 59 height 34
click at [647, 468] on input "Uniformity" at bounding box center [647, 471] width 12 height 11
radio input "true"
click at [1219, 617] on input "다음" at bounding box center [1216, 621] width 59 height 34
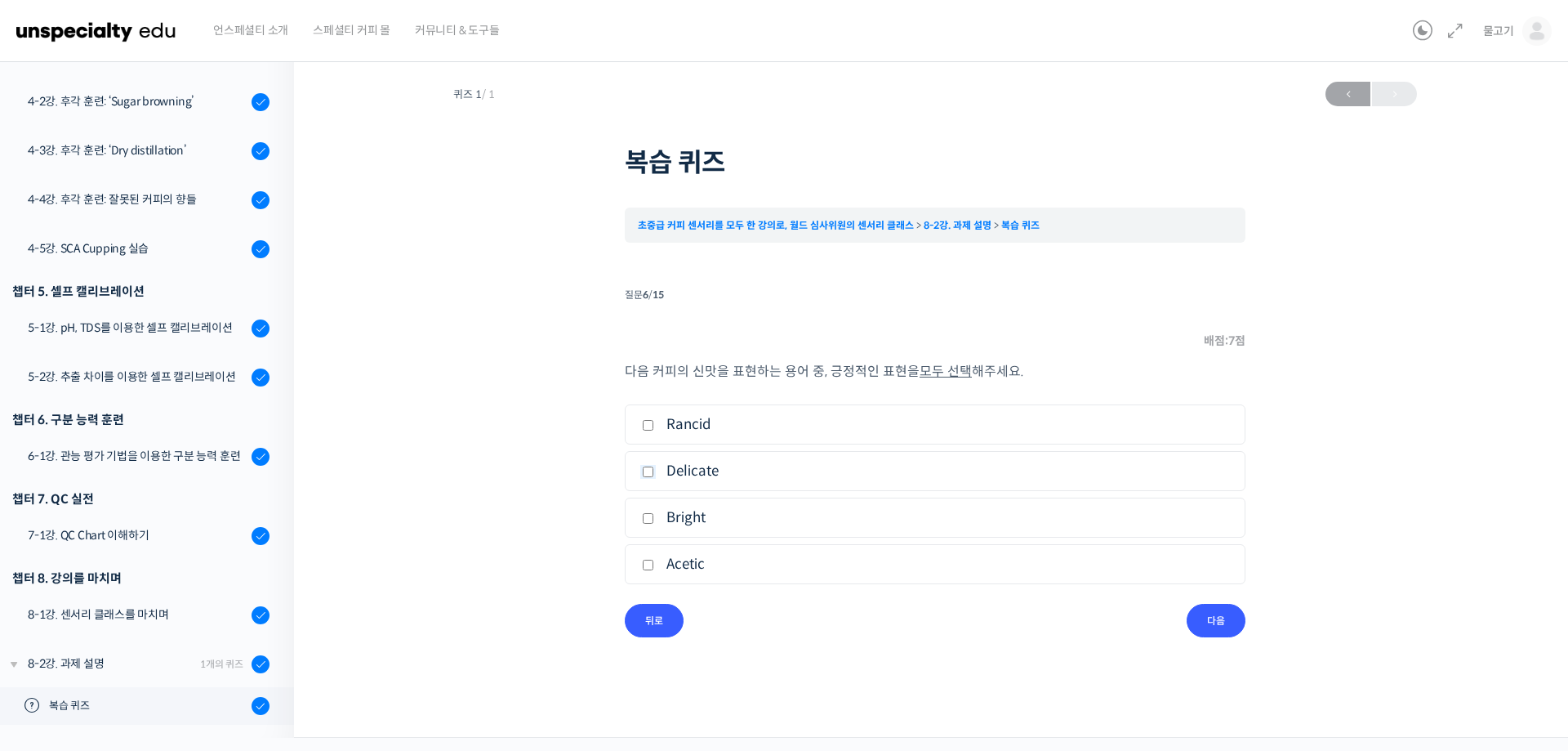
click at [647, 472] on input "Delicate" at bounding box center [647, 471] width 12 height 11
checkbox input "true"
click at [649, 518] on input "Bright" at bounding box center [647, 518] width 12 height 11
checkbox input "true"
click at [1214, 621] on input "다음" at bounding box center [1216, 621] width 59 height 34
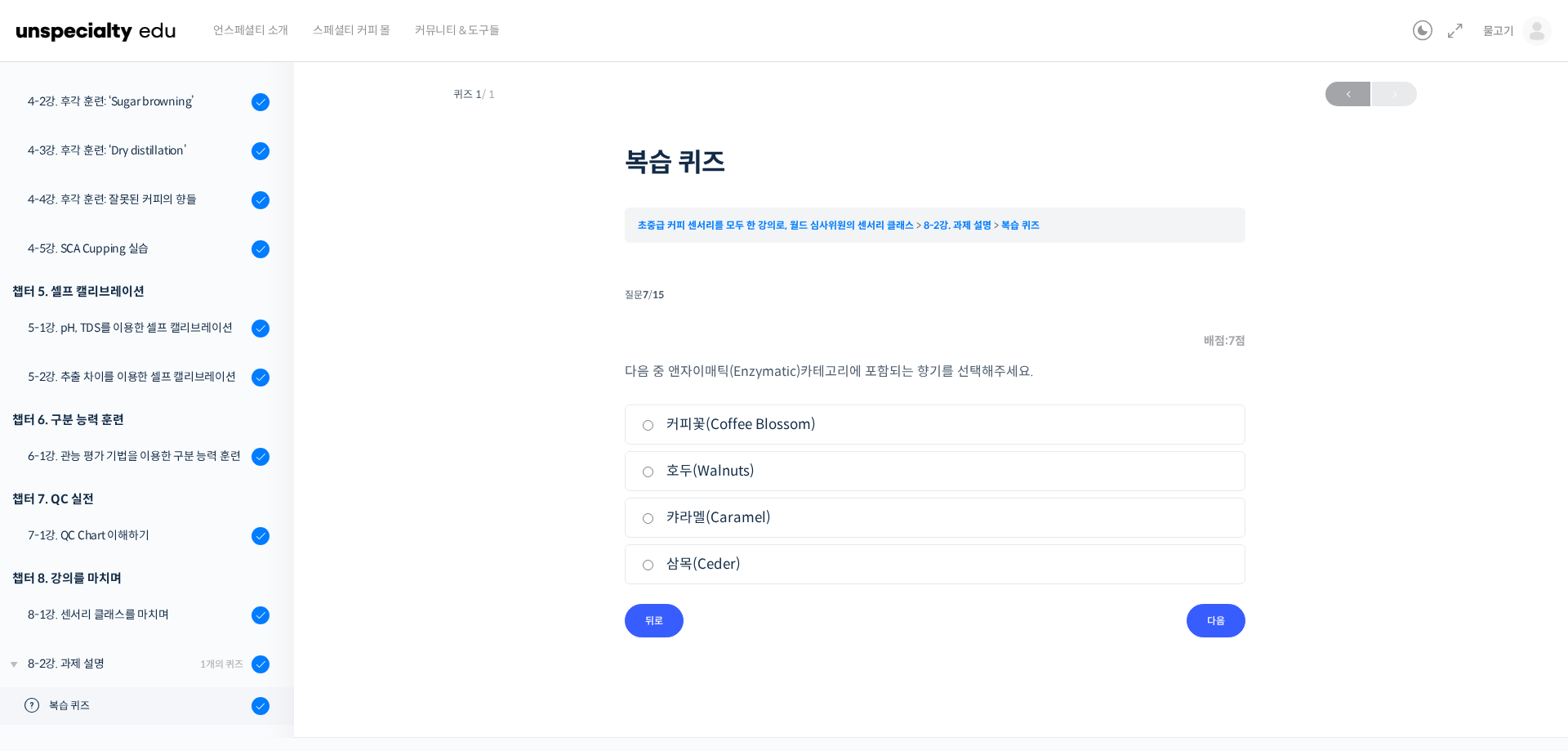
click at [652, 427] on input "커피꽃(Coffee Blossom)" at bounding box center [647, 425] width 12 height 11
radio input "true"
click at [1212, 612] on input "다음" at bounding box center [1216, 621] width 59 height 34
click at [647, 520] on input "엿기름, 맥아(Malt)" at bounding box center [647, 518] width 12 height 11
radio input "true"
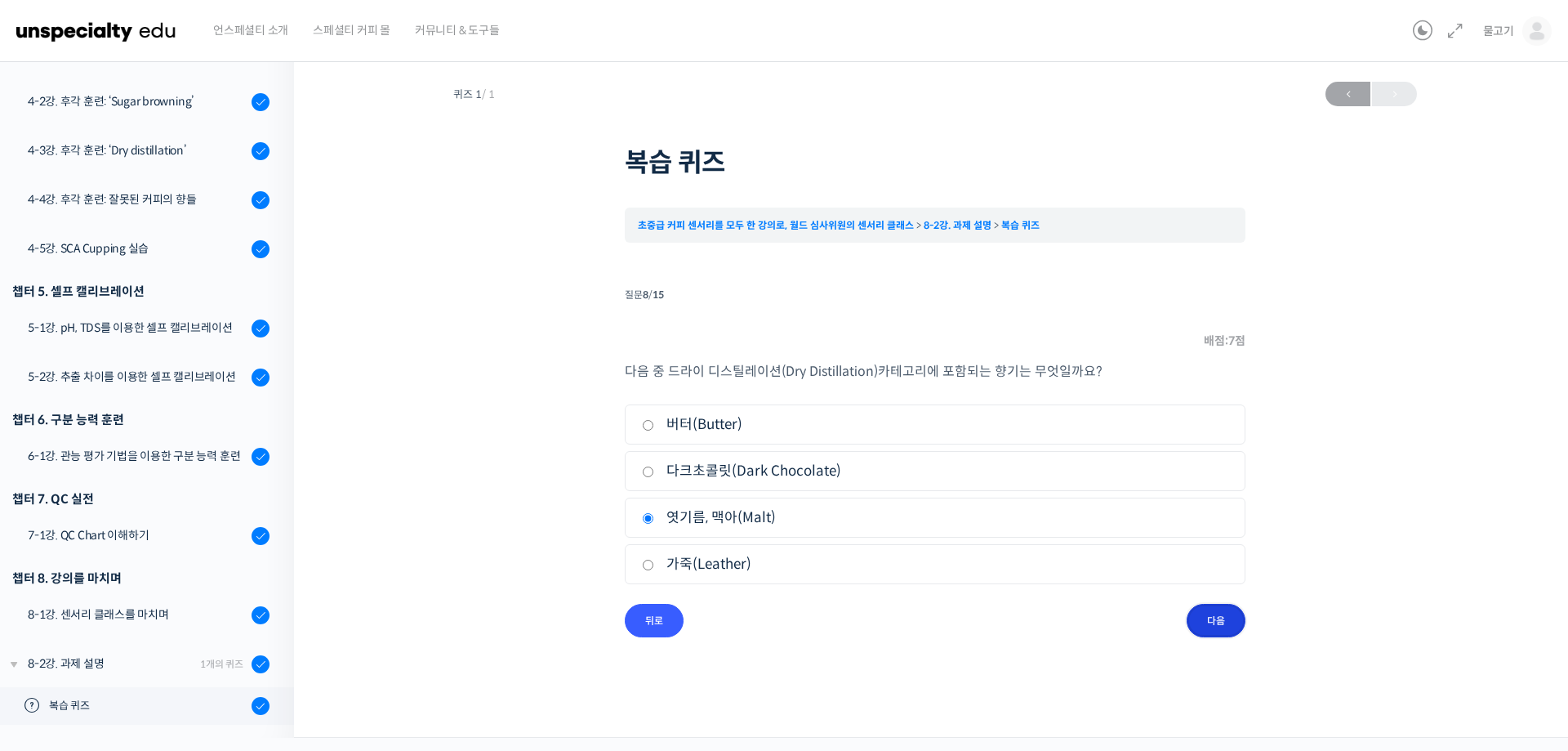
click at [1212, 626] on input "다음" at bounding box center [1216, 621] width 59 height 34
click at [645, 519] on input "풀냄새(Grassy)" at bounding box center [647, 518] width 12 height 11
radio input "true"
click at [1211, 615] on input "다음" at bounding box center [1216, 621] width 59 height 34
click at [648, 426] on input "컵핑" at bounding box center [647, 425] width 12 height 11
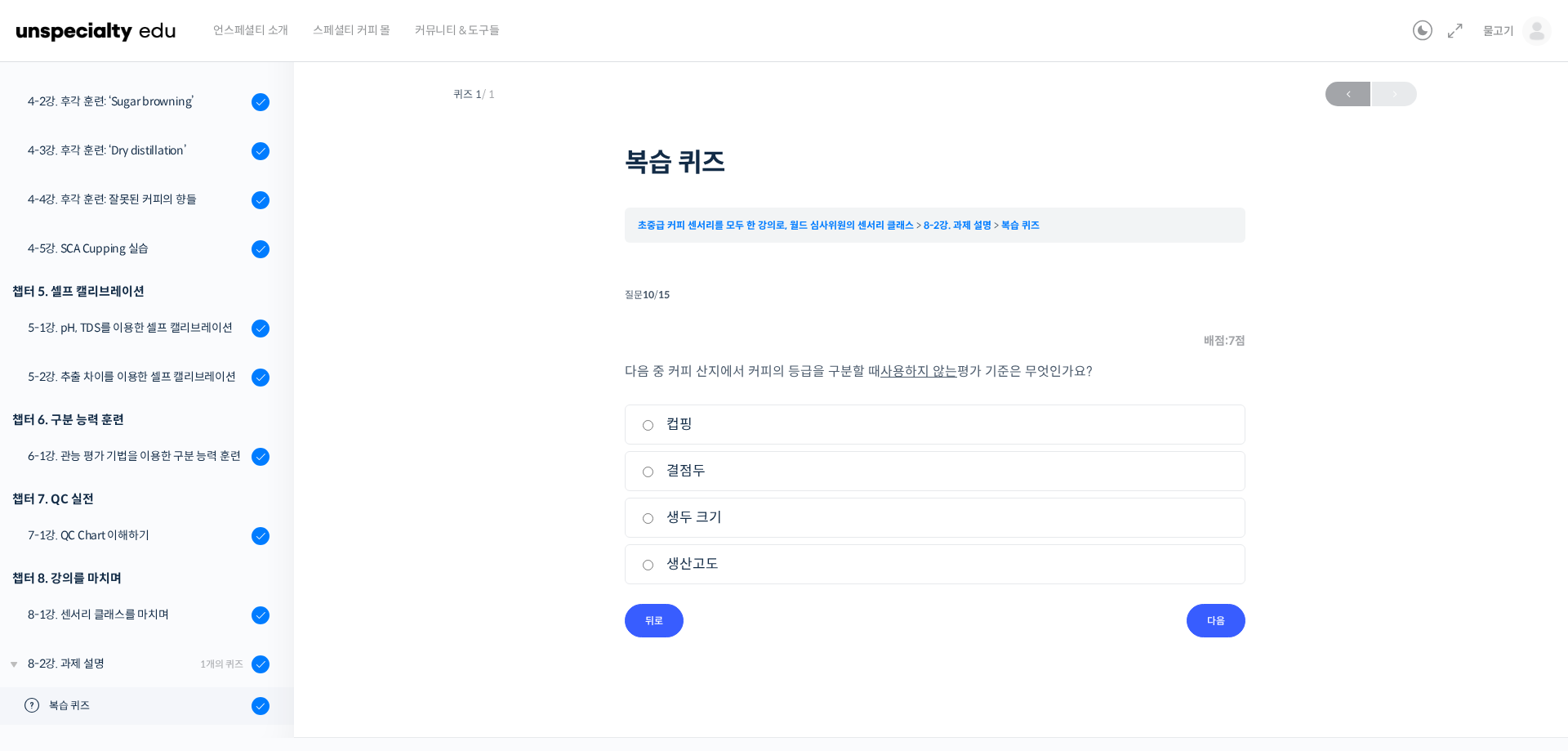
radio input "true"
click at [1221, 612] on input "다음" at bounding box center [1216, 621] width 59 height 34
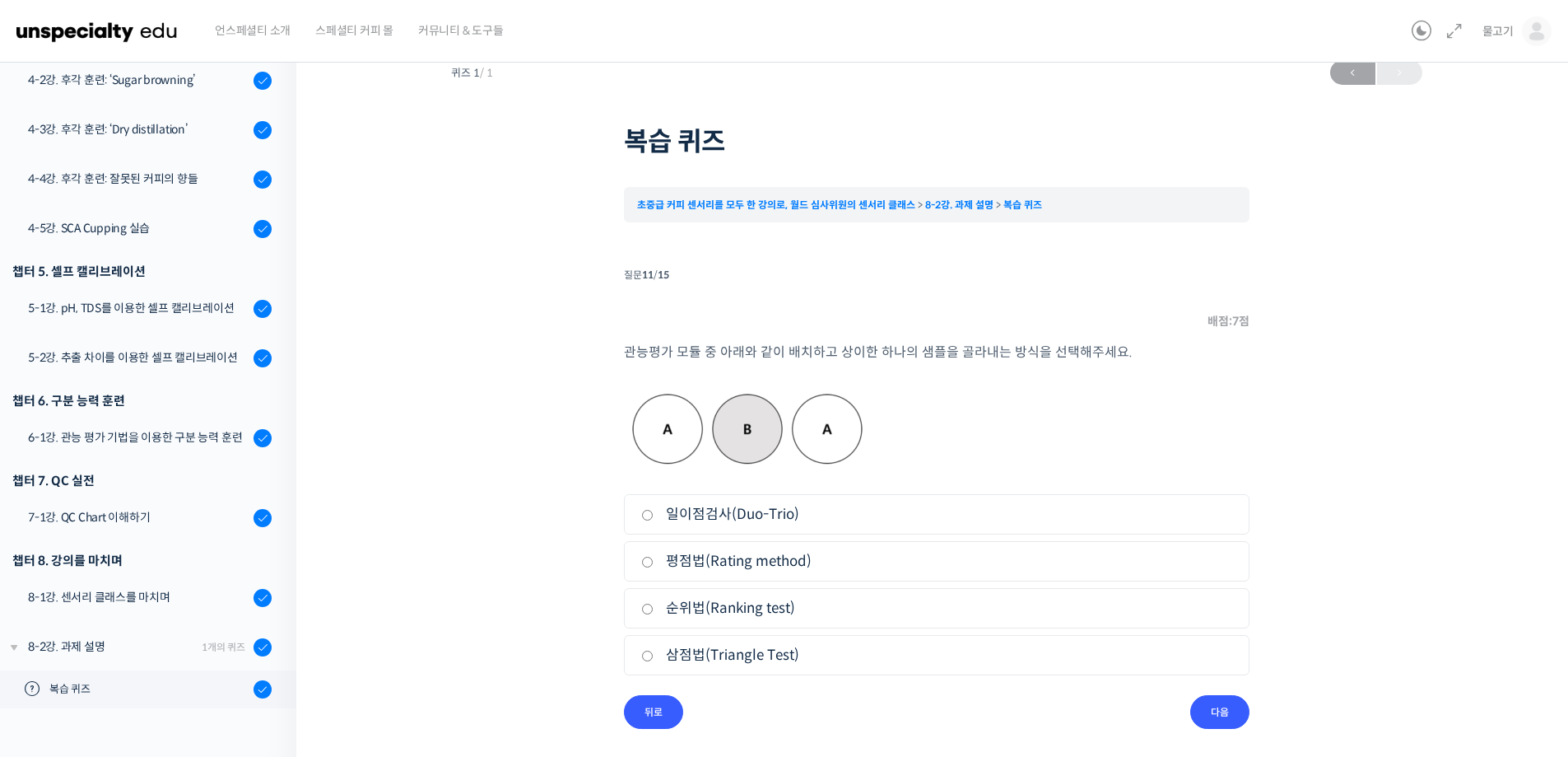
scroll to position [28, 0]
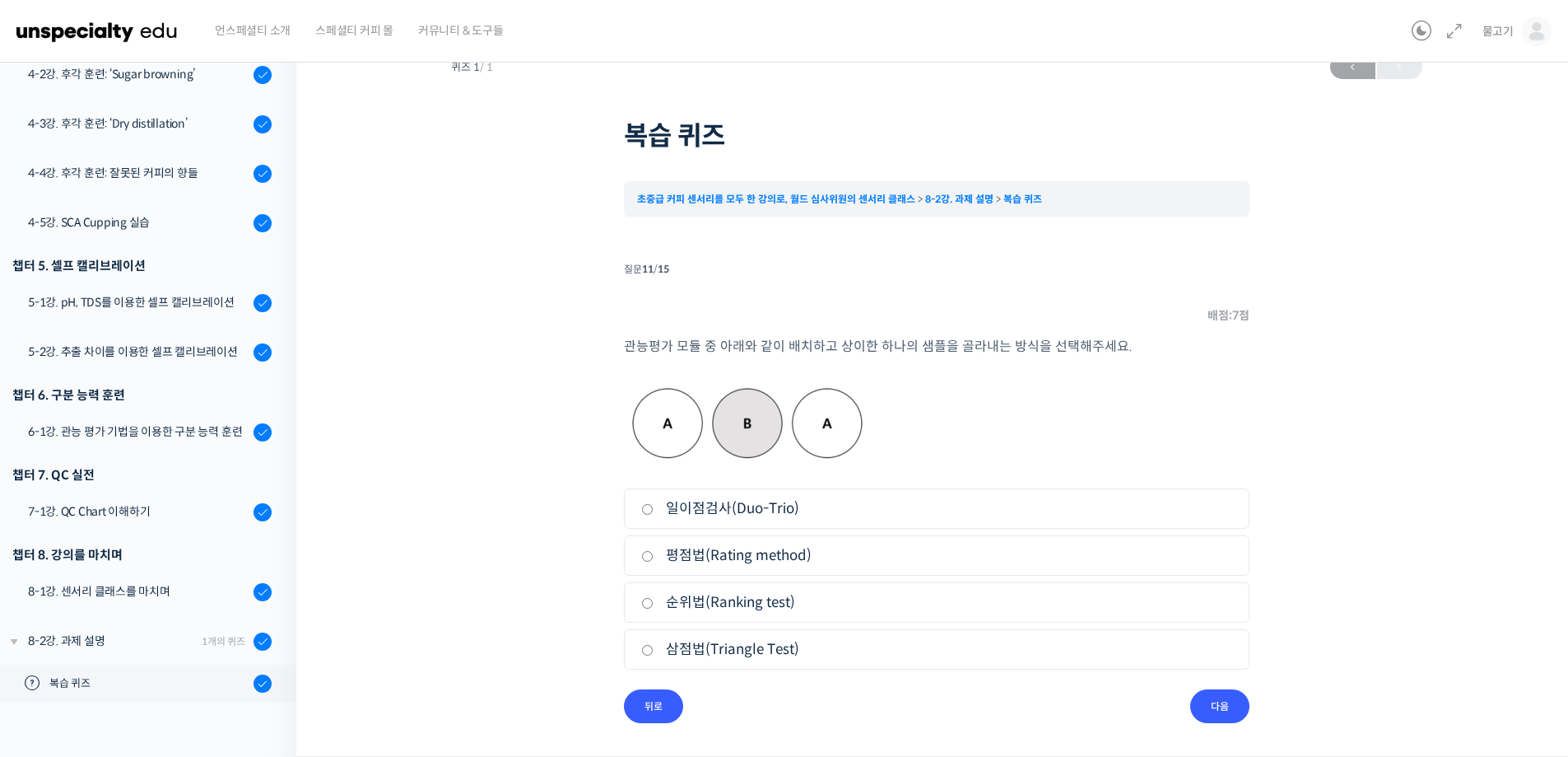
click at [648, 652] on input "삼점법(Triangle Test)" at bounding box center [647, 650] width 12 height 11
radio input "true"
click at [1226, 711] on input "다음" at bounding box center [1220, 706] width 59 height 34
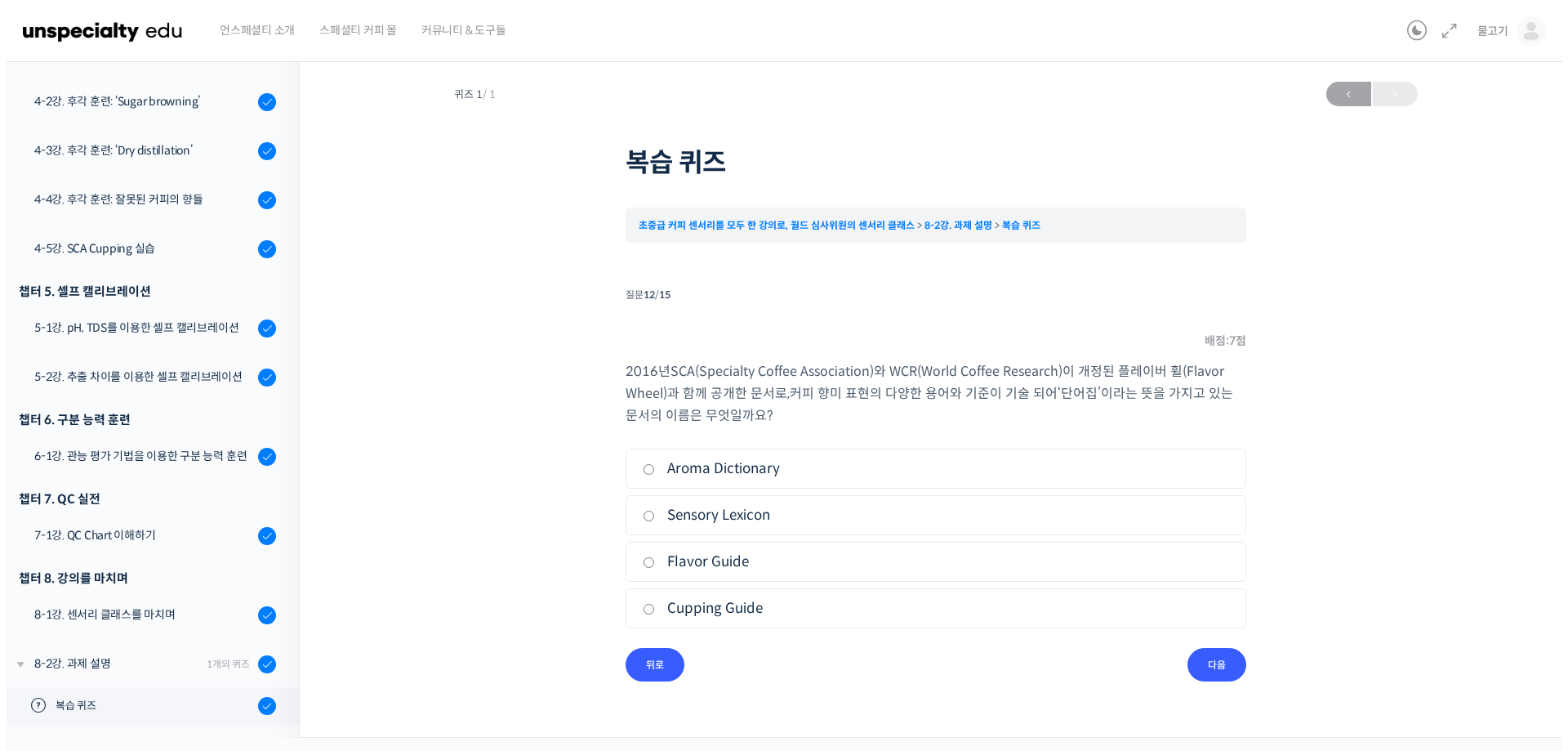
scroll to position [0, 0]
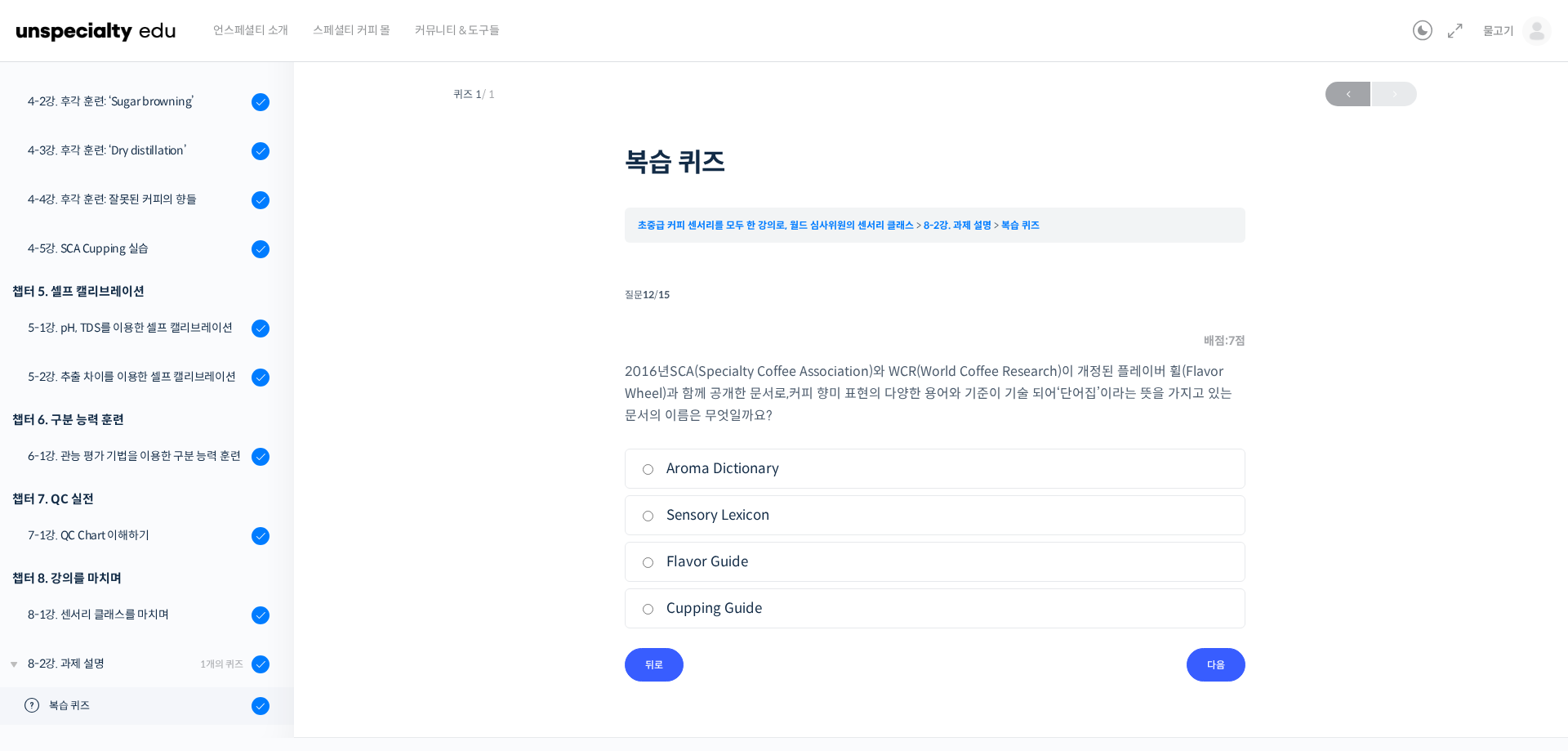
click at [647, 517] on input "Sensory Lexicon" at bounding box center [647, 516] width 12 height 11
radio input "true"
click at [1220, 653] on input "다음" at bounding box center [1216, 664] width 59 height 34
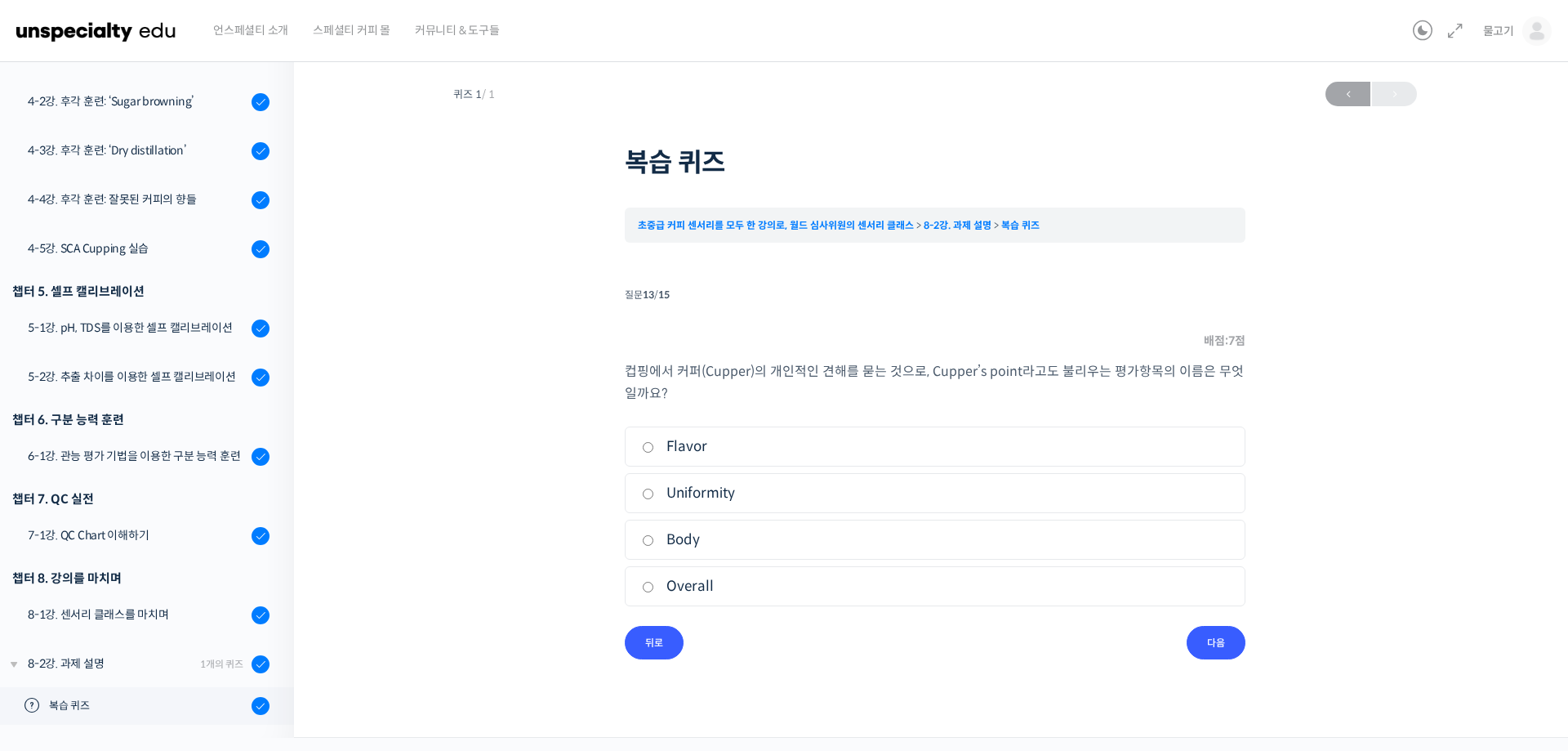
click at [648, 592] on input "Overall" at bounding box center [647, 587] width 12 height 11
radio input "true"
click at [1212, 648] on input "다음" at bounding box center [1216, 642] width 59 height 34
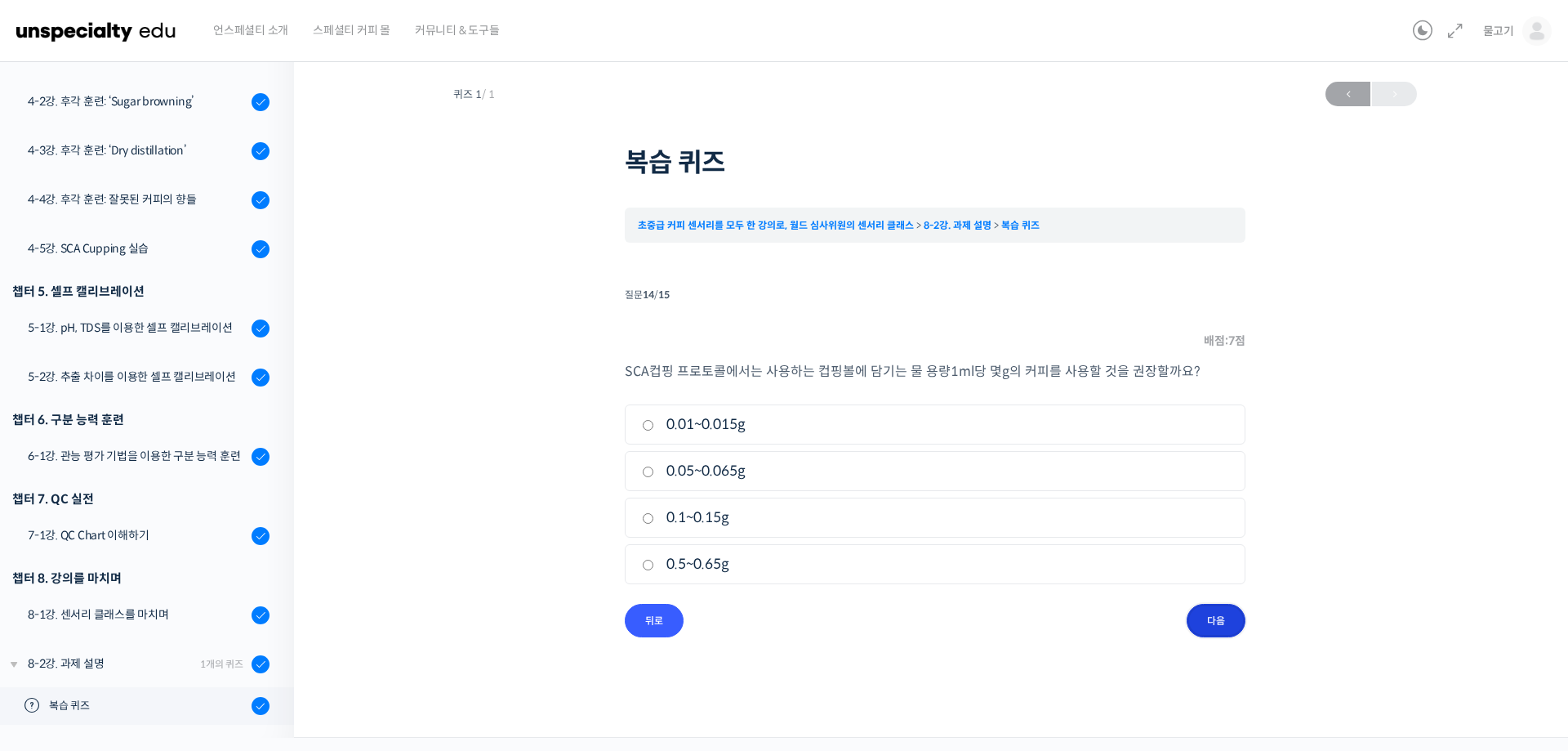
click at [1210, 621] on input "다음" at bounding box center [1216, 621] width 59 height 34
click at [653, 423] on input "패널(Panel)" at bounding box center [647, 425] width 12 height 11
radio input "true"
click at [1191, 618] on input "퀴즈 마치기" at bounding box center [1201, 621] width 88 height 34
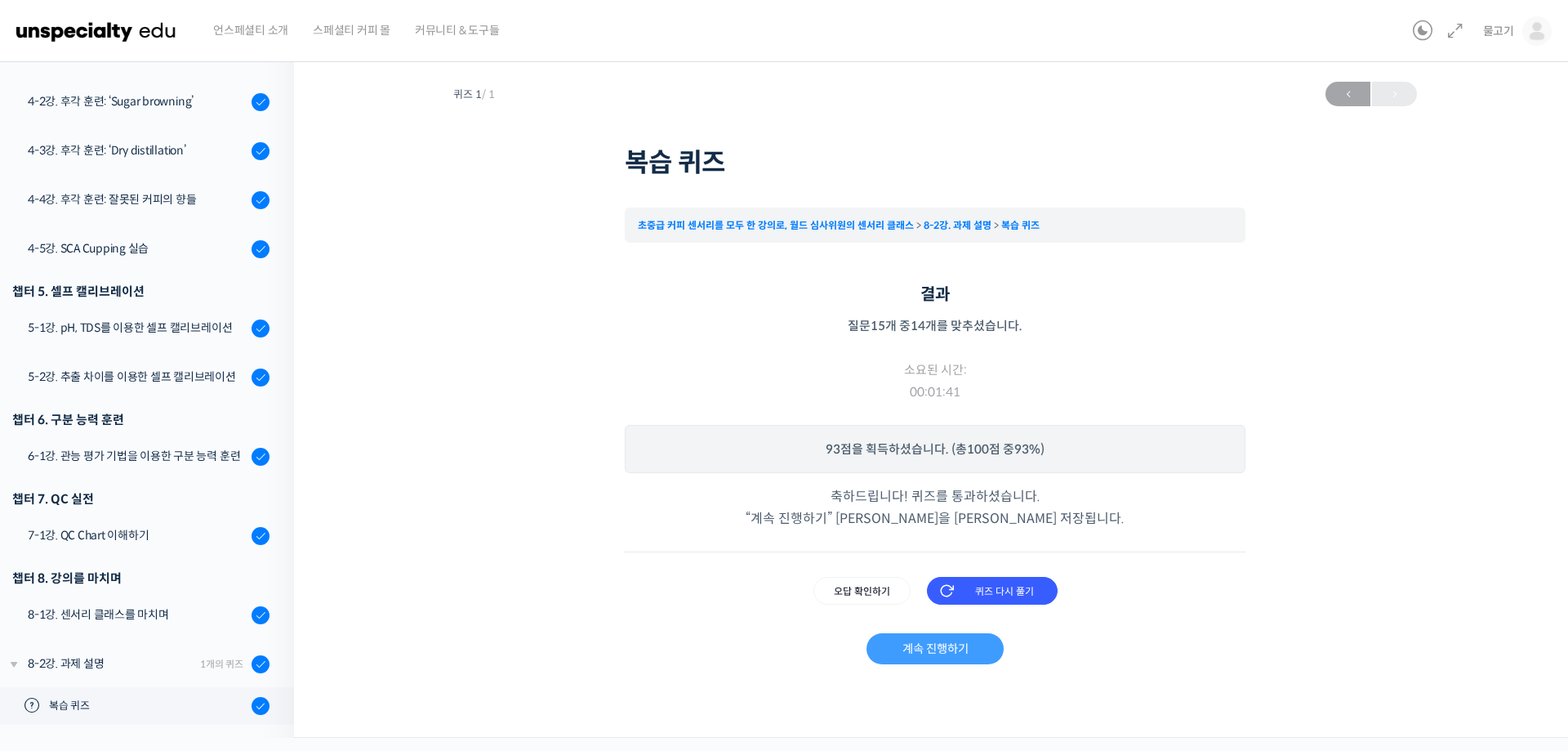
click at [954, 652] on link "계속 진행하기" at bounding box center [935, 649] width 136 height 31
